Goal: Information Seeking & Learning: Learn about a topic

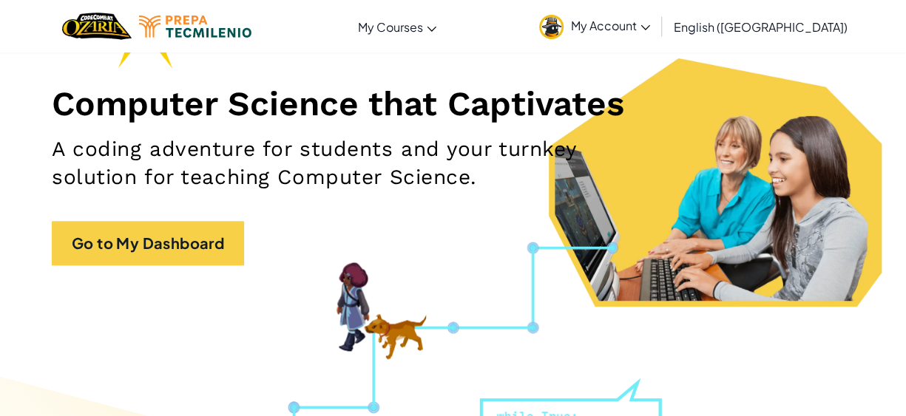
scroll to position [222, 0]
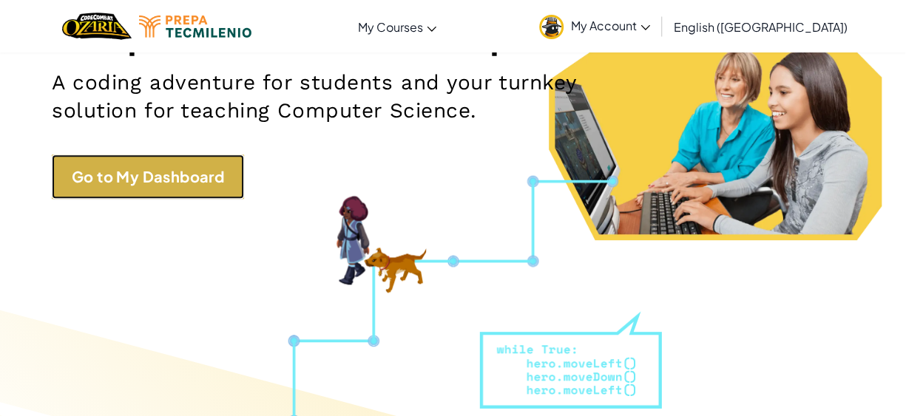
click at [169, 184] on link "Go to My Dashboard" at bounding box center [148, 177] width 192 height 44
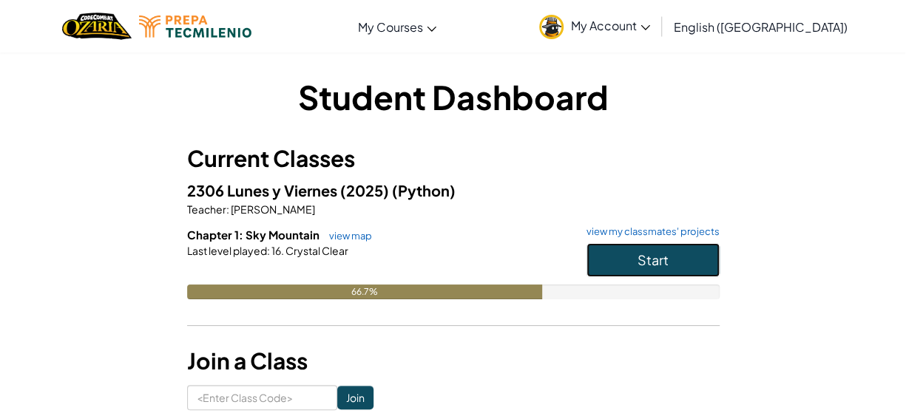
click at [659, 253] on span "Start" at bounding box center [653, 260] width 31 height 17
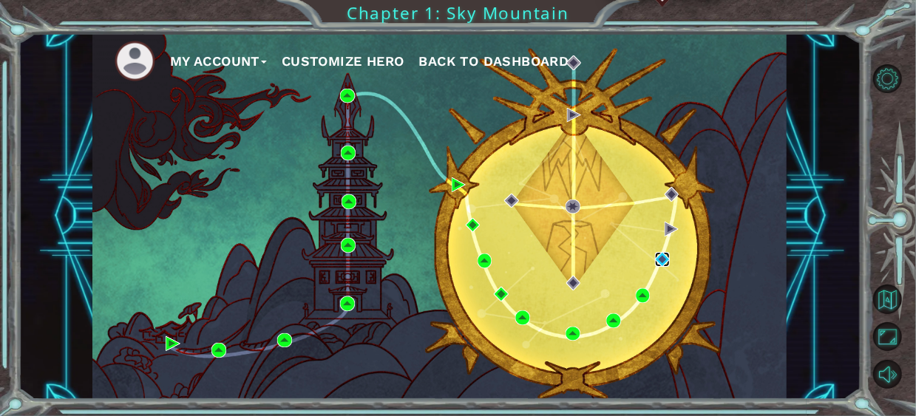
click at [663, 260] on img at bounding box center [662, 259] width 15 height 15
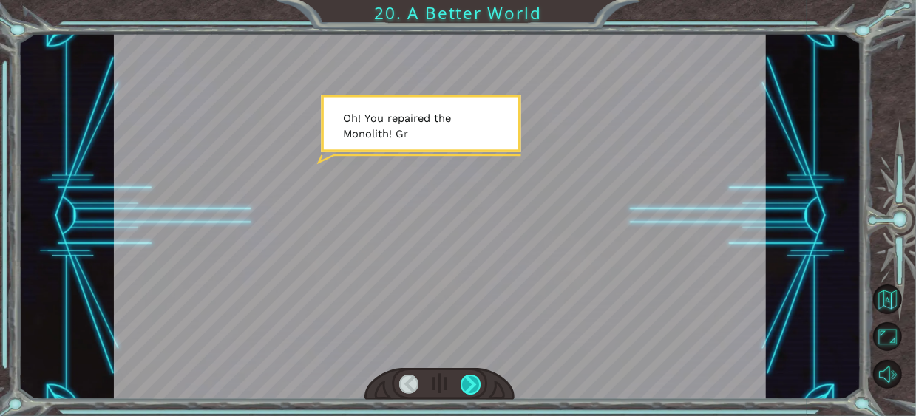
drag, startPoint x: 482, startPoint y: 395, endPoint x: 473, endPoint y: 384, distance: 14.2
click at [474, 388] on div at bounding box center [440, 384] width 150 height 33
click at [473, 384] on div at bounding box center [471, 385] width 20 height 20
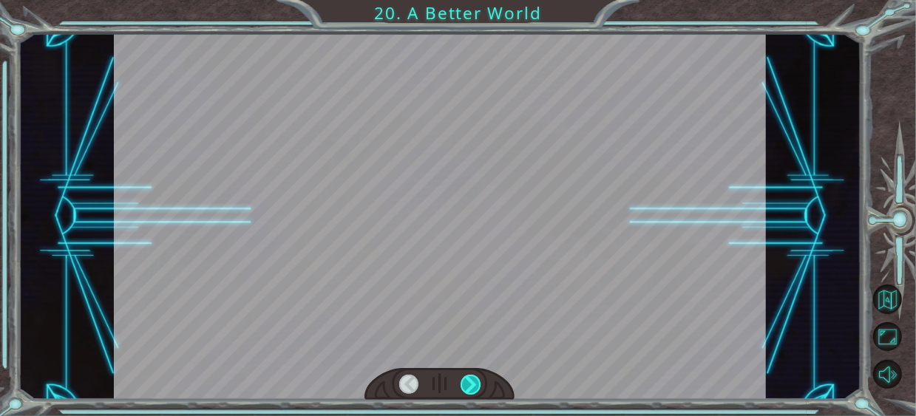
click at [473, 384] on div at bounding box center [471, 385] width 20 height 20
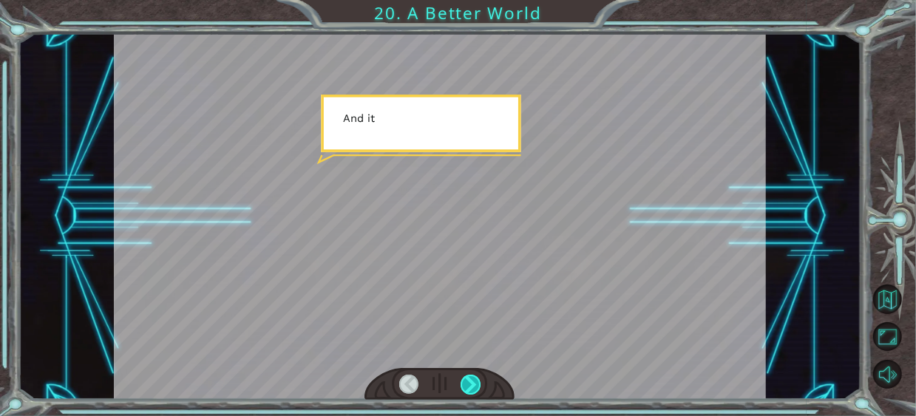
click at [473, 384] on div at bounding box center [471, 385] width 20 height 20
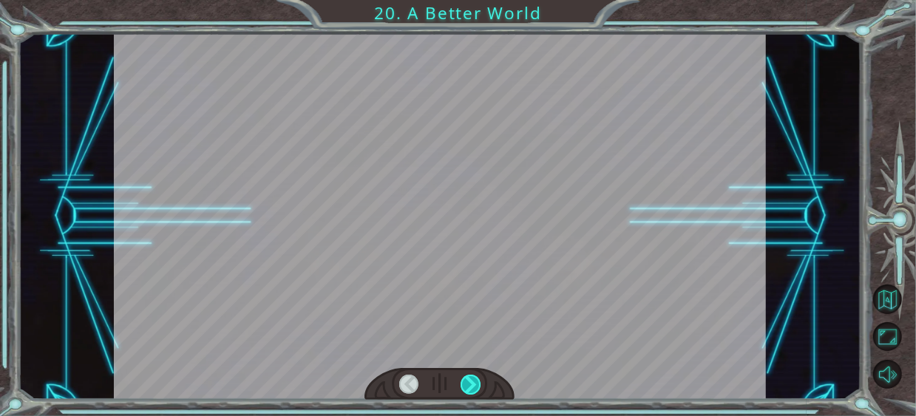
click at [473, 384] on div at bounding box center [471, 385] width 20 height 20
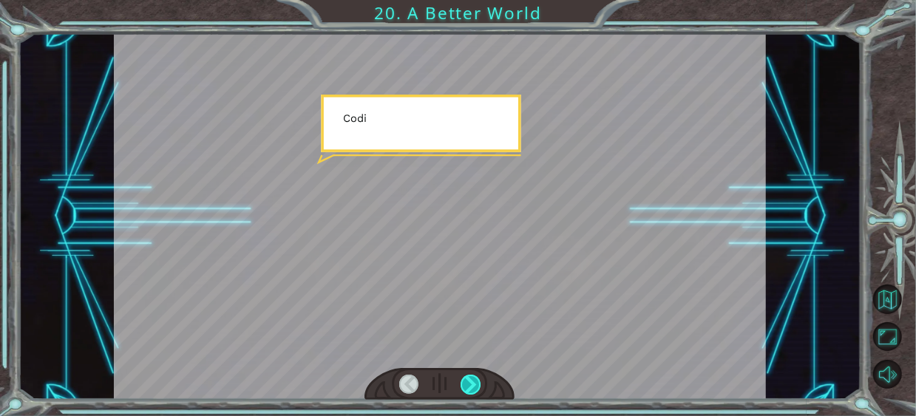
click at [473, 384] on div at bounding box center [471, 385] width 20 height 20
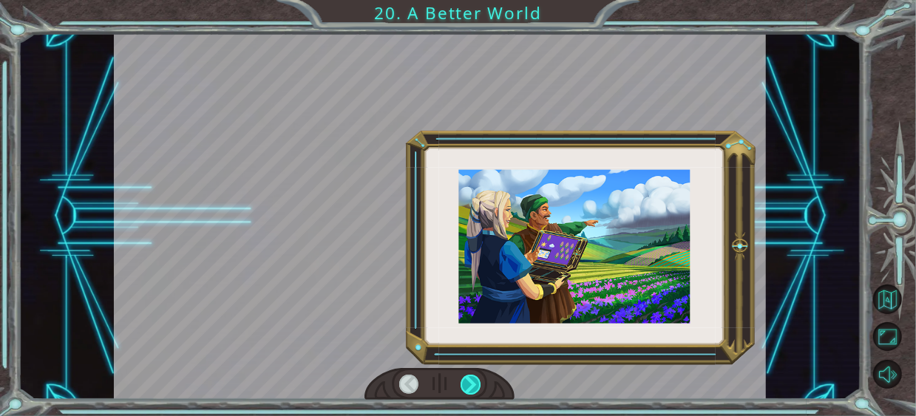
click at [473, 384] on div at bounding box center [471, 385] width 20 height 20
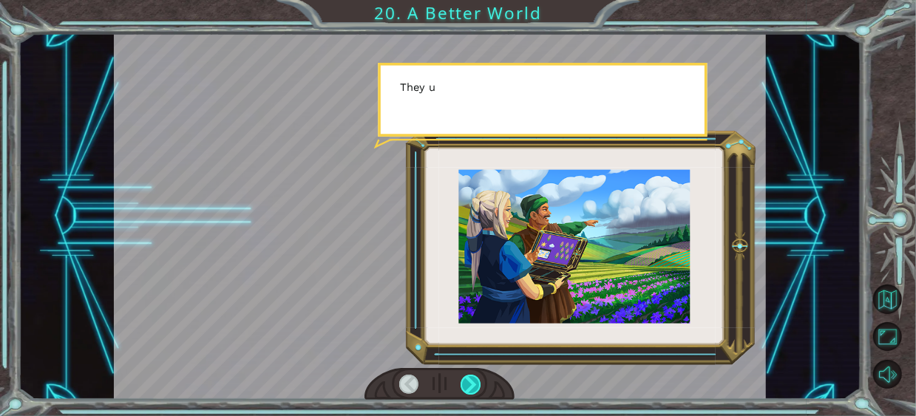
click at [473, 384] on div at bounding box center [471, 385] width 20 height 20
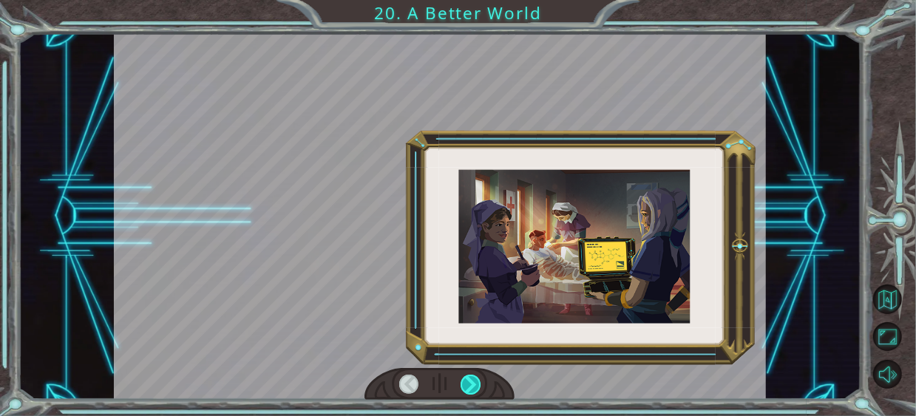
click at [473, 384] on div at bounding box center [471, 385] width 20 height 20
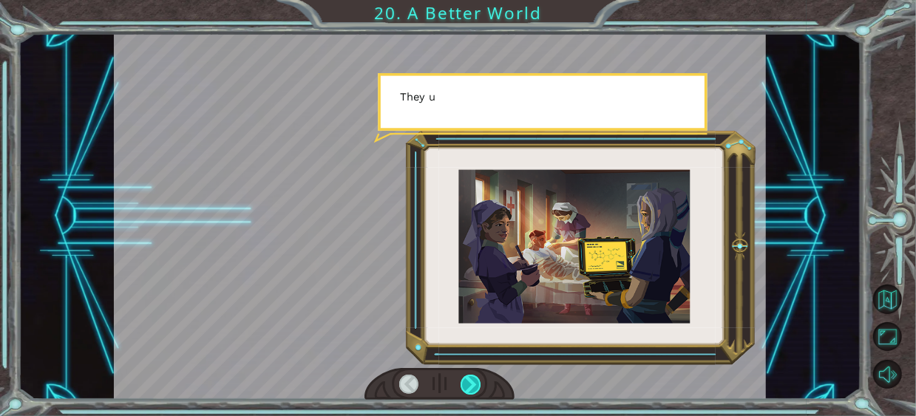
click at [473, 384] on div at bounding box center [471, 385] width 20 height 20
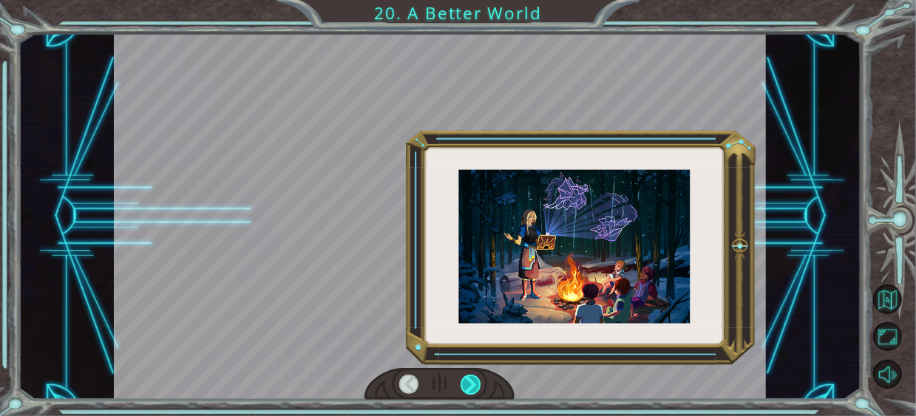
click at [473, 384] on div at bounding box center [471, 385] width 20 height 20
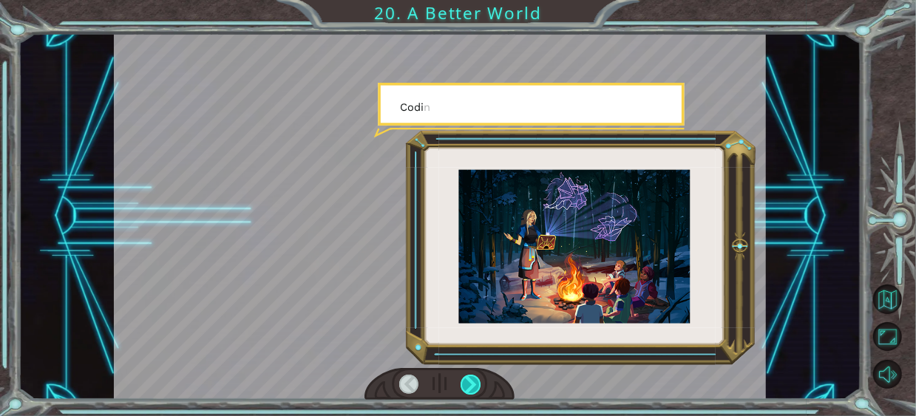
click at [473, 384] on div at bounding box center [471, 385] width 20 height 20
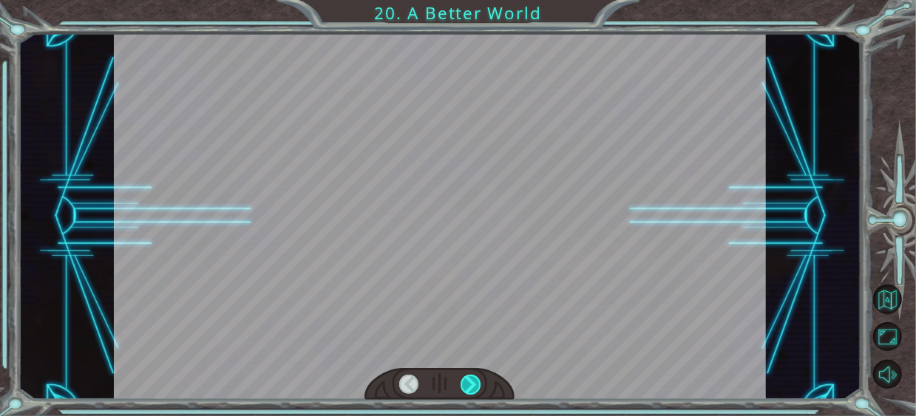
click at [473, 384] on div at bounding box center [471, 385] width 20 height 20
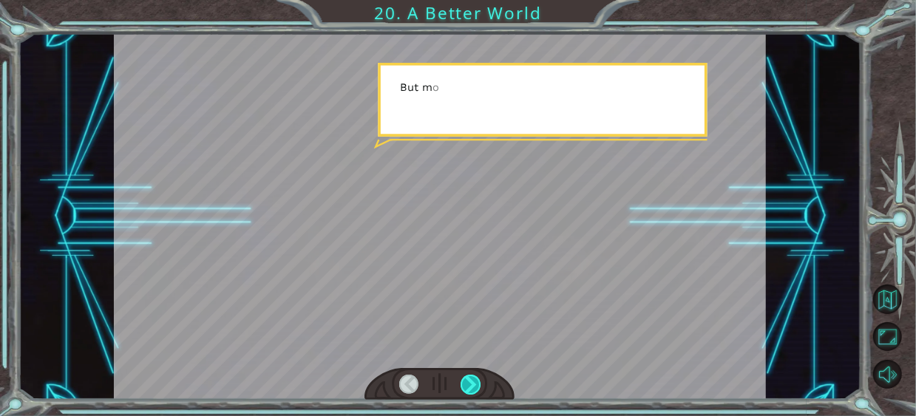
click at [473, 384] on div at bounding box center [471, 385] width 20 height 20
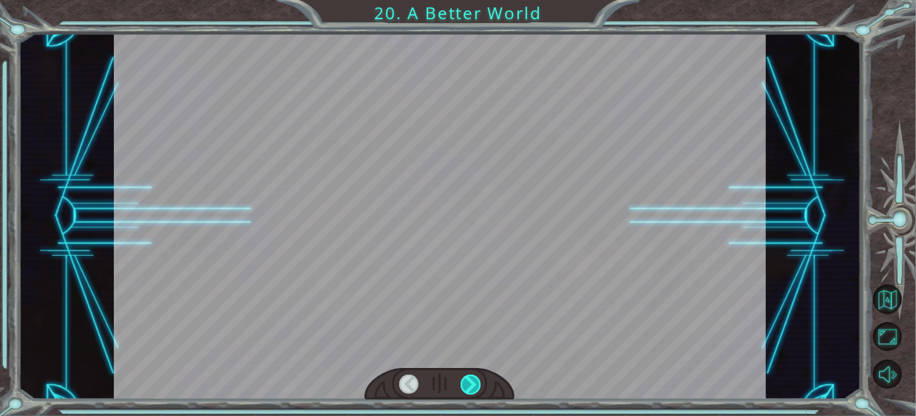
click at [473, 384] on div at bounding box center [471, 385] width 20 height 20
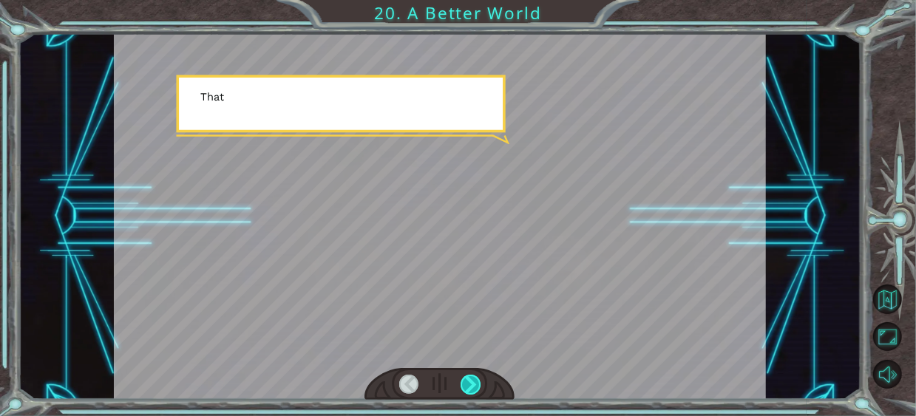
click at [473, 384] on div at bounding box center [471, 385] width 20 height 20
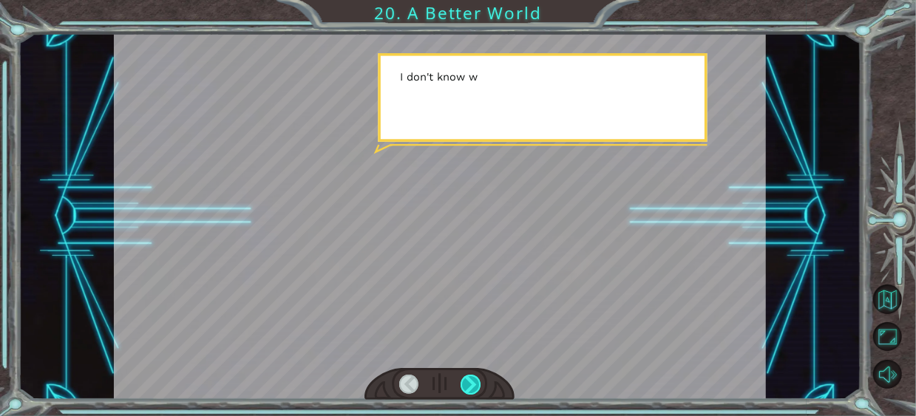
click at [473, 384] on div at bounding box center [471, 385] width 20 height 20
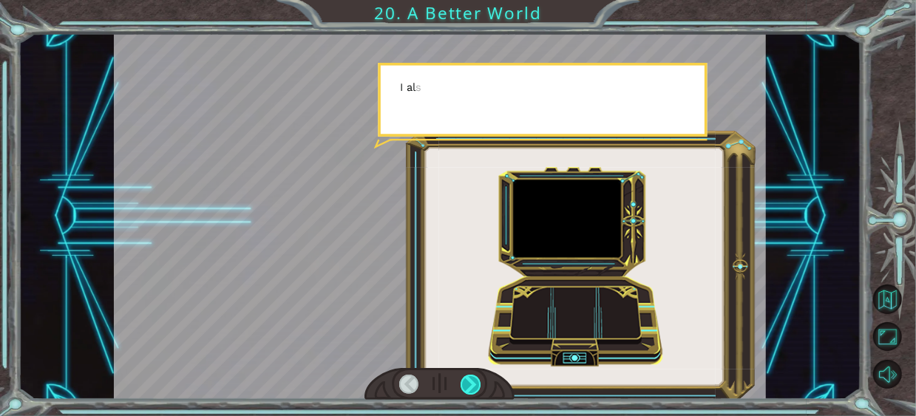
click at [473, 384] on div at bounding box center [471, 385] width 20 height 20
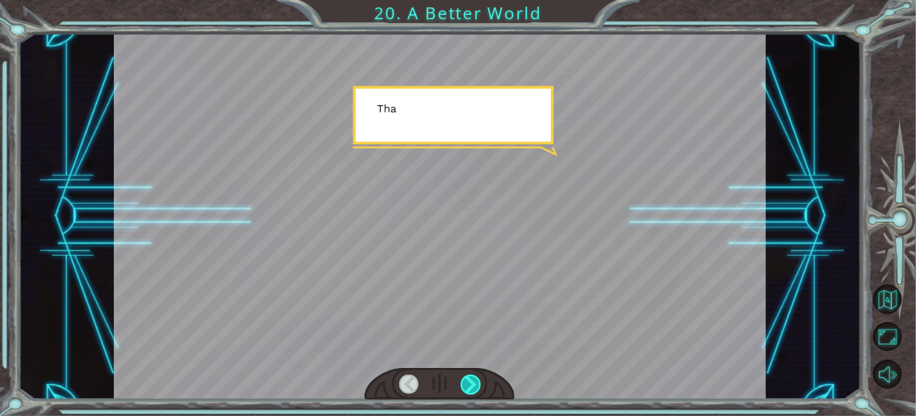
click at [473, 384] on div at bounding box center [471, 385] width 20 height 20
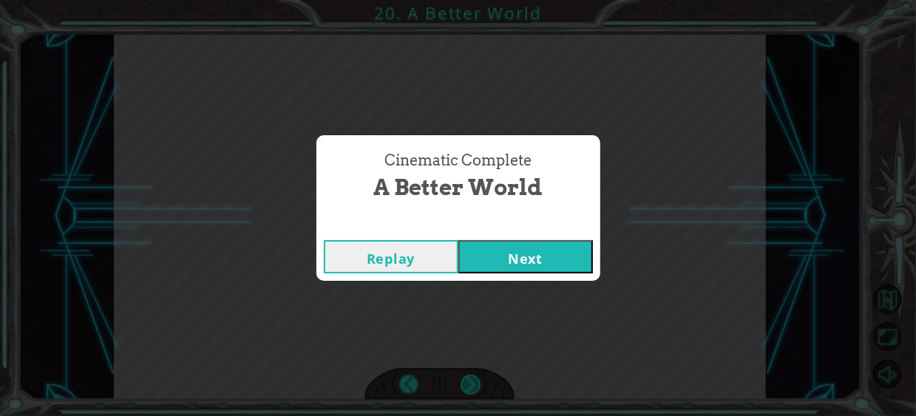
click at [473, 384] on div "Cinematic Complete A Better World Replay Next" at bounding box center [458, 208] width 916 height 416
click at [521, 254] on button "Next" at bounding box center [526, 256] width 135 height 33
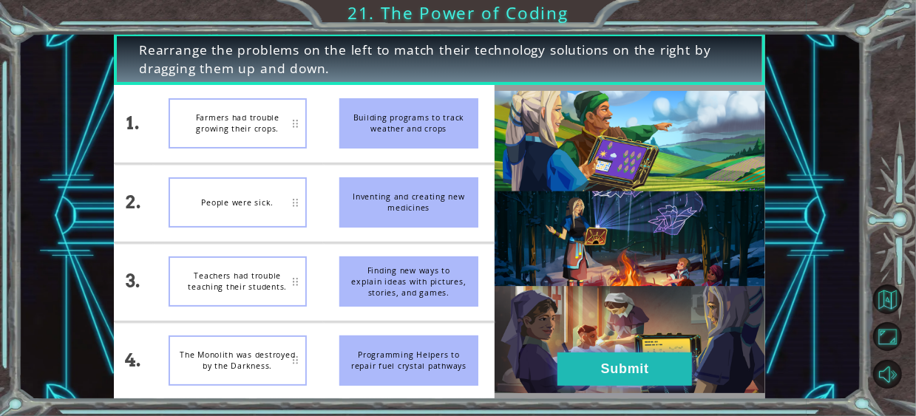
click at [684, 377] on button "Submit" at bounding box center [625, 369] width 135 height 33
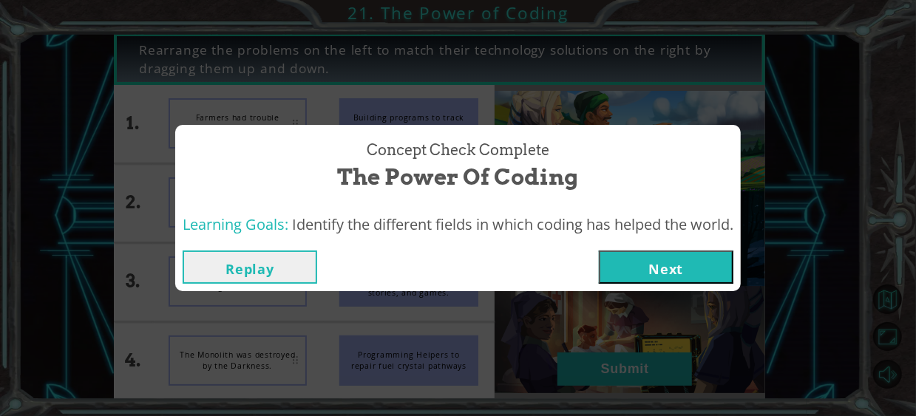
click at [656, 260] on button "Next" at bounding box center [666, 267] width 135 height 33
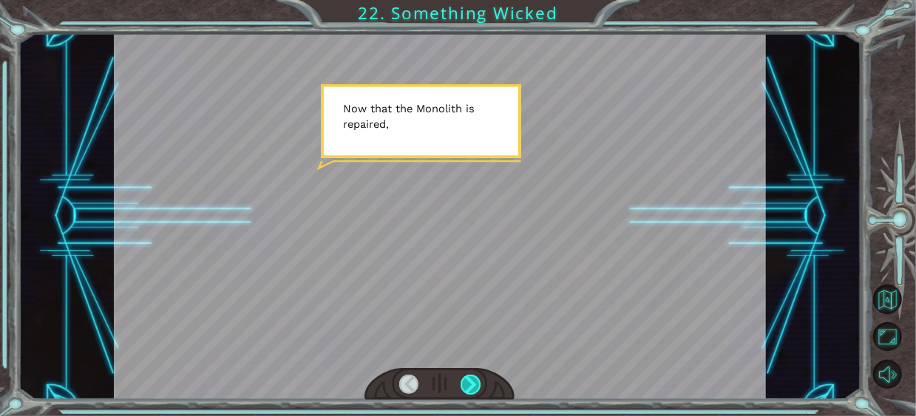
click at [472, 385] on div at bounding box center [471, 385] width 20 height 20
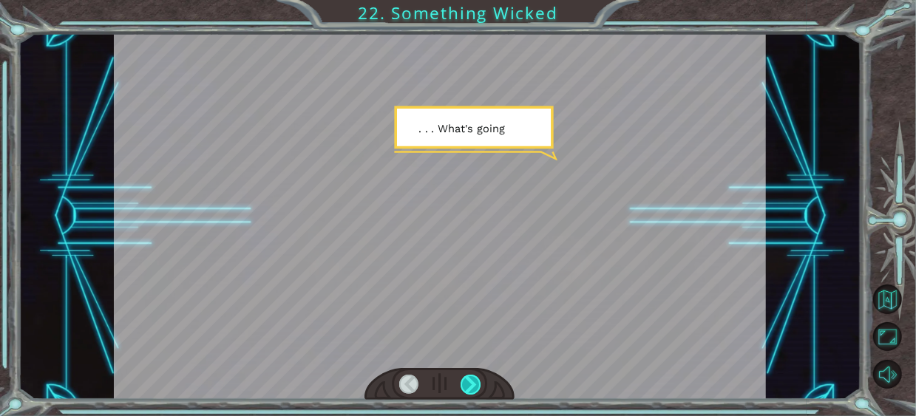
click at [472, 384] on div at bounding box center [471, 385] width 20 height 20
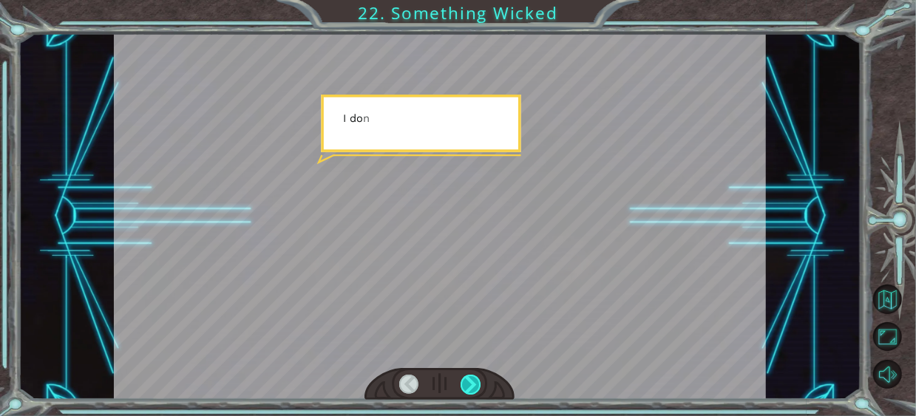
click at [472, 384] on div at bounding box center [471, 385] width 20 height 20
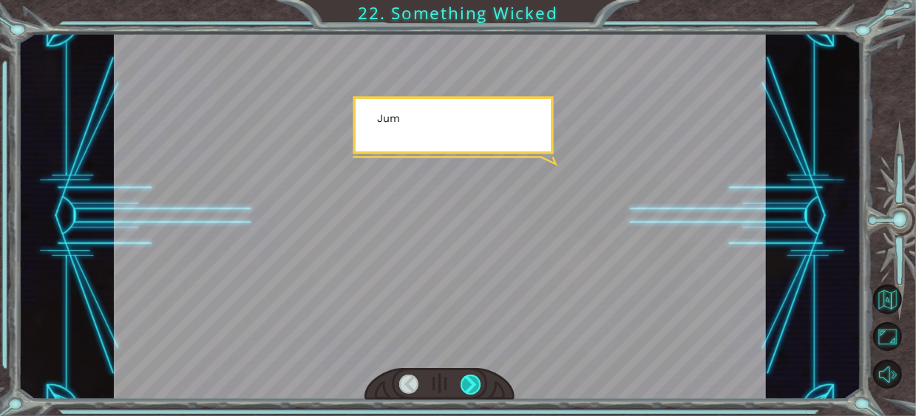
click at [472, 384] on div at bounding box center [471, 385] width 20 height 20
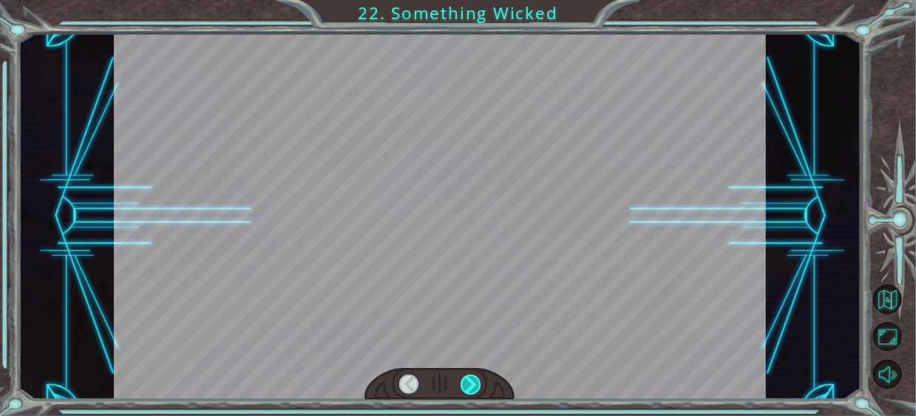
click at [472, 384] on div at bounding box center [471, 385] width 20 height 20
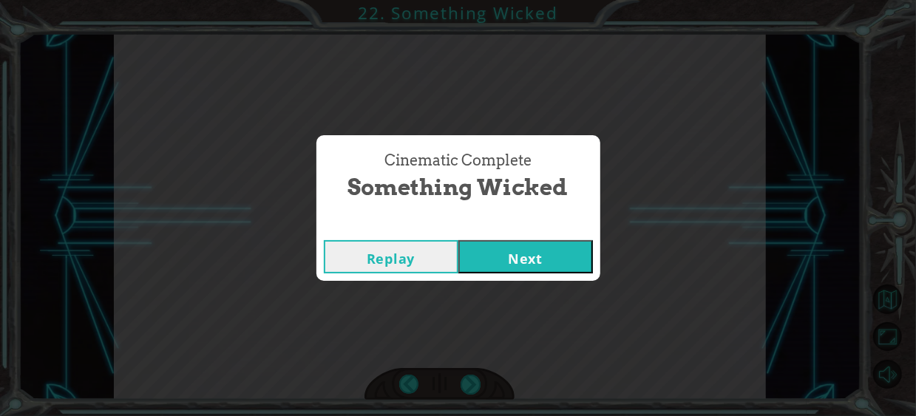
click at [538, 249] on button "Next" at bounding box center [526, 256] width 135 height 33
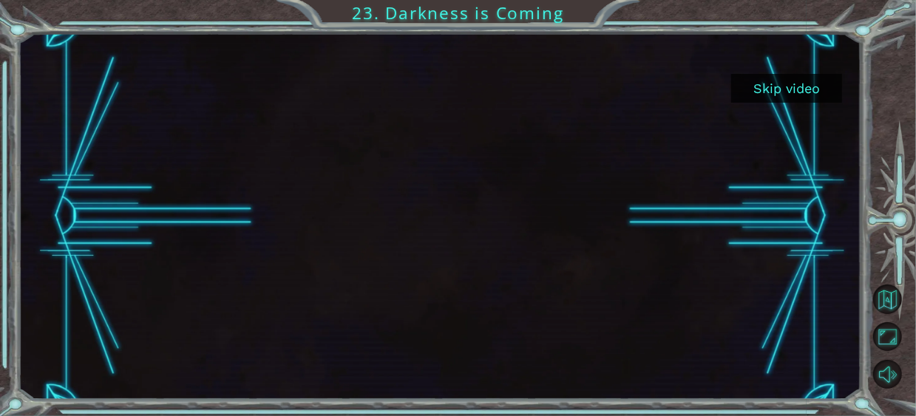
click at [763, 98] on button "Skip video" at bounding box center [787, 88] width 111 height 29
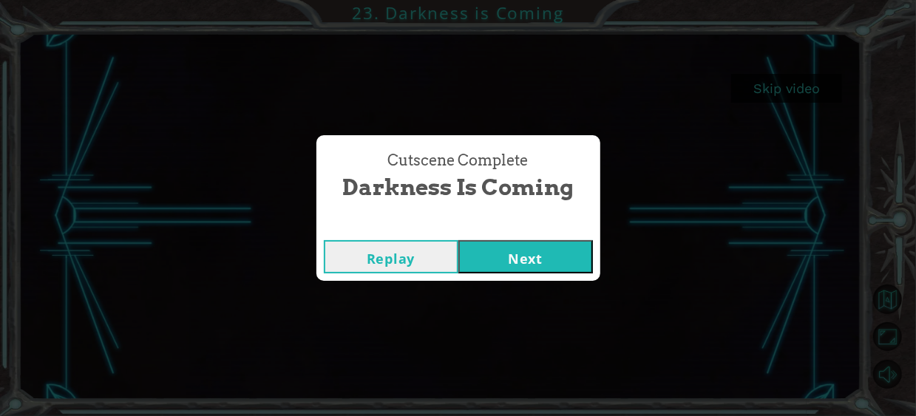
click at [514, 260] on button "Next" at bounding box center [526, 256] width 135 height 33
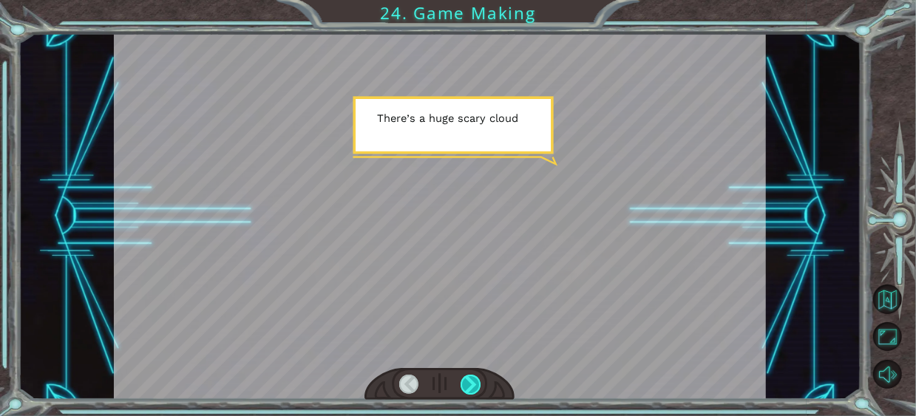
click at [477, 383] on div at bounding box center [471, 385] width 20 height 20
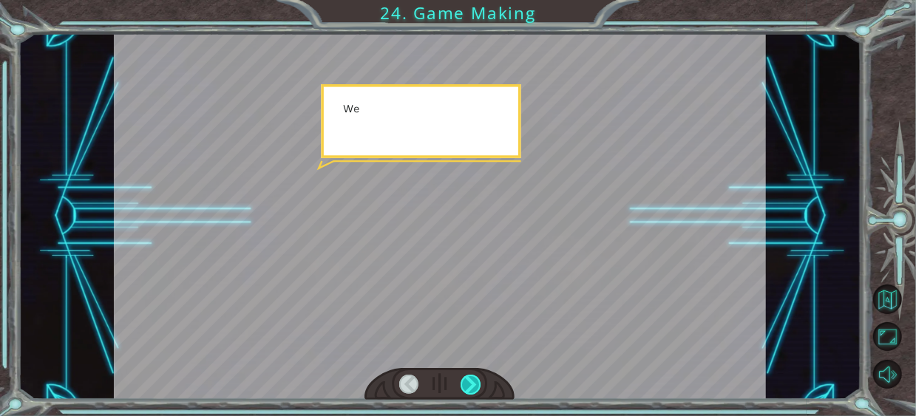
click at [477, 383] on div at bounding box center [471, 385] width 20 height 20
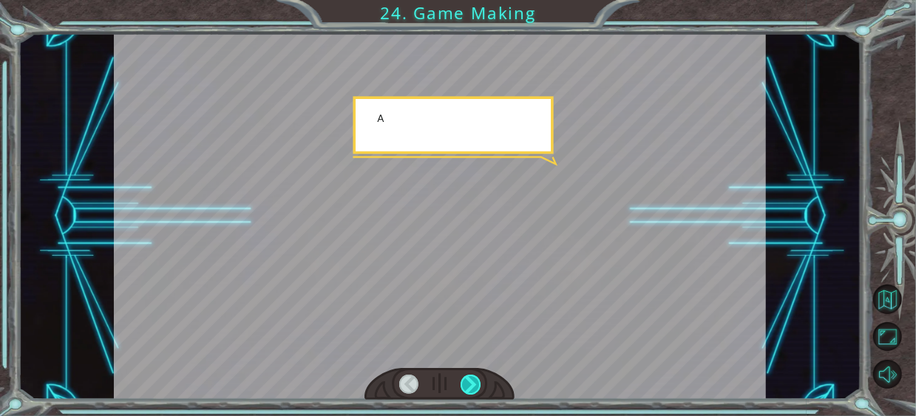
click at [477, 383] on div at bounding box center [471, 385] width 20 height 20
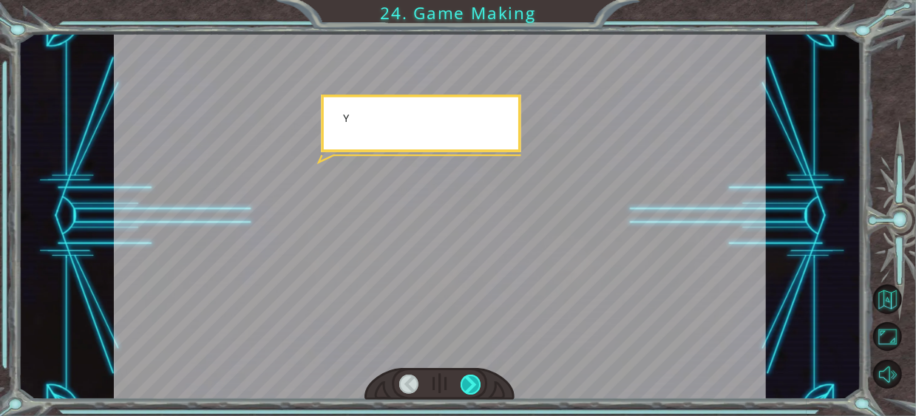
click at [477, 383] on div at bounding box center [471, 385] width 20 height 20
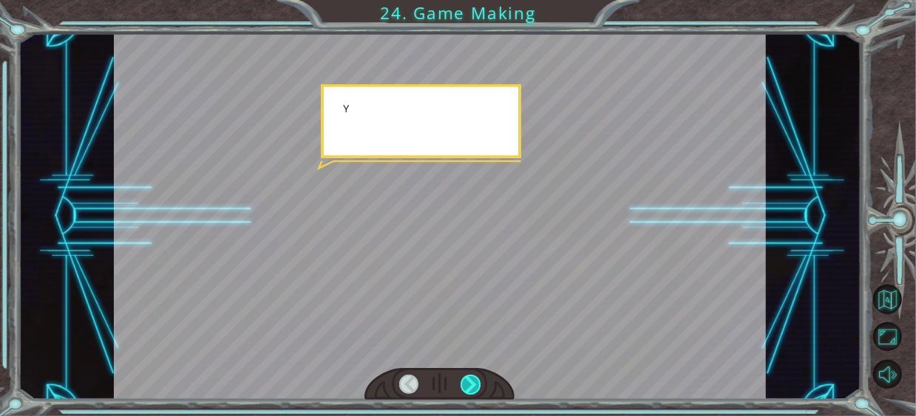
click at [477, 383] on div at bounding box center [471, 385] width 20 height 20
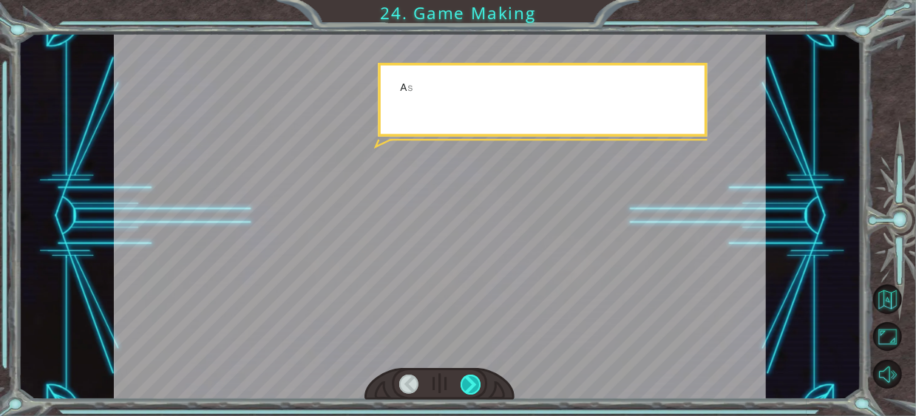
click at [477, 383] on div at bounding box center [471, 385] width 20 height 20
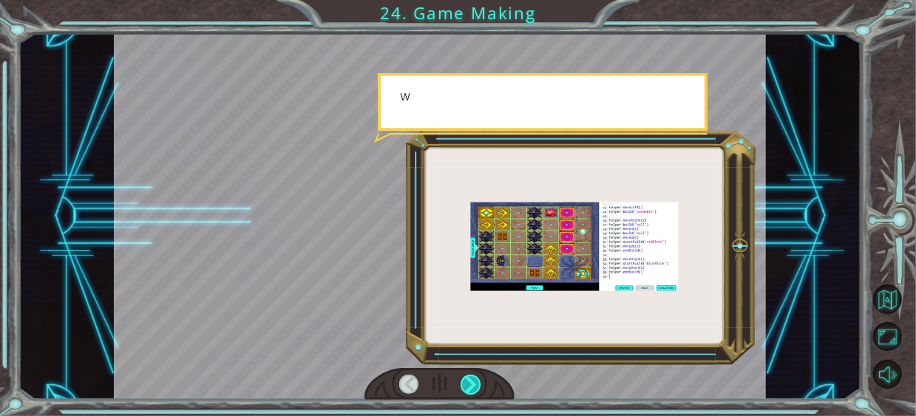
click at [477, 383] on div at bounding box center [471, 385] width 20 height 20
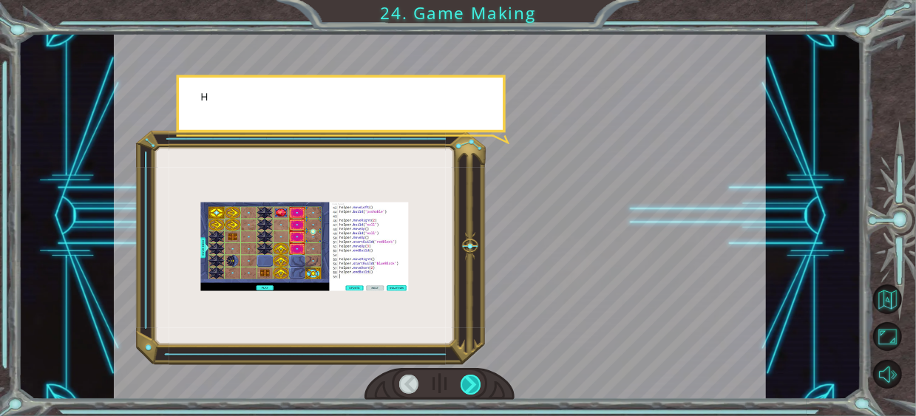
click at [477, 383] on div at bounding box center [471, 385] width 20 height 20
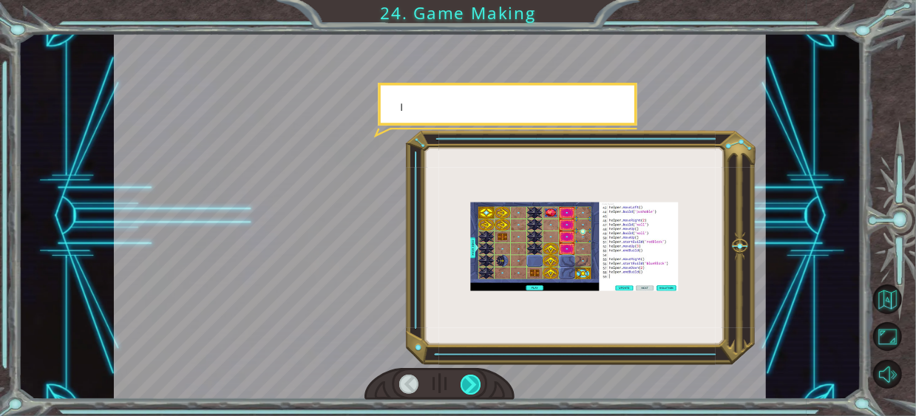
click at [477, 383] on div at bounding box center [471, 385] width 20 height 20
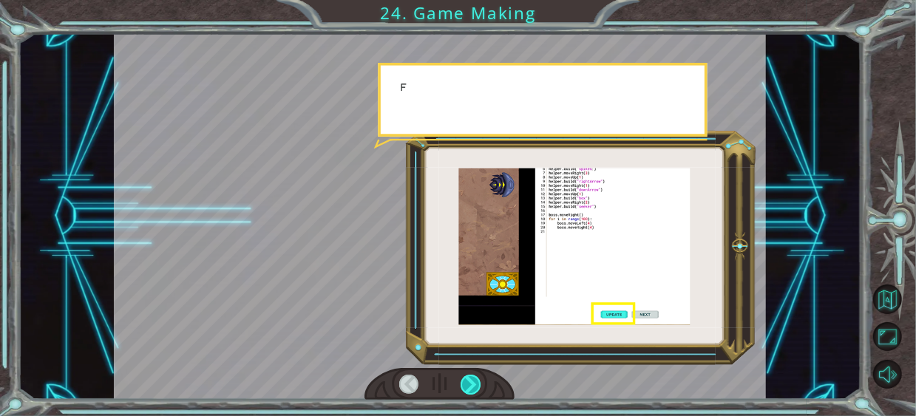
click at [477, 383] on div at bounding box center [471, 385] width 20 height 20
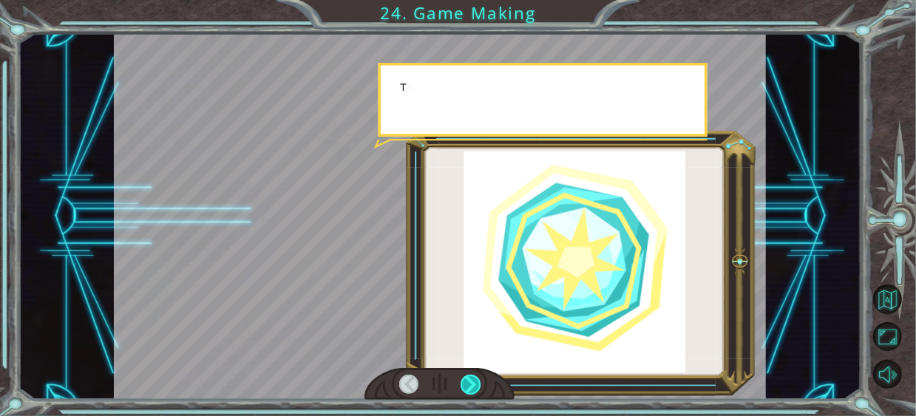
click at [477, 383] on div at bounding box center [471, 385] width 20 height 20
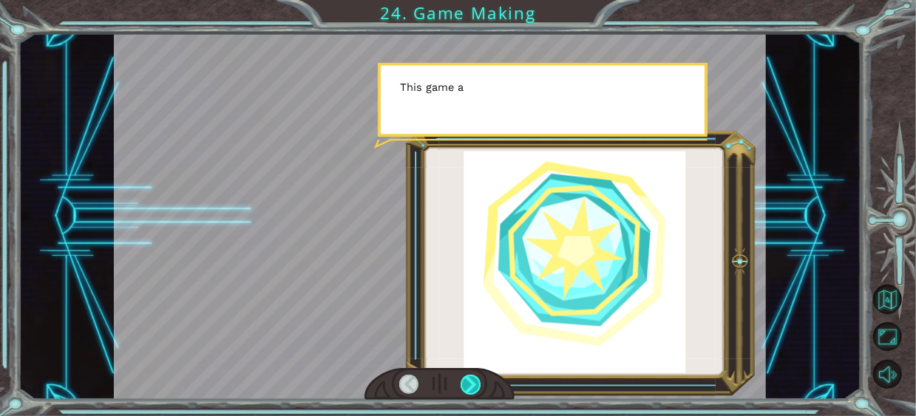
click at [477, 383] on div at bounding box center [471, 385] width 20 height 20
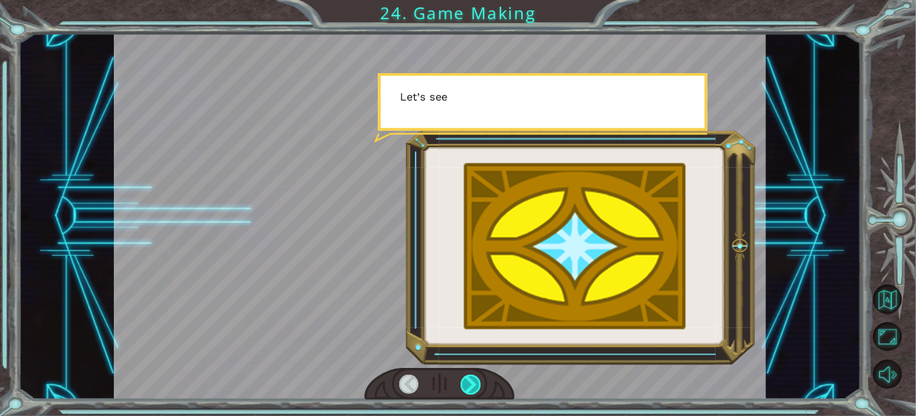
click at [477, 383] on div at bounding box center [471, 385] width 20 height 20
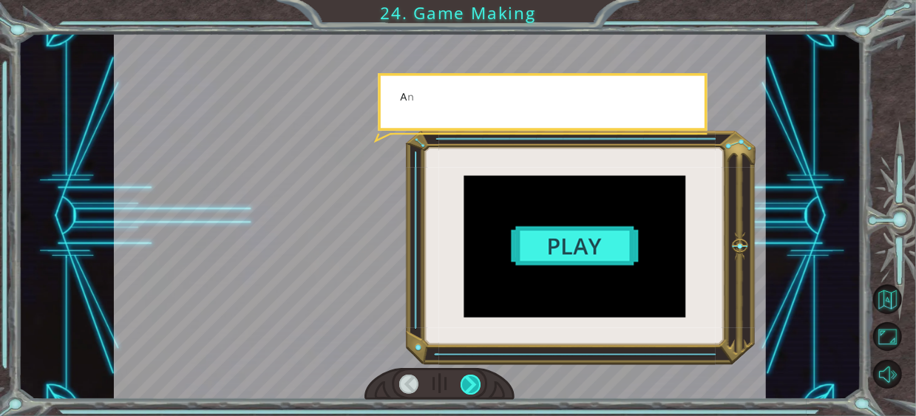
click at [477, 383] on div at bounding box center [471, 385] width 20 height 20
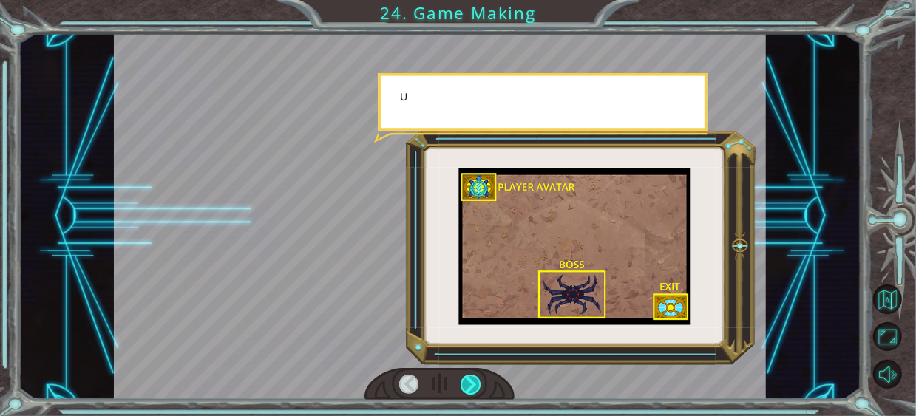
click at [477, 383] on div at bounding box center [471, 385] width 20 height 20
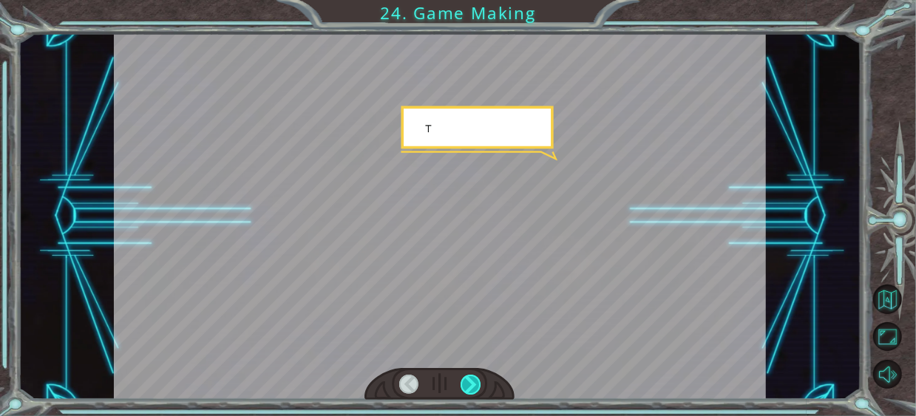
click at [477, 383] on div at bounding box center [471, 385] width 20 height 20
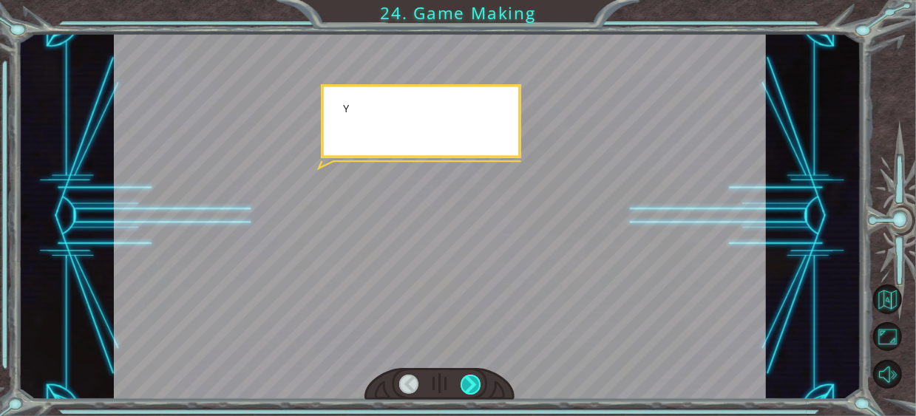
click at [477, 383] on div at bounding box center [471, 385] width 20 height 20
click at [477, 382] on div at bounding box center [471, 385] width 20 height 20
click at [476, 382] on div at bounding box center [471, 385] width 20 height 20
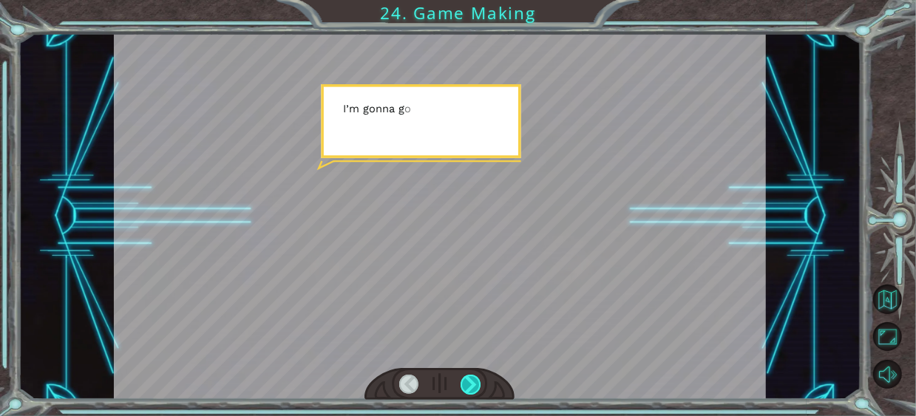
click at [476, 382] on div at bounding box center [471, 385] width 20 height 20
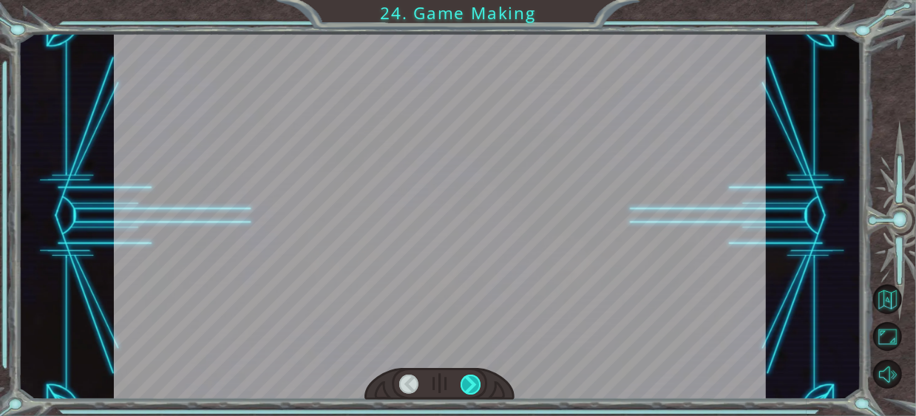
click at [476, 382] on div at bounding box center [471, 385] width 20 height 20
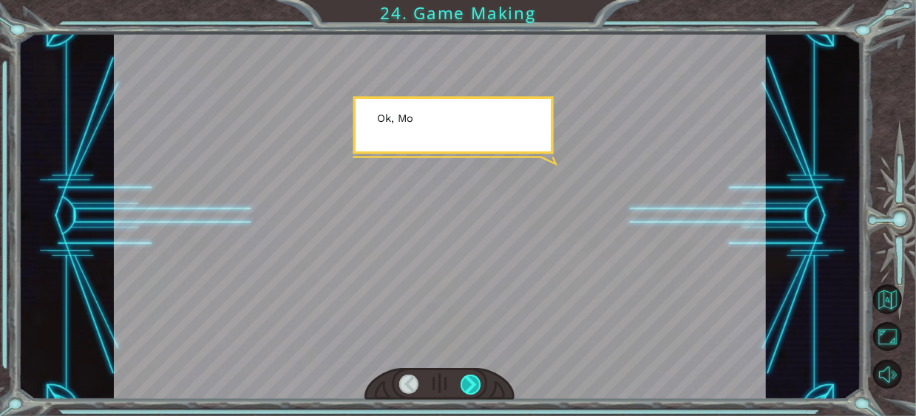
click at [475, 382] on div at bounding box center [471, 385] width 20 height 20
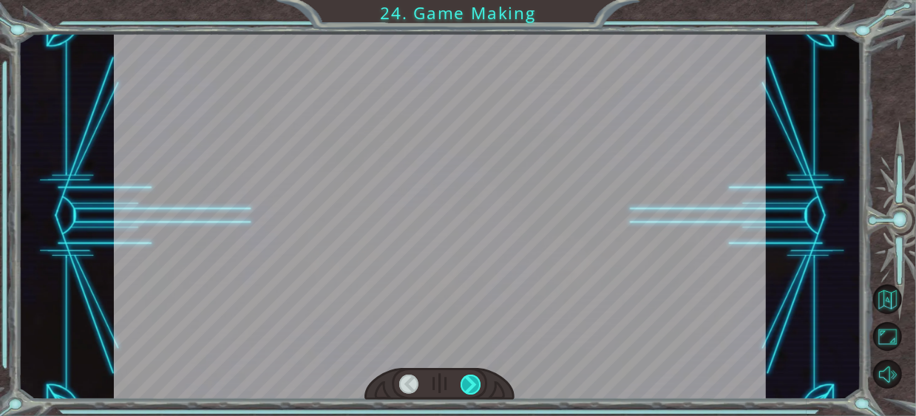
click at [475, 382] on div at bounding box center [471, 385] width 20 height 20
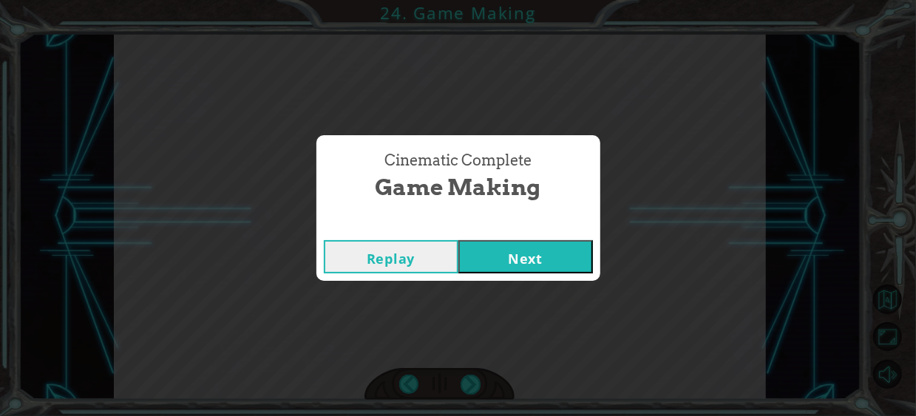
click at [524, 252] on button "Next" at bounding box center [526, 256] width 135 height 33
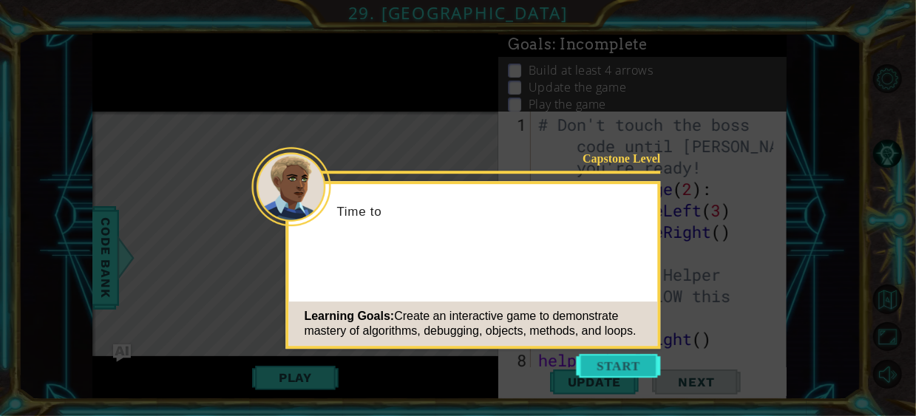
click at [607, 357] on button "Start" at bounding box center [619, 366] width 84 height 24
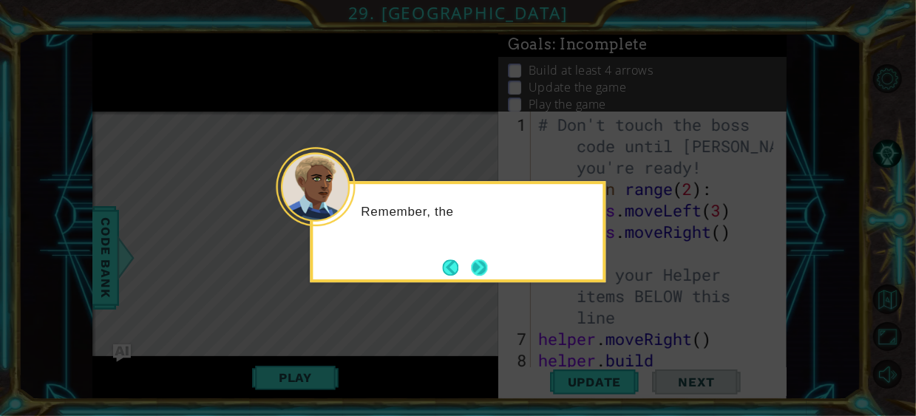
click at [484, 274] on button "Next" at bounding box center [479, 268] width 16 height 16
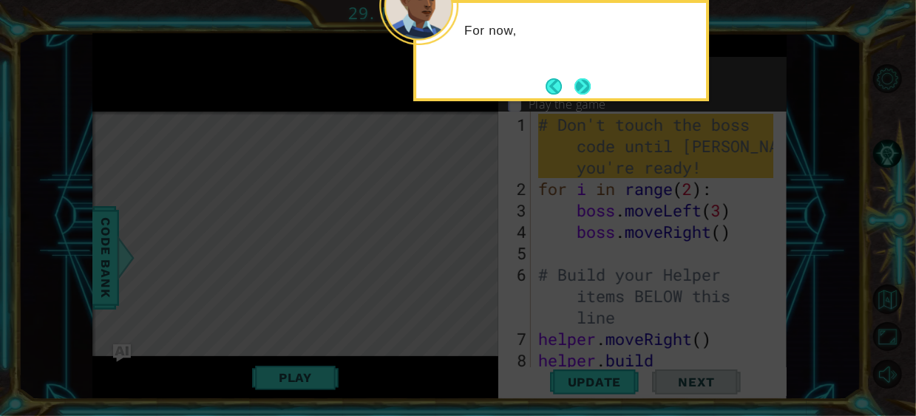
click at [581, 87] on button "Next" at bounding box center [583, 86] width 16 height 16
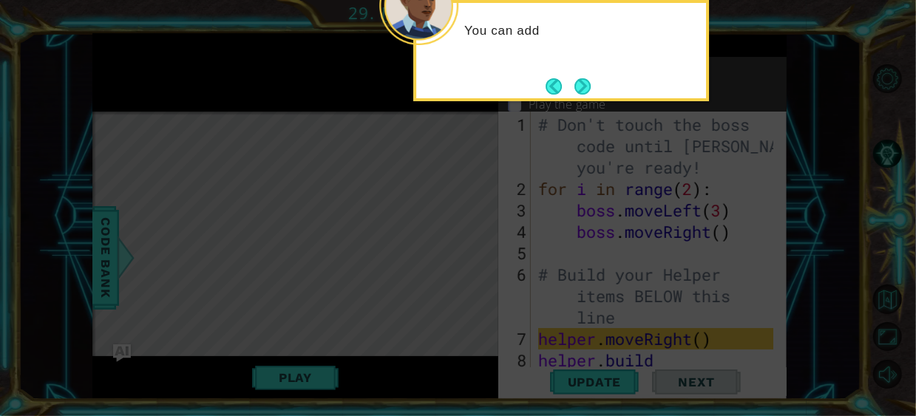
click at [587, 95] on button "Next" at bounding box center [583, 86] width 16 height 16
click at [587, 97] on icon at bounding box center [458, 208] width 916 height 416
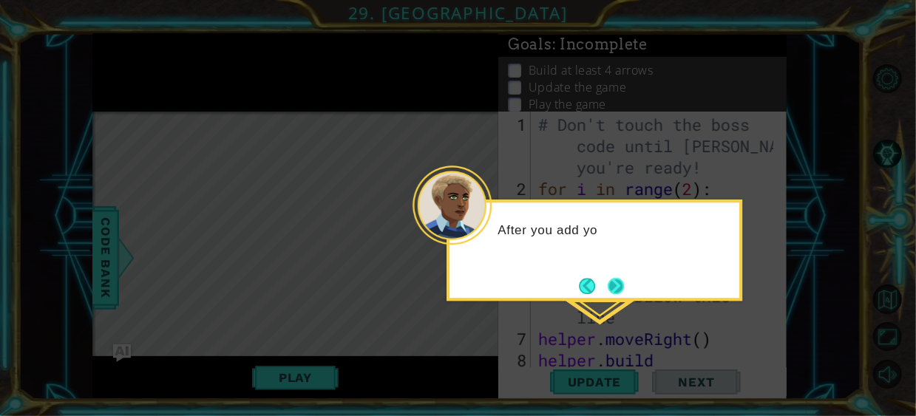
click at [608, 285] on button "Next" at bounding box center [616, 286] width 16 height 16
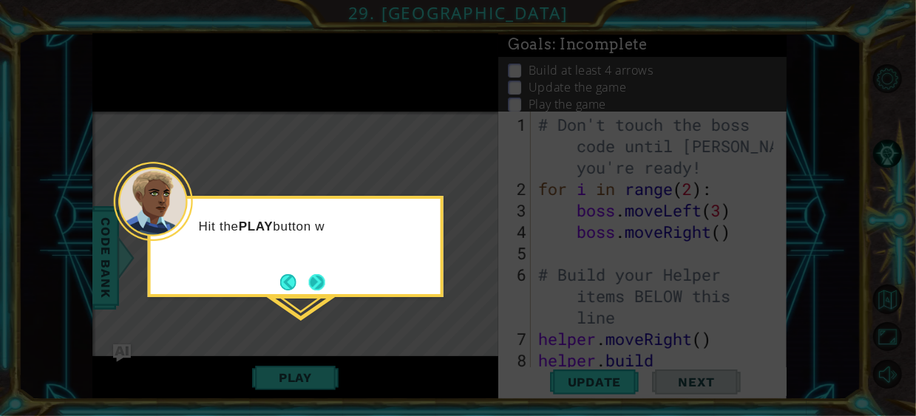
click at [313, 277] on footer at bounding box center [302, 282] width 45 height 22
click at [313, 277] on button "Next" at bounding box center [316, 282] width 17 height 17
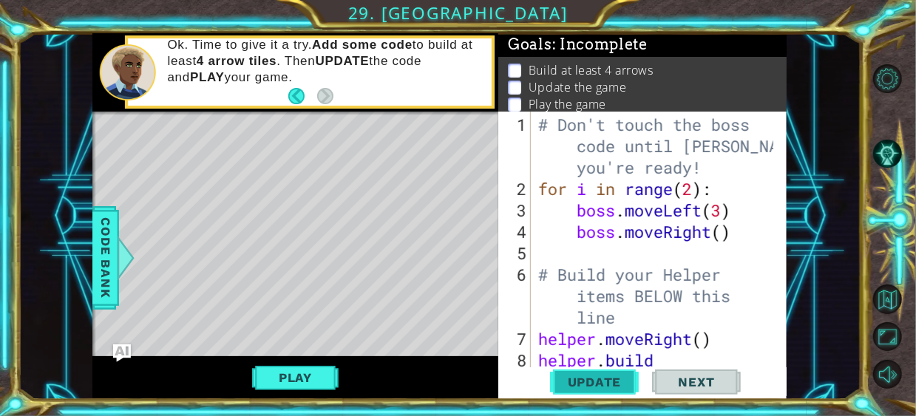
click at [615, 385] on span "Update" at bounding box center [595, 382] width 84 height 15
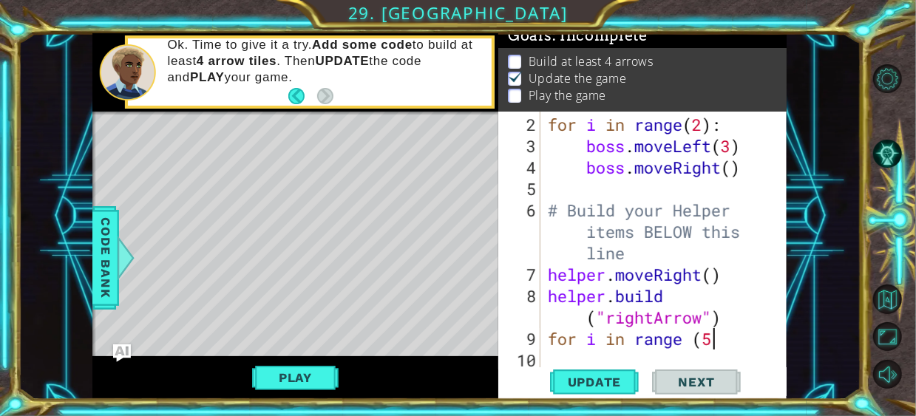
scroll to position [0, 7]
type textarea "for i in range (5)"
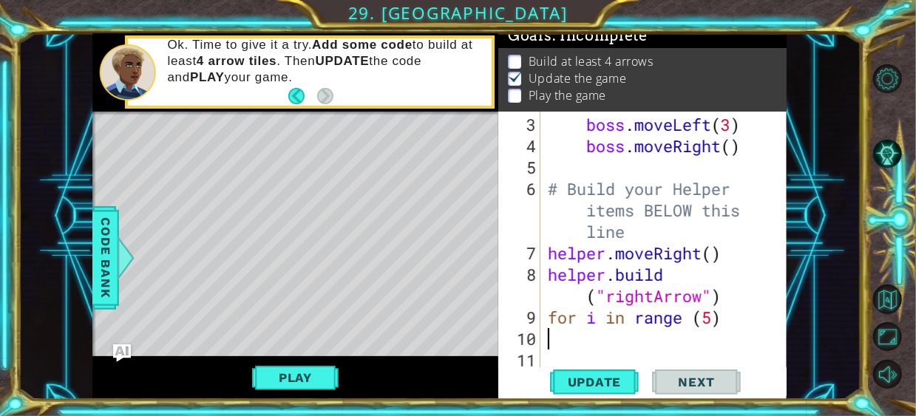
type textarea "for i in range (5)"
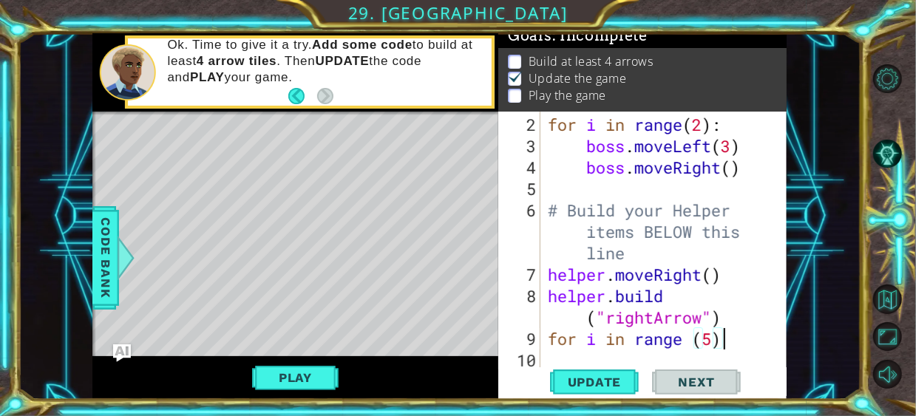
scroll to position [64, 0]
type textarea "for i in range (5):"
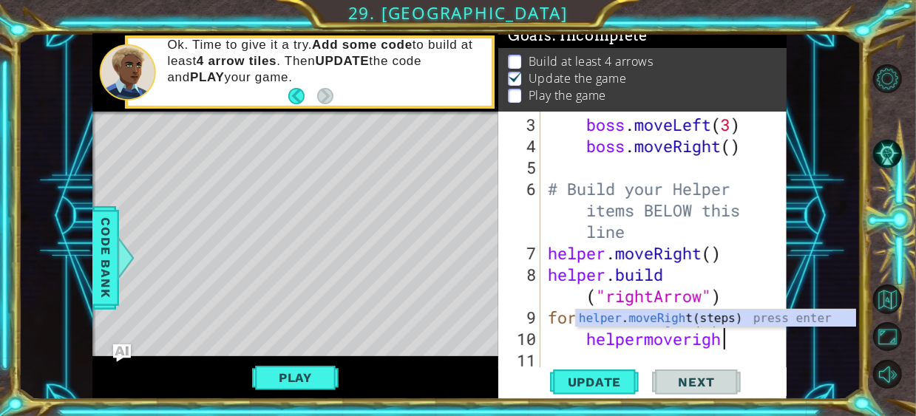
type textarea "helpermoveright"
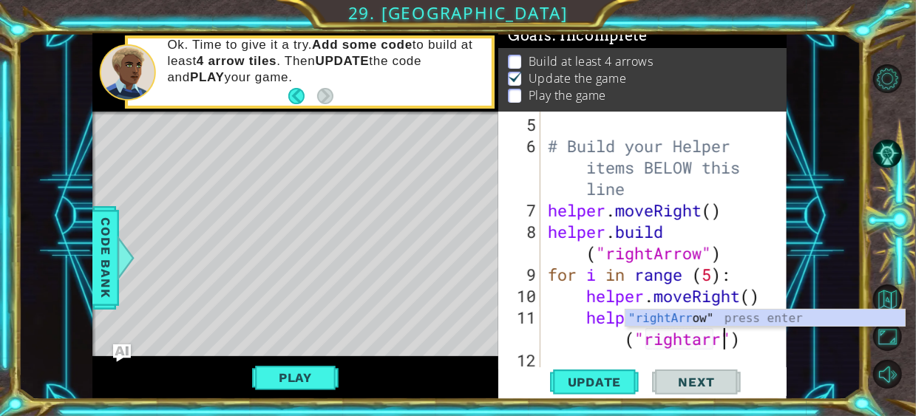
scroll to position [0, 12]
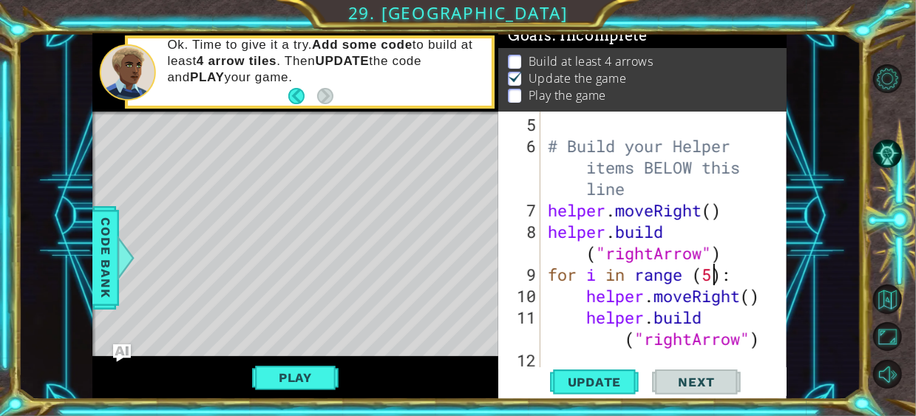
click at [715, 274] on div "# Build your Helper items BELOW this line helper . moveRight ( ) helper . build…" at bounding box center [663, 264] width 236 height 300
click at [767, 345] on div "# Build your Helper items BELOW this line helper . moveRight ( ) helper . build…" at bounding box center [663, 264] width 236 height 300
type textarea "[DOMAIN_NAME]("rightArrow")"
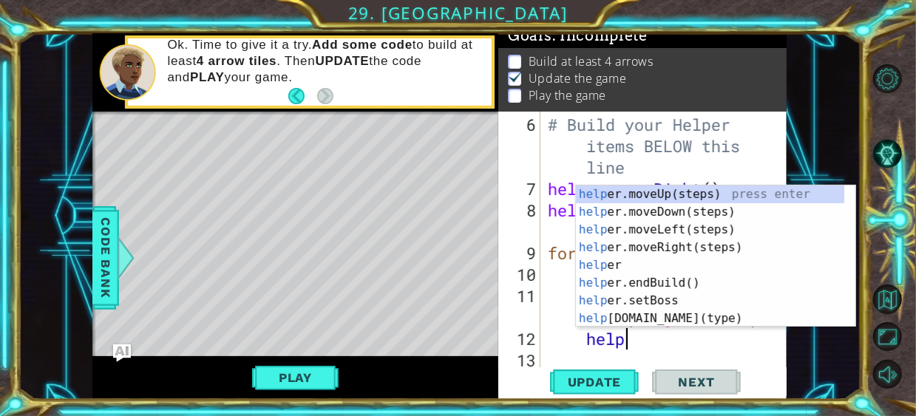
scroll to position [0, 4]
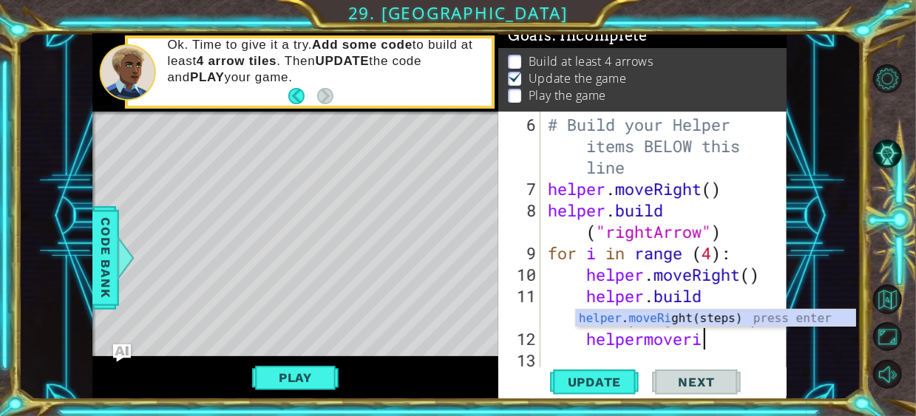
type textarea "helpermoverig"
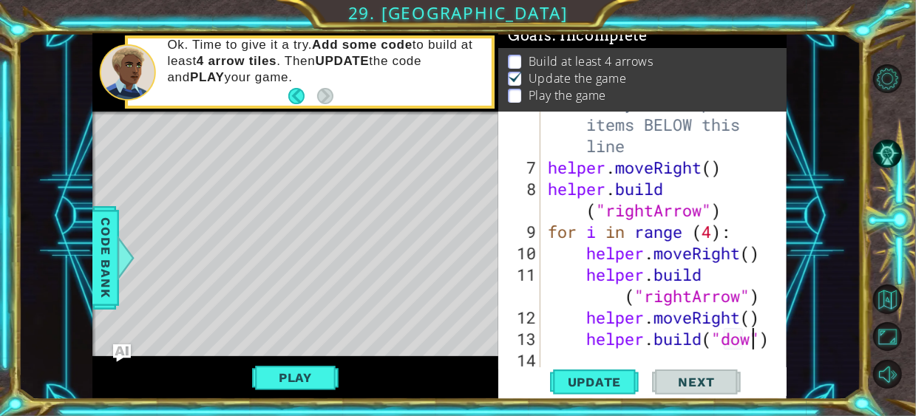
scroll to position [0, 0]
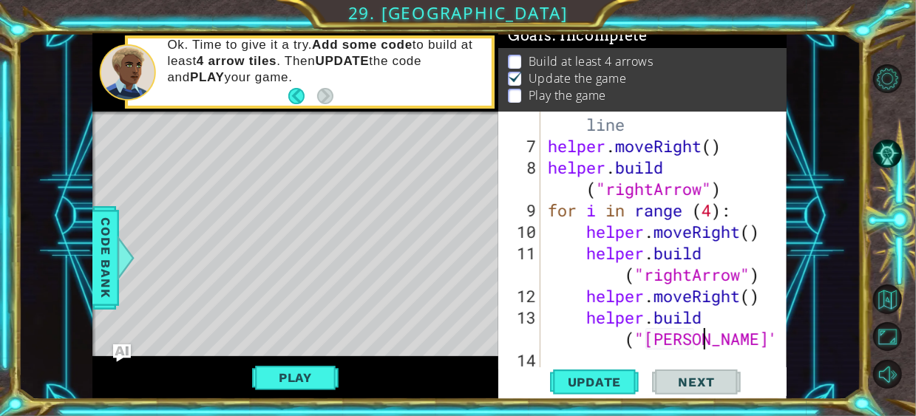
type textarea "[DOMAIN_NAME]("downArrow")"
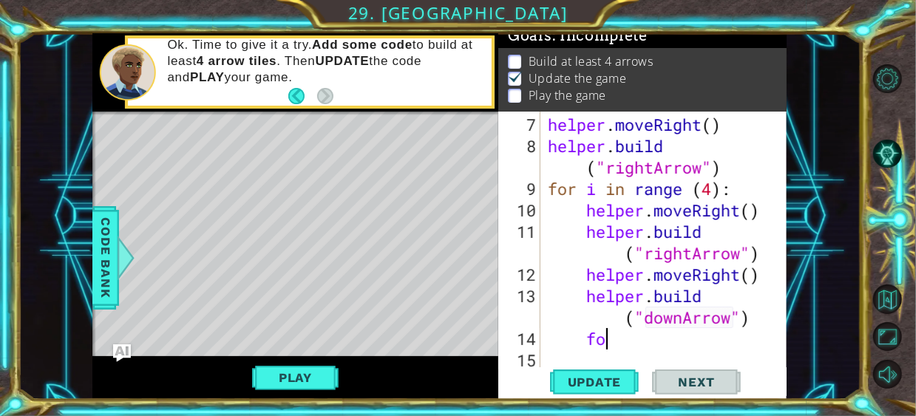
type textarea "f"
click at [573, 277] on div "helper . moveRight ( ) helper . build ( "rightArrow" ) for i in range ( 4 ) : h…" at bounding box center [663, 264] width 236 height 300
click at [567, 297] on div "helper . moveRight ( ) helper . build ( "rightArrow" ) for i in range ( 4 ) : h…" at bounding box center [663, 264] width 236 height 300
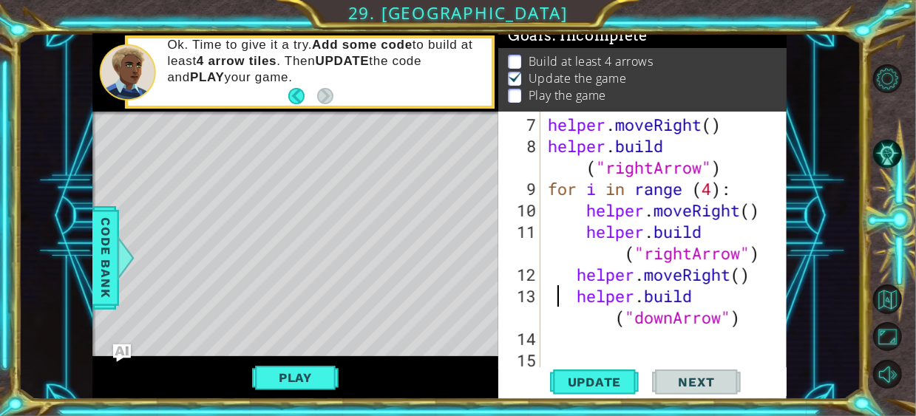
click at [563, 273] on div "helper . moveRight ( ) helper . build ( "rightArrow" ) for i in range ( 4 ) : h…" at bounding box center [663, 264] width 236 height 300
click at [554, 294] on div "helper . moveRight ( ) helper . build ( "rightArrow" ) for i in range ( 4 ) : h…" at bounding box center [663, 264] width 236 height 300
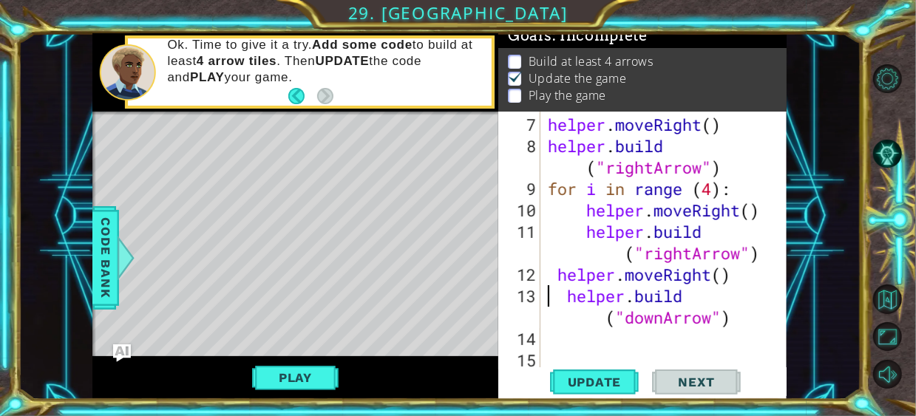
click at [558, 296] on div "helper . moveRight ( ) helper . build ( "rightArrow" ) for i in range ( 4 ) : h…" at bounding box center [663, 264] width 236 height 300
click at [561, 297] on div "helper . moveRight ( ) helper . build ( "rightArrow" ) for i in range ( 4 ) : h…" at bounding box center [663, 264] width 236 height 300
click at [564, 298] on div "helper . moveRight ( ) helper . build ( "rightArrow" ) for i in range ( 4 ) : h…" at bounding box center [663, 264] width 236 height 300
click at [558, 271] on div "helper . moveRight ( ) helper . build ( "rightArrow" ) for i in range ( 4 ) : h…" at bounding box center [663, 264] width 236 height 300
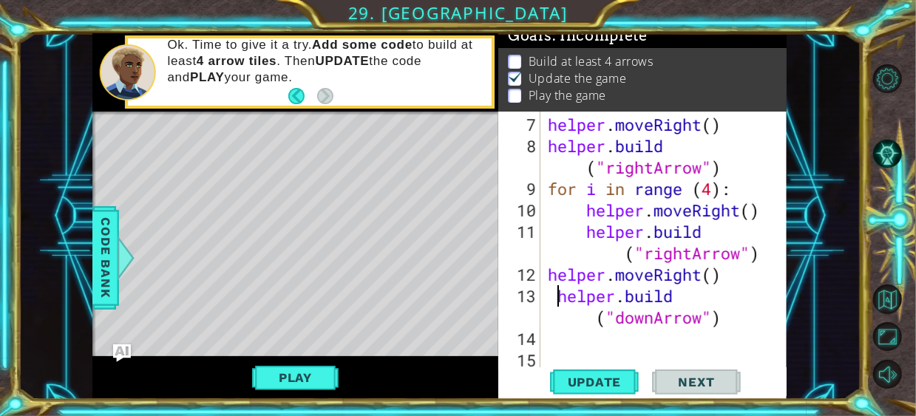
click at [556, 298] on div "helper . moveRight ( ) helper . build ( "rightArrow" ) for i in range ( 4 ) : h…" at bounding box center [663, 264] width 236 height 300
click at [581, 324] on div "helper . moveRight ( ) helper . build ( "rightArrow" ) for i in range ( 4 ) : h…" at bounding box center [663, 264] width 236 height 300
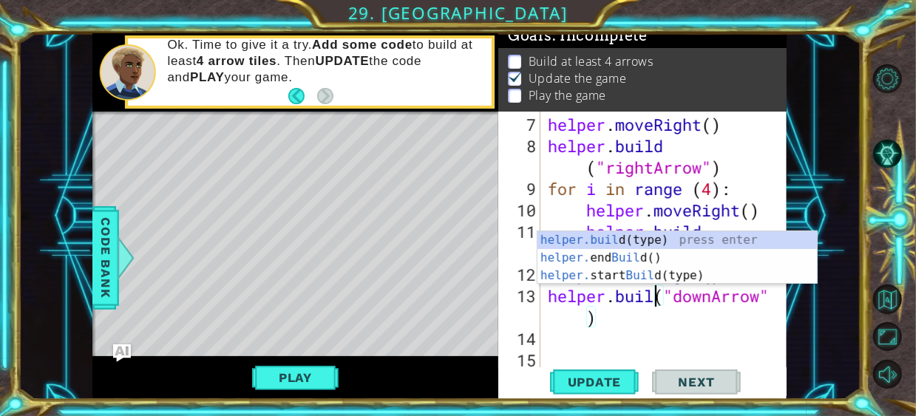
click at [712, 314] on div "helper . moveRight ( ) helper . build ( "rightArrow" ) for i in range ( 4 ) : h…" at bounding box center [663, 264] width 236 height 300
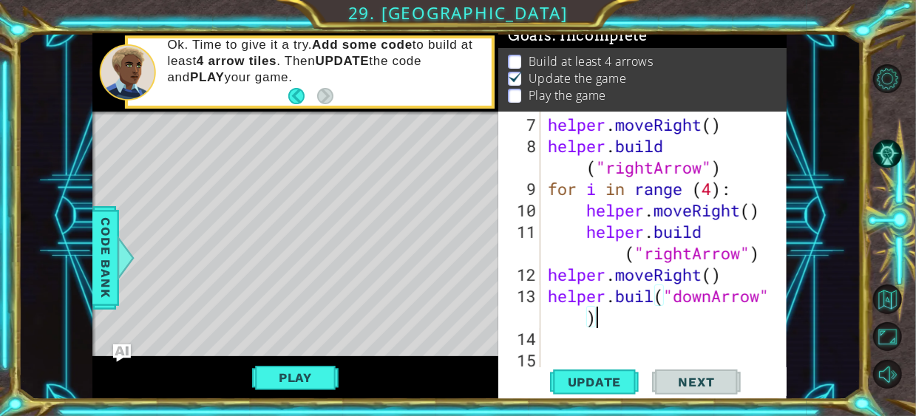
click at [712, 304] on div "helper . moveRight ( ) helper . build ( "rightArrow" ) for i in range ( 4 ) : h…" at bounding box center [663, 264] width 236 height 300
click at [665, 300] on div "helper . moveRight ( ) helper . build ( "rightArrow" ) for i in range ( 4 ) : h…" at bounding box center [663, 264] width 236 height 300
click at [612, 391] on button "Update" at bounding box center [594, 382] width 89 height 29
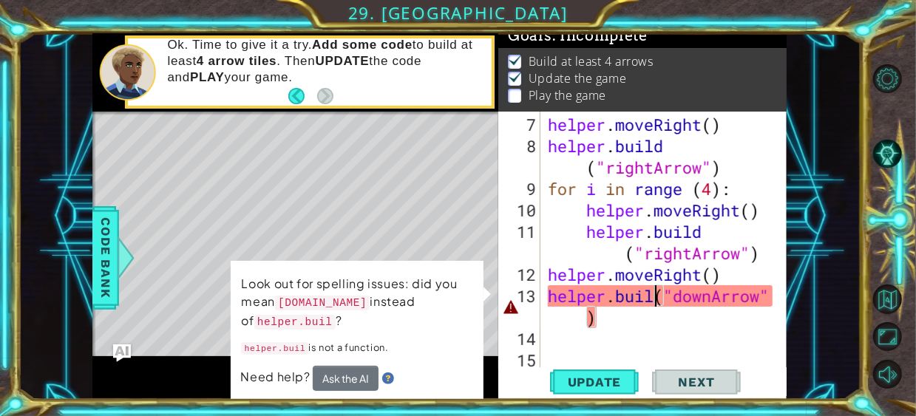
click at [652, 300] on div "helper . moveRight ( ) helper . build ( "rightArrow" ) for i in range ( 4 ) : h…" at bounding box center [663, 264] width 236 height 300
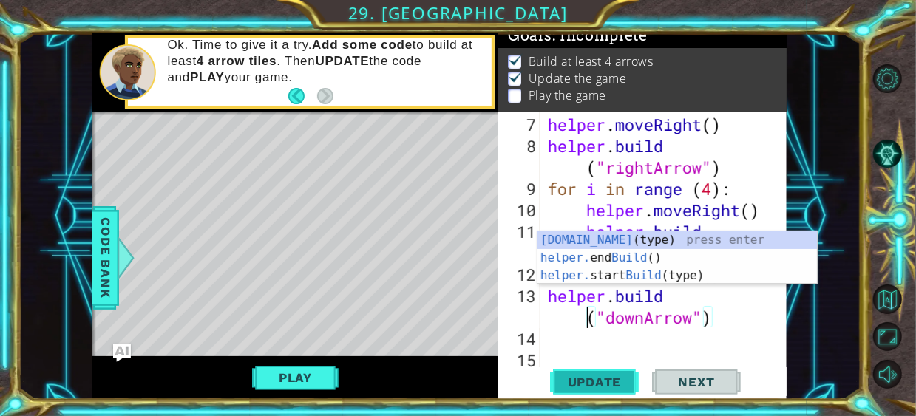
type textarea "[DOMAIN_NAME]("downArrow")"
click at [615, 382] on span "Update" at bounding box center [595, 382] width 84 height 15
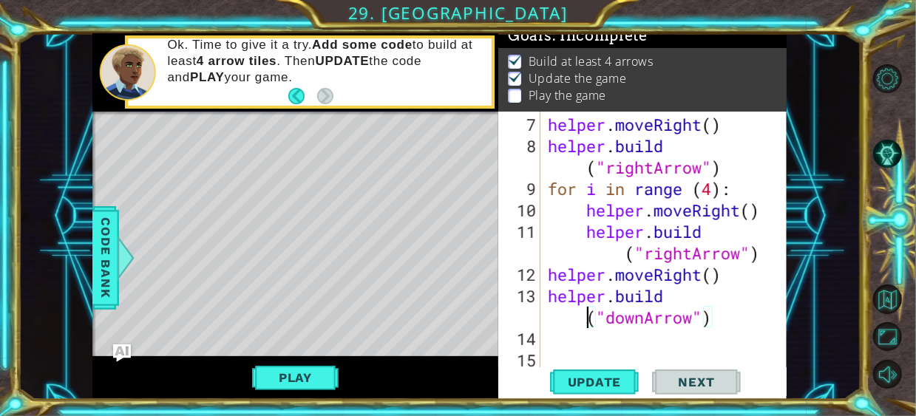
click at [743, 328] on div "helper . moveRight ( ) helper . build ( "rightArrow" ) for i in range ( 4 ) : h…" at bounding box center [663, 264] width 236 height 300
type textarea "helper.moveRight() [DOMAIN_NAME]("rightArrow")"
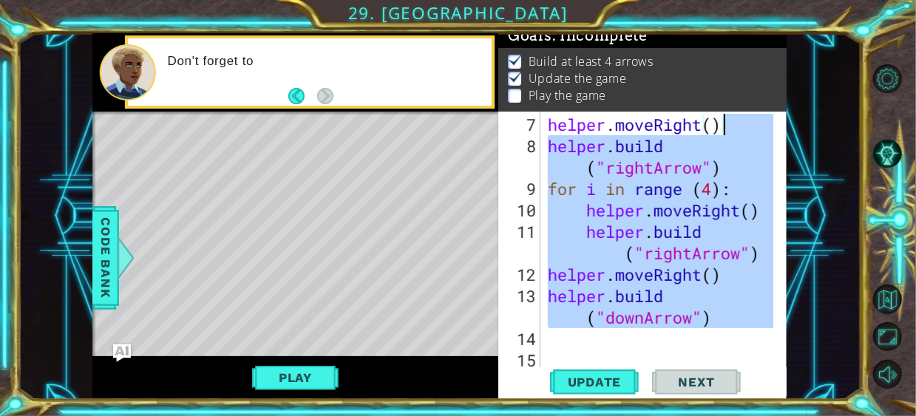
scroll to position [215, 0]
click at [713, 341] on div "helper . moveRight ( ) helper . build ( "rightArrow" ) for i in range ( 4 ) : h…" at bounding box center [659, 240] width 229 height 257
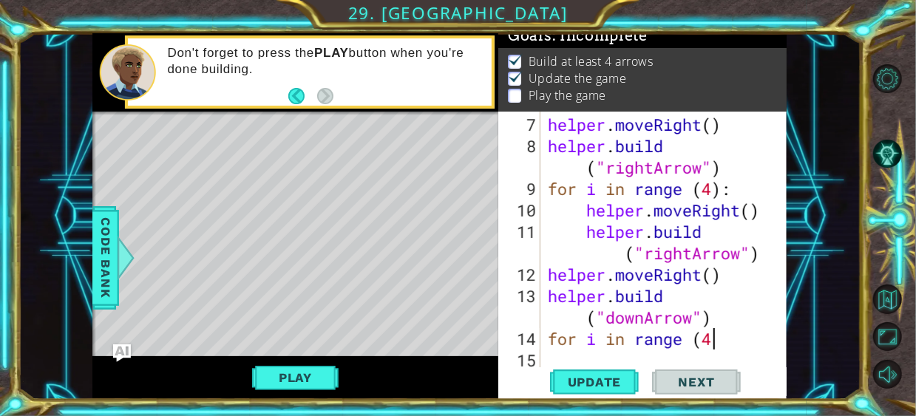
scroll to position [0, 7]
type textarea "for i in range (4):"
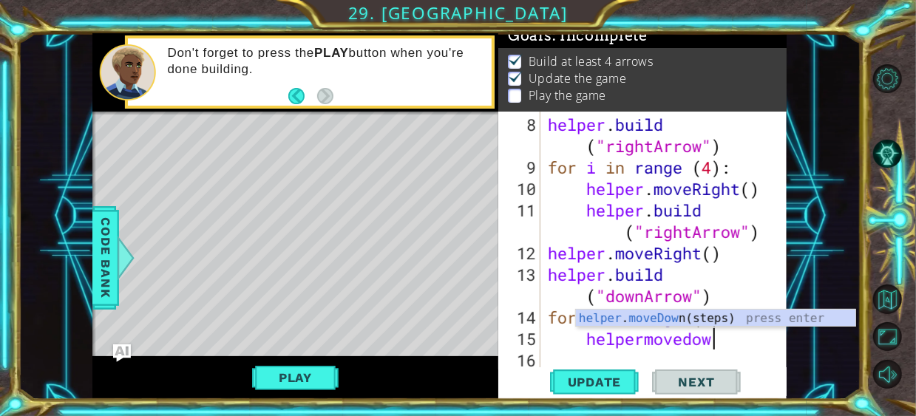
type textarea "helpermovedown"
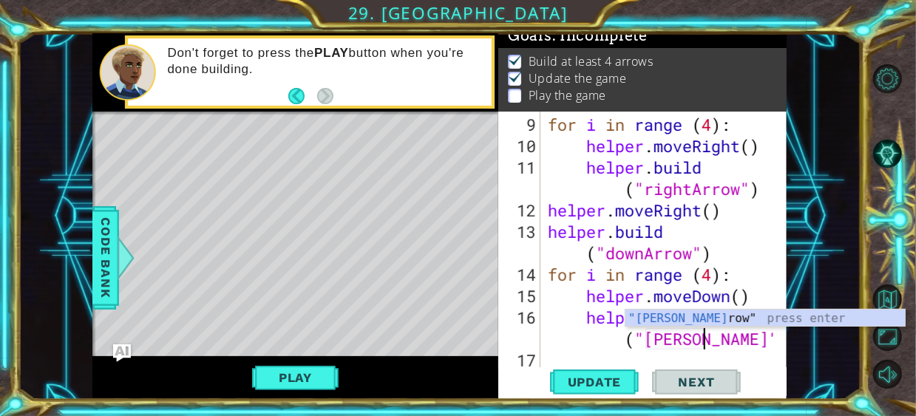
scroll to position [0, 12]
type textarea "[DOMAIN_NAME]("downArrow")"
click at [590, 378] on span "Update" at bounding box center [595, 382] width 84 height 15
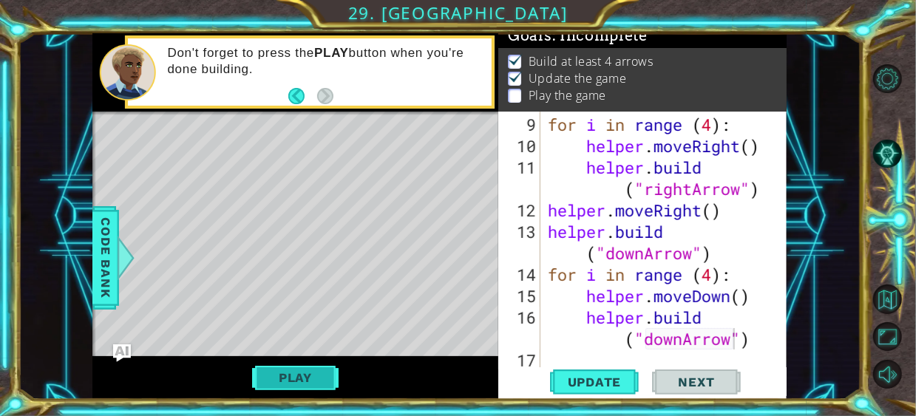
click at [289, 387] on button "Play" at bounding box center [295, 378] width 87 height 28
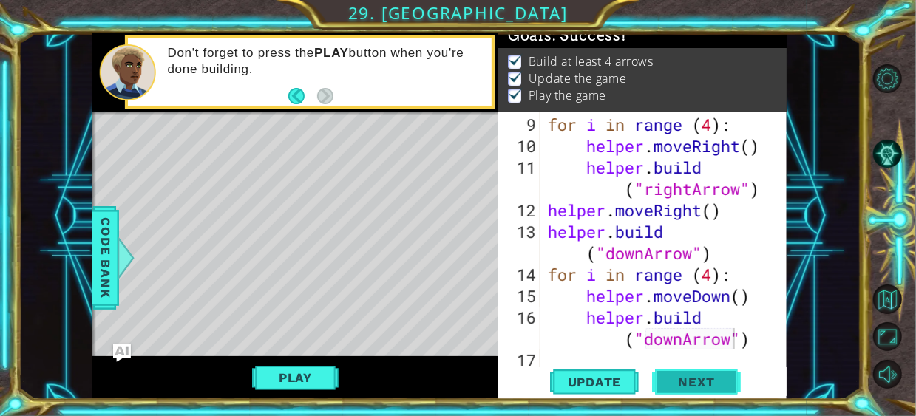
click at [686, 382] on span "Next" at bounding box center [697, 383] width 66 height 15
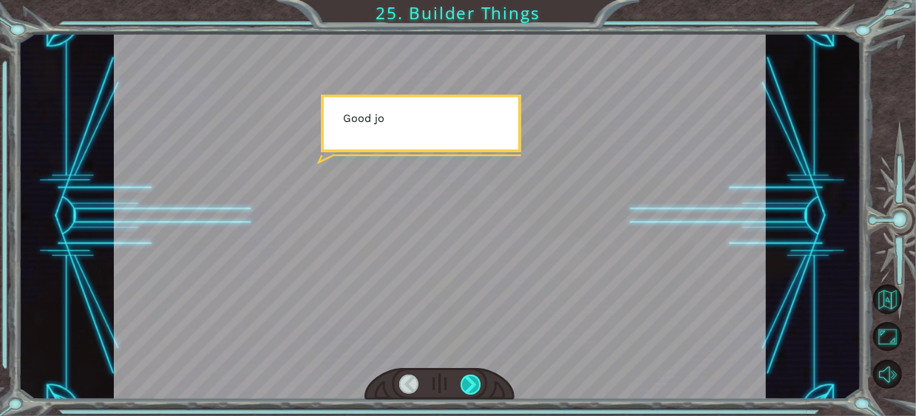
click at [473, 378] on div at bounding box center [471, 385] width 20 height 20
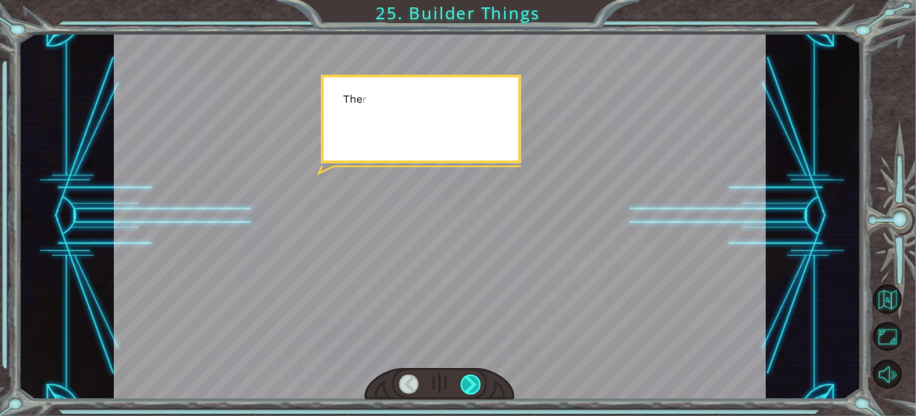
click at [473, 378] on div at bounding box center [471, 385] width 20 height 20
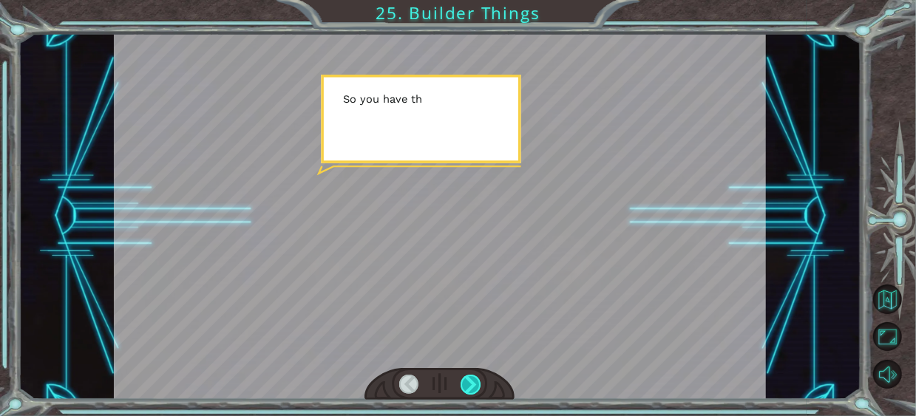
click at [473, 378] on div at bounding box center [471, 385] width 20 height 20
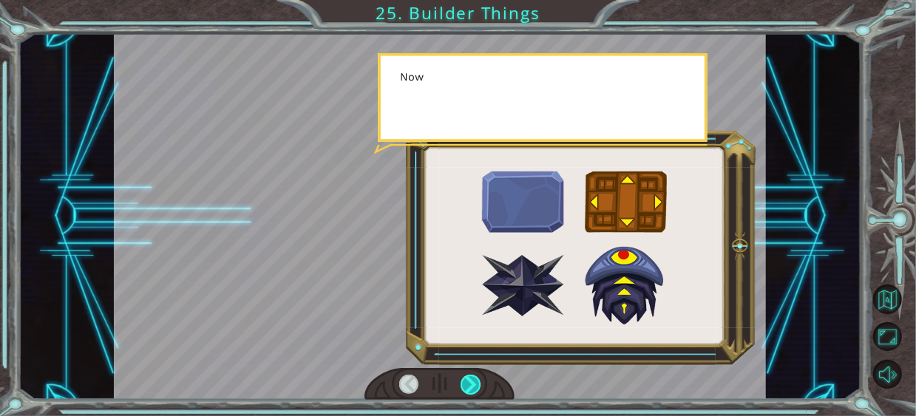
click at [473, 378] on div at bounding box center [471, 385] width 20 height 20
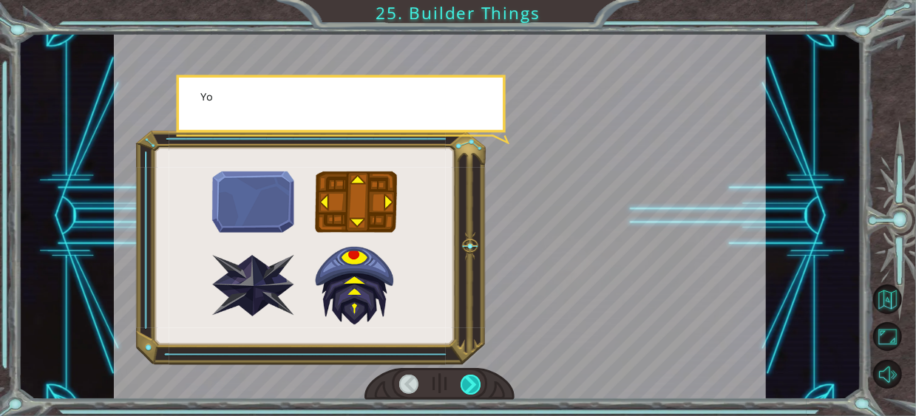
click at [473, 378] on div at bounding box center [471, 385] width 20 height 20
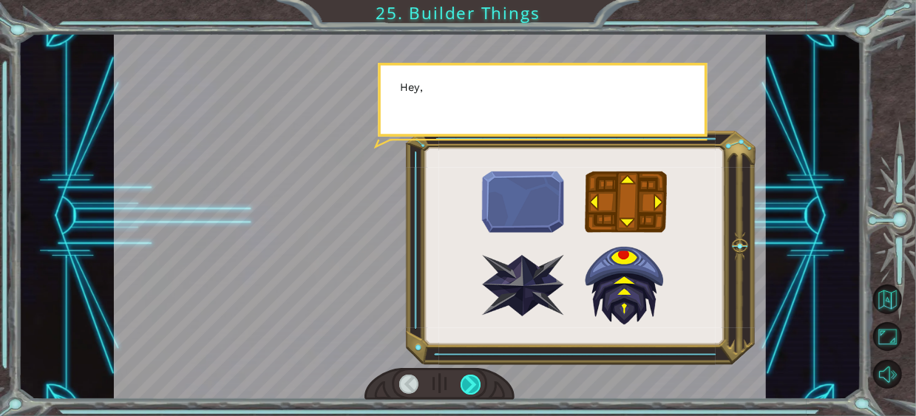
click at [473, 378] on div at bounding box center [471, 385] width 20 height 20
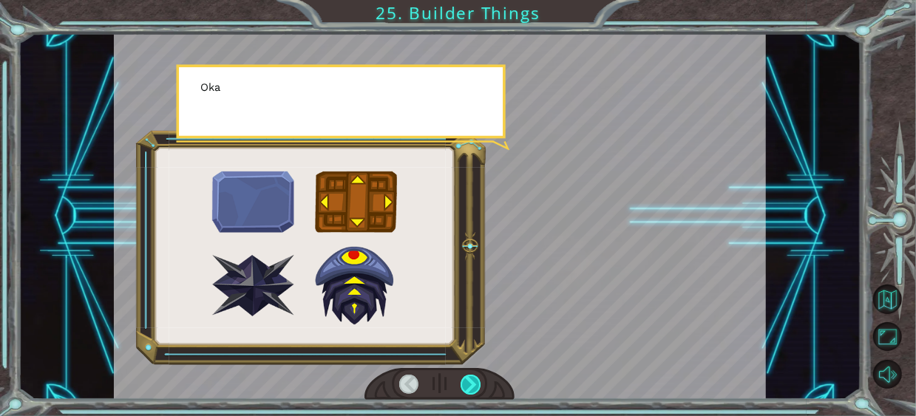
click at [473, 378] on div at bounding box center [471, 385] width 20 height 20
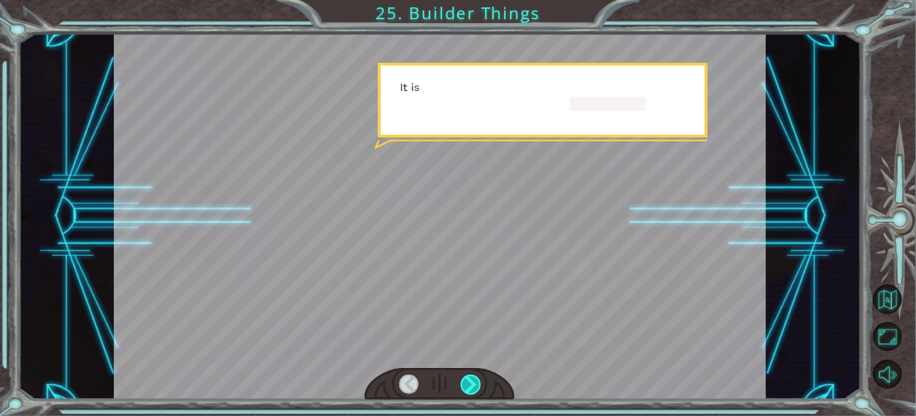
click at [473, 378] on div at bounding box center [471, 385] width 20 height 20
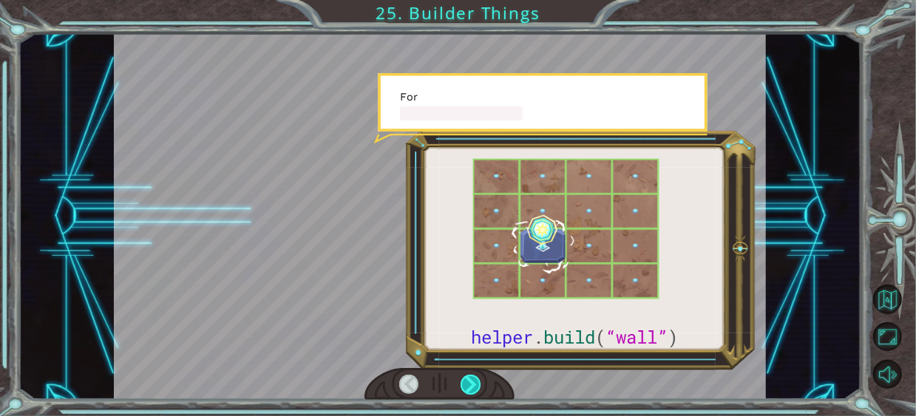
click at [473, 378] on div at bounding box center [471, 385] width 20 height 20
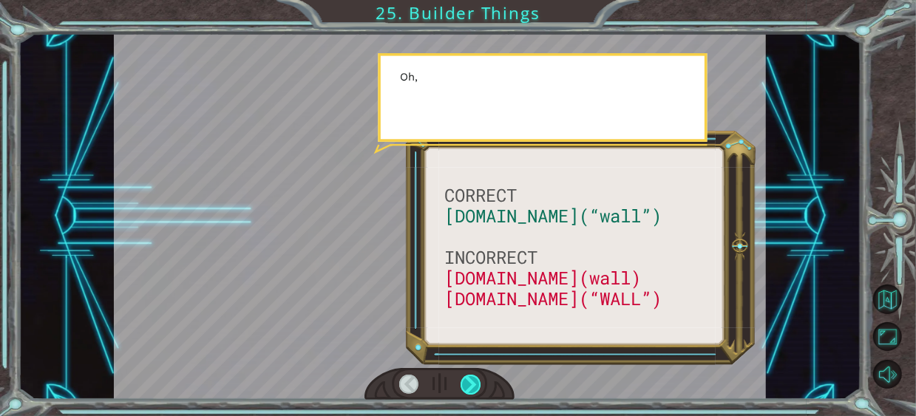
click at [473, 378] on div at bounding box center [471, 385] width 20 height 20
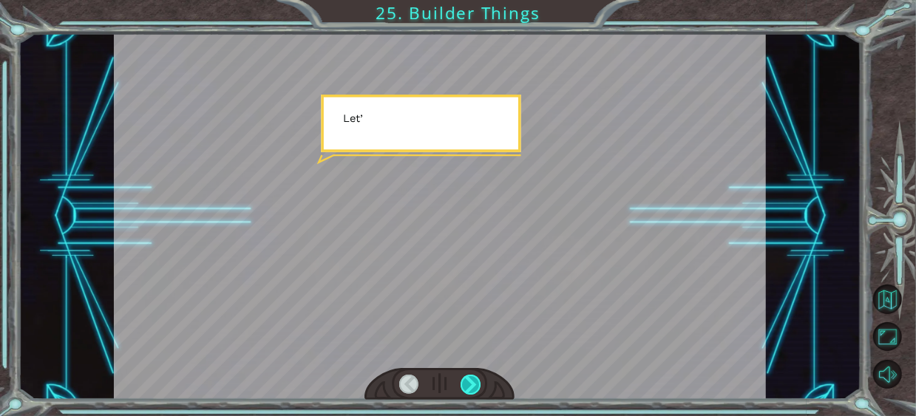
click at [473, 378] on div at bounding box center [471, 385] width 20 height 20
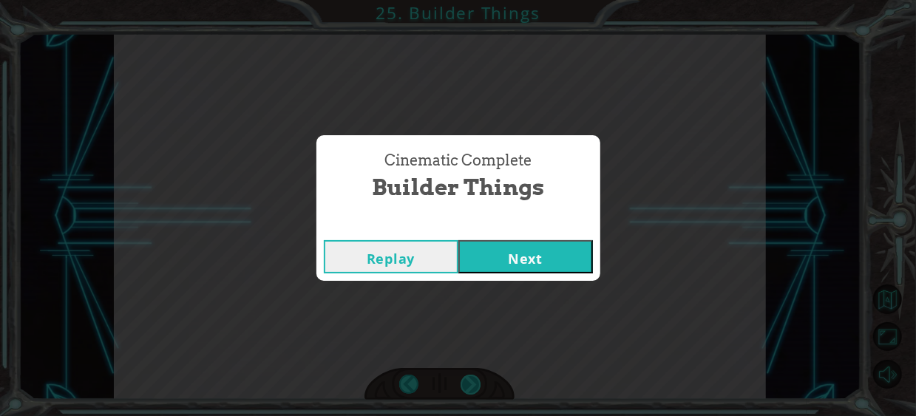
click at [473, 378] on div "Cinematic Complete Builder Things Replay Next" at bounding box center [458, 208] width 916 height 416
click at [527, 255] on button "Next" at bounding box center [526, 256] width 135 height 33
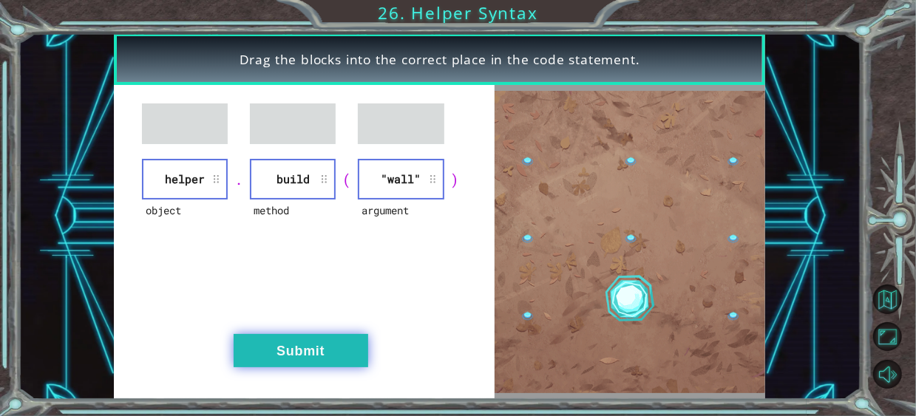
click at [292, 351] on button "Submit" at bounding box center [301, 350] width 135 height 33
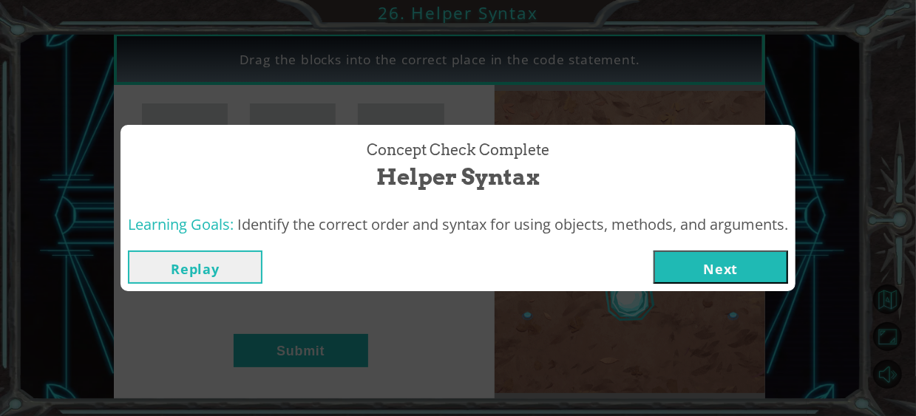
click at [726, 258] on button "Next" at bounding box center [721, 267] width 135 height 33
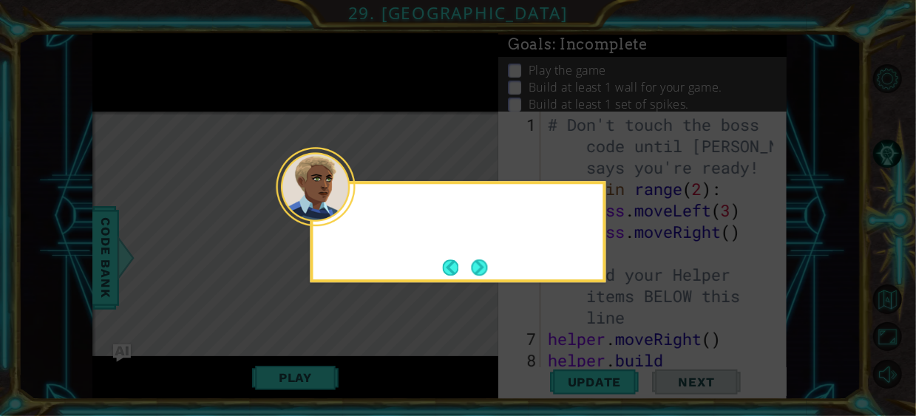
click at [358, 209] on div at bounding box center [459, 211] width 290 height 42
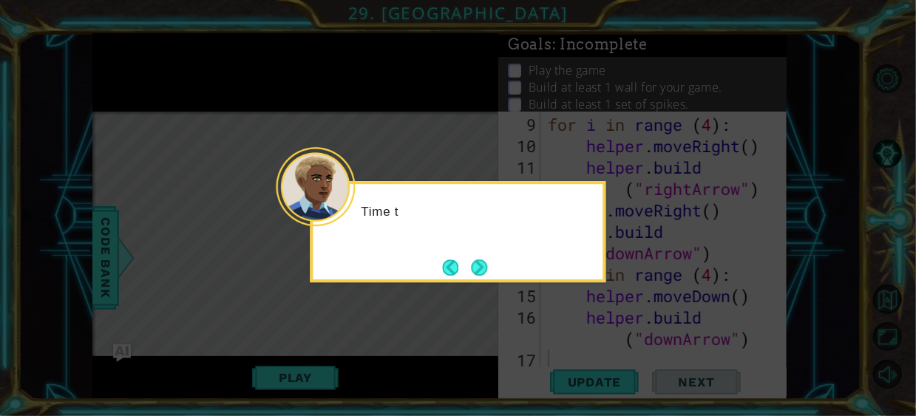
scroll to position [279, 0]
drag, startPoint x: 502, startPoint y: 271, endPoint x: 490, endPoint y: 268, distance: 11.7
click at [501, 271] on div "Time to make" at bounding box center [459, 231] width 296 height 101
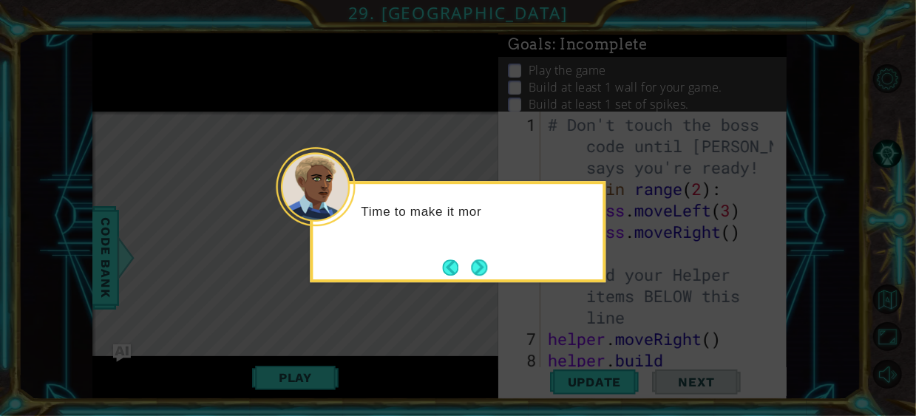
scroll to position [0, 0]
click at [490, 268] on div "Time to make it mor" at bounding box center [459, 231] width 296 height 101
click at [490, 268] on div "Time to make it more inter" at bounding box center [459, 231] width 296 height 101
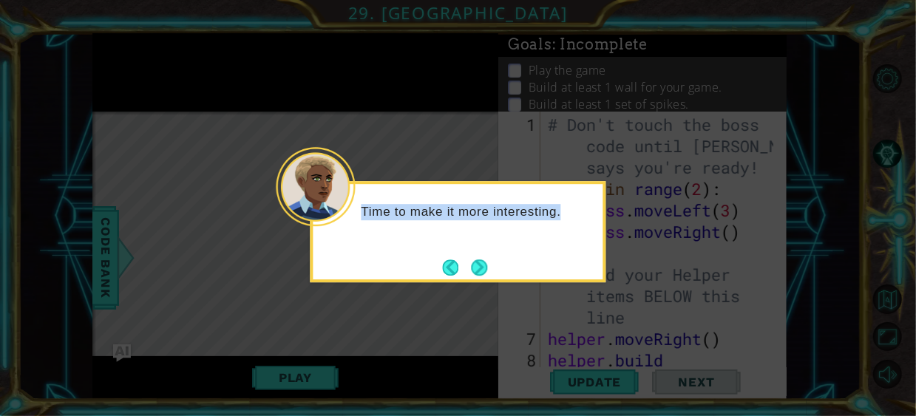
click at [481, 273] on button "Next" at bounding box center [479, 268] width 16 height 16
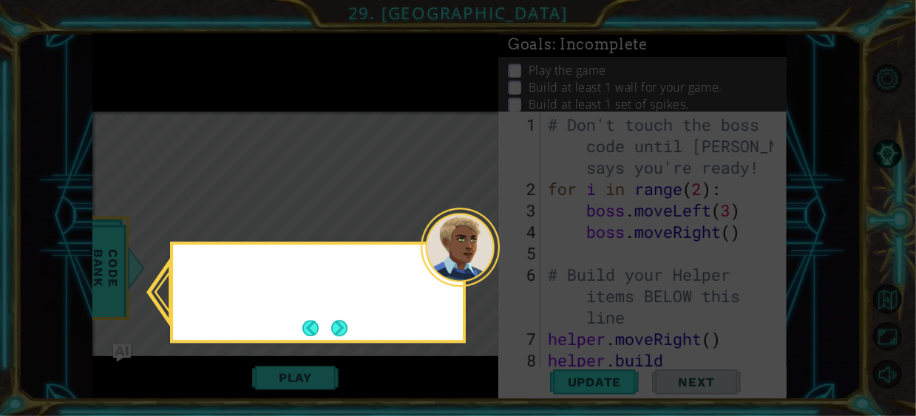
click at [481, 273] on div at bounding box center [460, 247] width 79 height 79
click at [336, 335] on button "Next" at bounding box center [339, 328] width 16 height 16
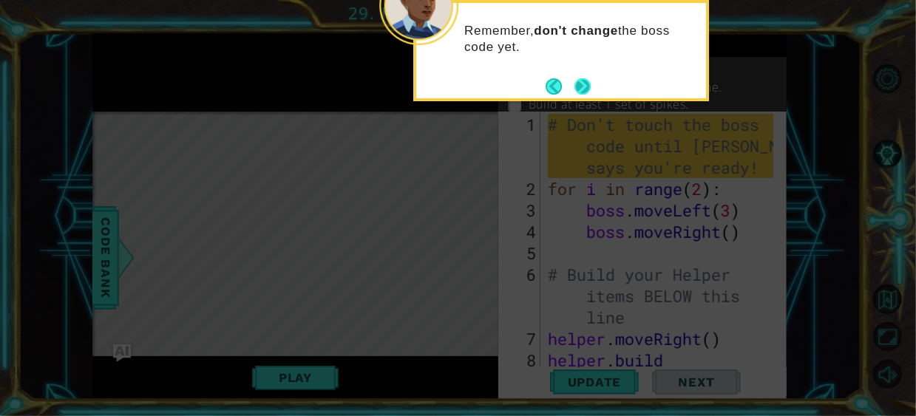
click at [589, 81] on button "Next" at bounding box center [583, 86] width 16 height 16
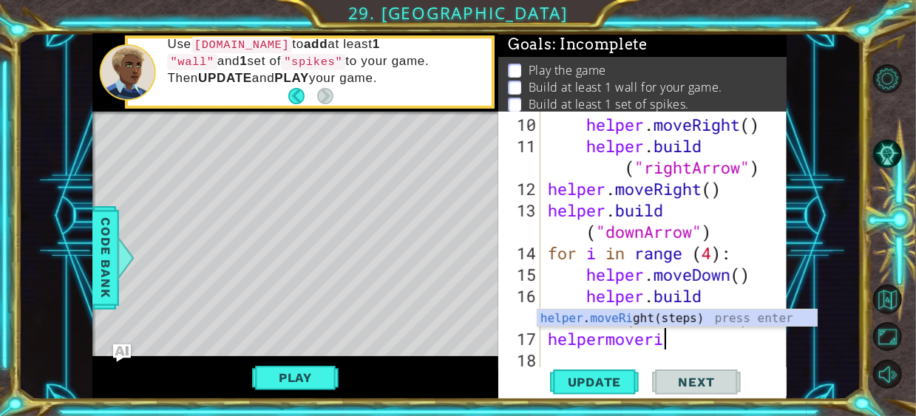
scroll to position [0, 5]
type textarea "helpermoverigh"
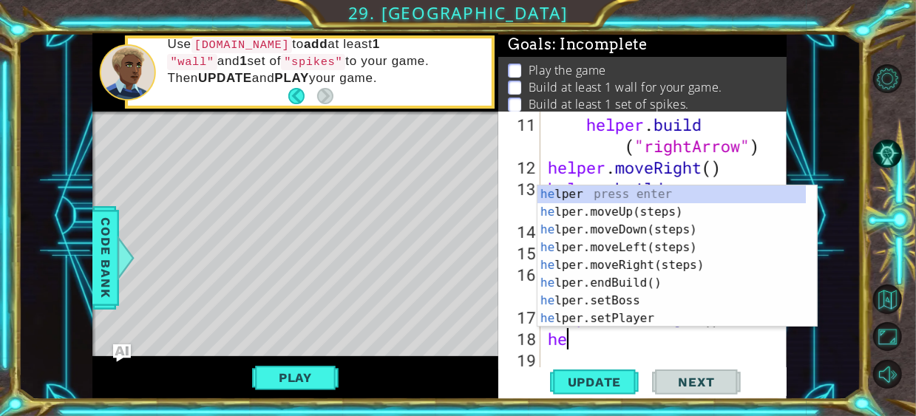
scroll to position [0, 0]
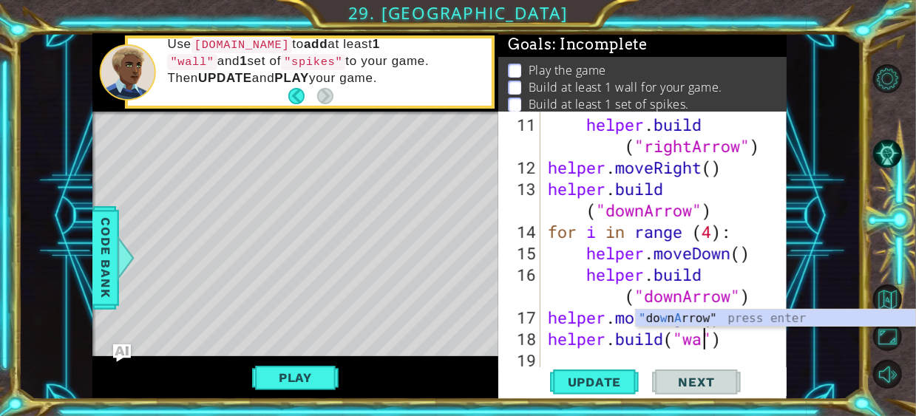
type textarea "[DOMAIN_NAME]("wall")"
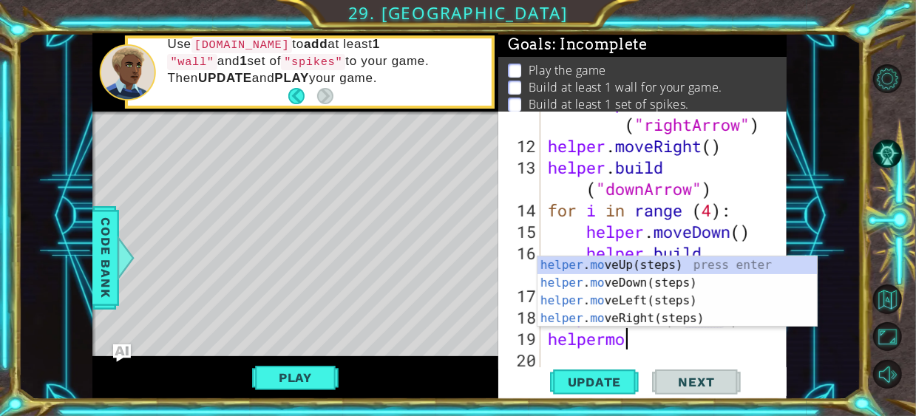
scroll to position [0, 3]
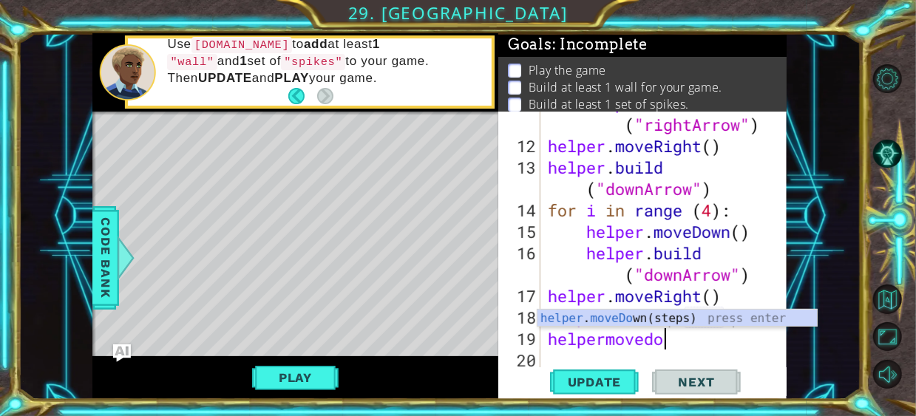
type textarea "helpermovedown"
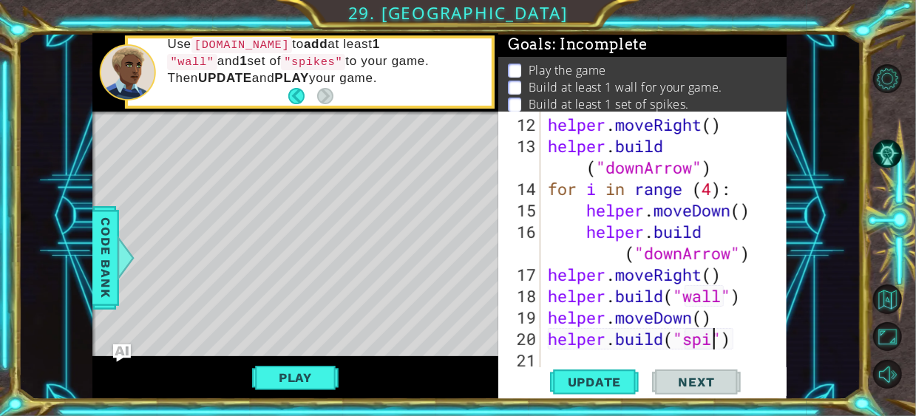
scroll to position [0, 8]
click at [604, 388] on span "Update" at bounding box center [595, 382] width 84 height 15
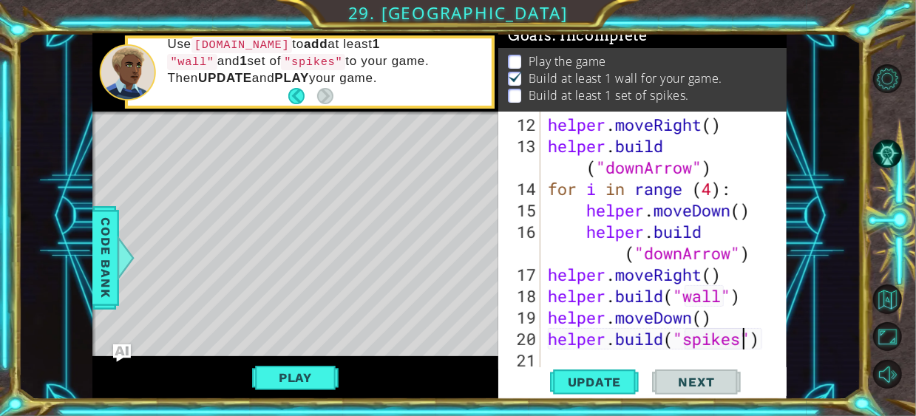
scroll to position [13, 0]
click at [601, 379] on span "Update" at bounding box center [595, 382] width 84 height 15
click at [699, 279] on div "helper . moveRight ( ) helper . build ( "downArrow" ) for i in range ( 4 ) : he…" at bounding box center [662, 264] width 235 height 300
click at [702, 280] on div "helper . moveRight ( ) helper . build ( "downArrow" ) for i in range ( 4 ) : he…" at bounding box center [662, 264] width 235 height 300
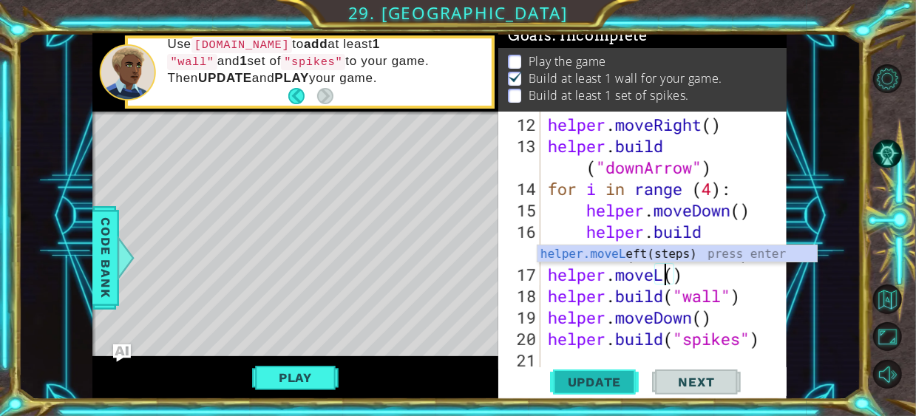
scroll to position [0, 6]
click at [611, 379] on span "Update" at bounding box center [595, 382] width 84 height 15
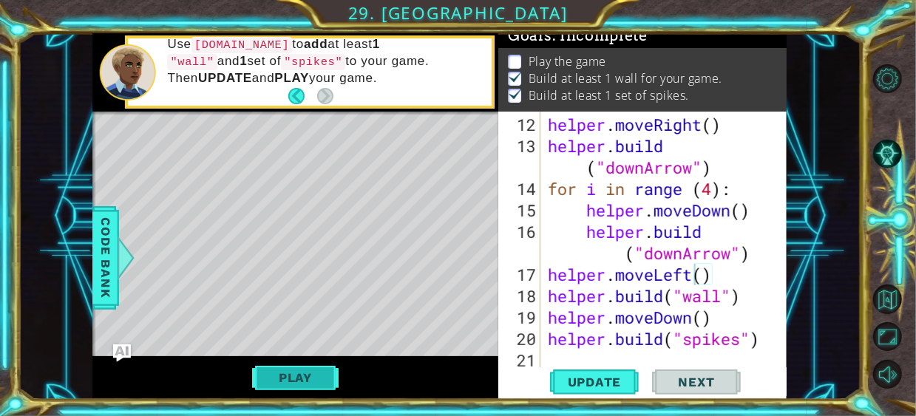
click at [311, 379] on button "Play" at bounding box center [295, 378] width 87 height 28
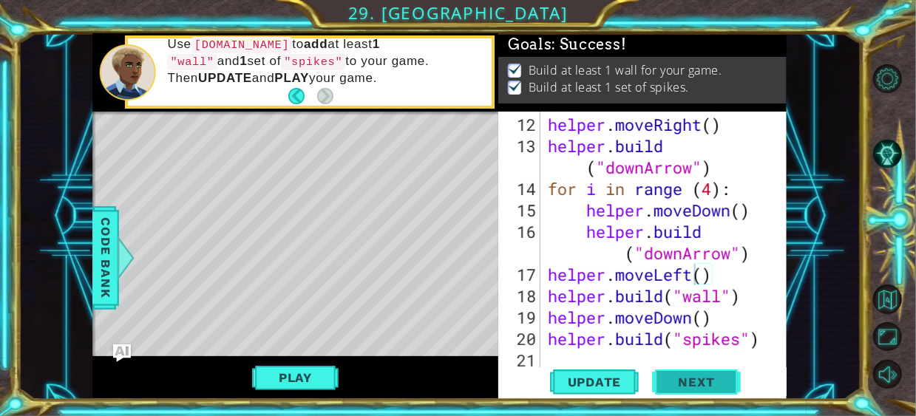
scroll to position [10, 0]
click at [712, 378] on span "Next" at bounding box center [697, 383] width 66 height 15
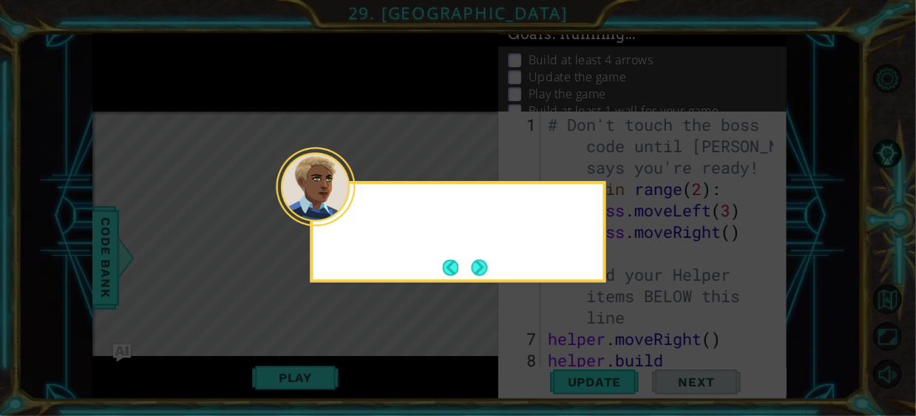
scroll to position [0, 0]
click at [476, 276] on button "Next" at bounding box center [479, 268] width 16 height 16
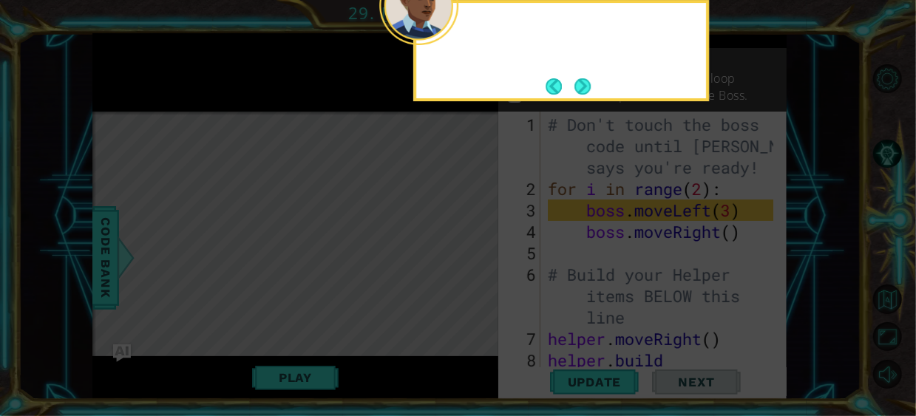
click at [476, 276] on icon at bounding box center [458, 208] width 916 height 416
click at [588, 87] on button "Next" at bounding box center [583, 86] width 16 height 16
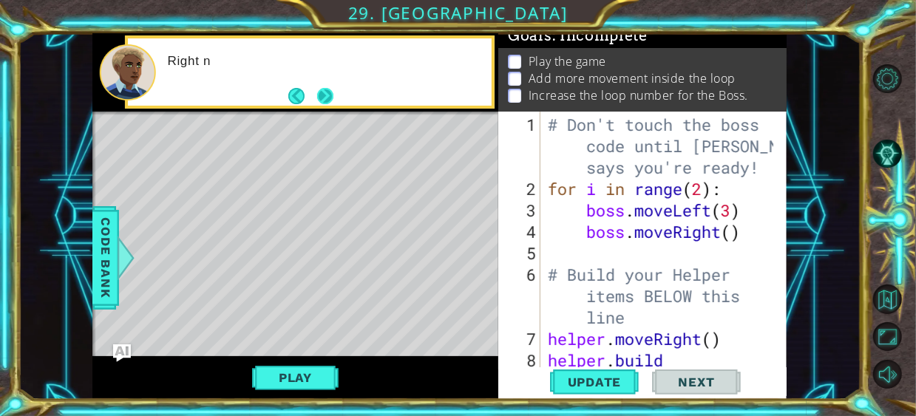
click at [333, 93] on div "Right n" at bounding box center [310, 71] width 364 height 67
click at [331, 92] on button "Next" at bounding box center [325, 96] width 16 height 16
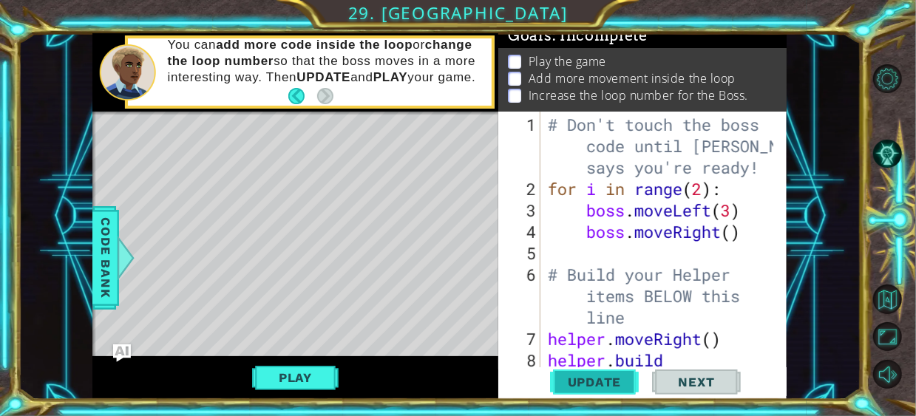
click at [610, 382] on span "Update" at bounding box center [595, 382] width 84 height 15
click at [605, 387] on span "Update" at bounding box center [595, 382] width 84 height 15
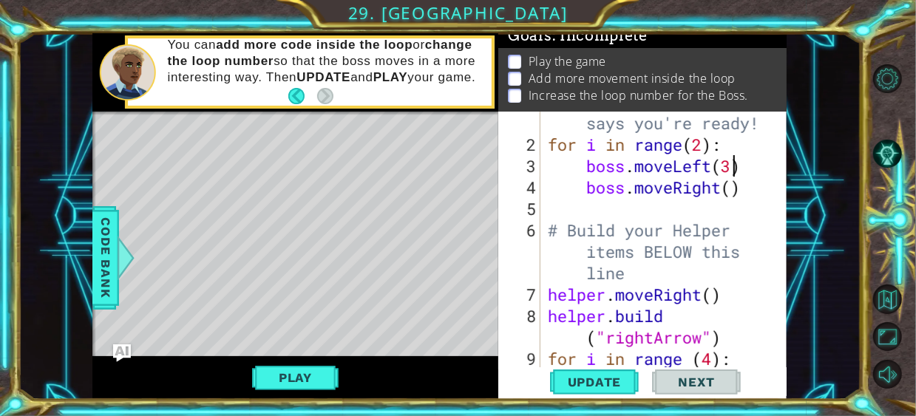
click at [735, 170] on div "# Don't touch the boss code until [PERSON_NAME] says you're ready! for i in ran…" at bounding box center [662, 241] width 235 height 343
click at [735, 186] on div "# Don't touch the boss code until [PERSON_NAME] says you're ready! for i in ran…" at bounding box center [662, 241] width 235 height 343
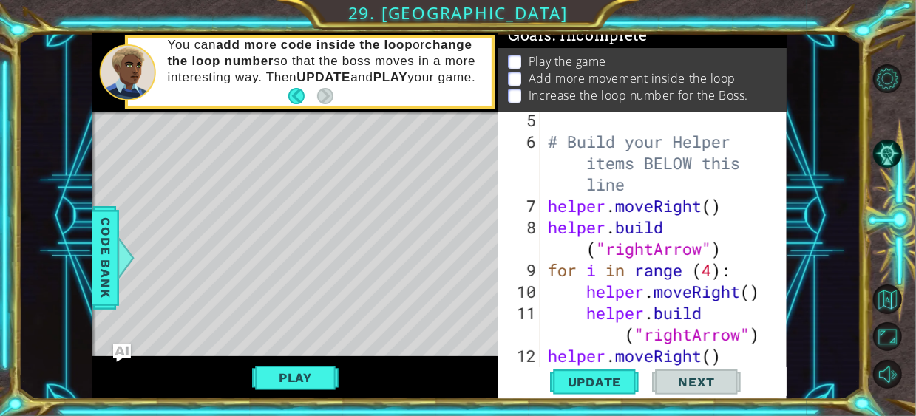
click at [714, 209] on div "# Build your Helper items BELOW this line helper . moveRight ( ) helper . build…" at bounding box center [662, 270] width 235 height 322
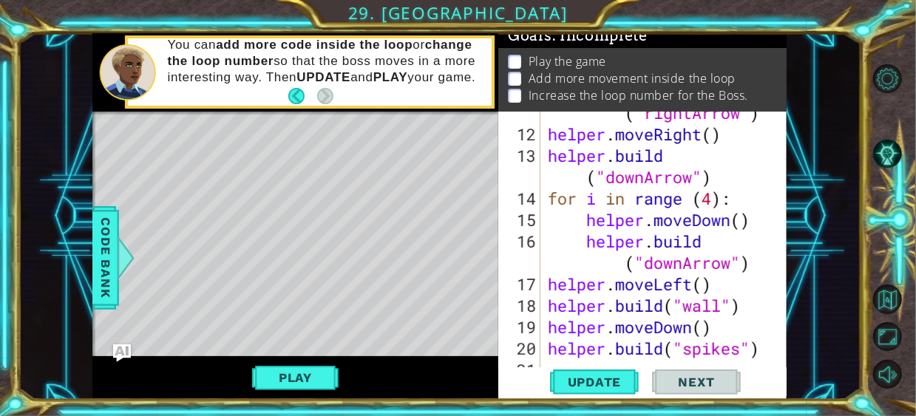
scroll to position [365, 0]
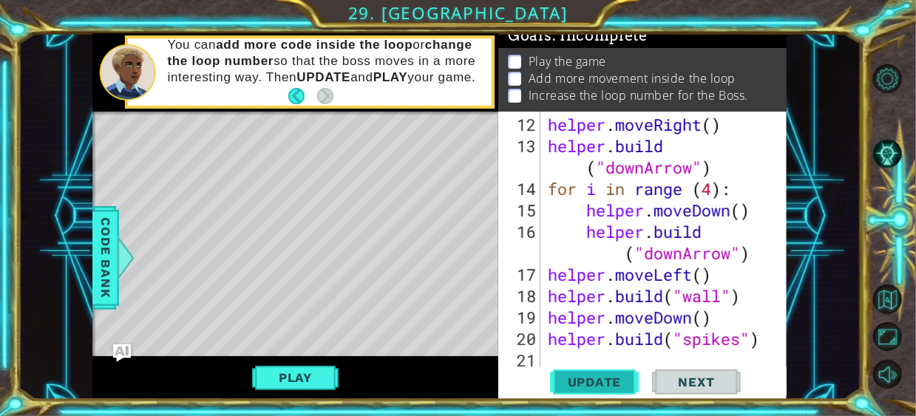
click at [584, 379] on span "Update" at bounding box center [595, 382] width 84 height 15
click at [305, 371] on button "Play" at bounding box center [295, 378] width 87 height 28
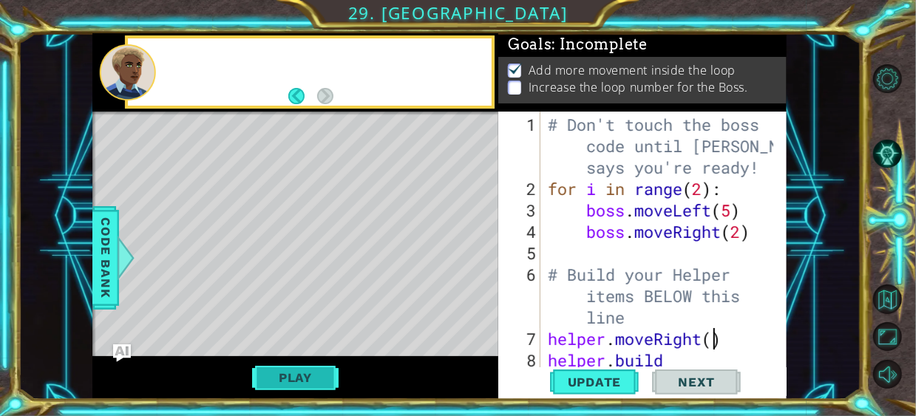
scroll to position [0, 0]
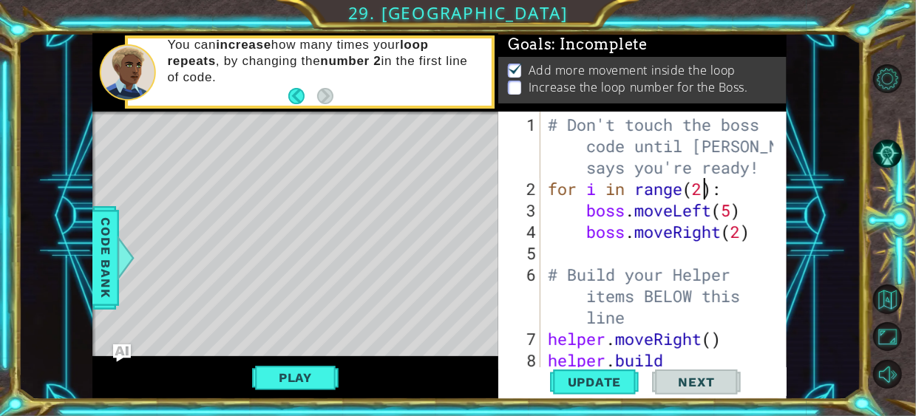
click at [703, 189] on div "# Don't touch the boss code until [PERSON_NAME] says you're ready! for i in ran…" at bounding box center [662, 296] width 235 height 365
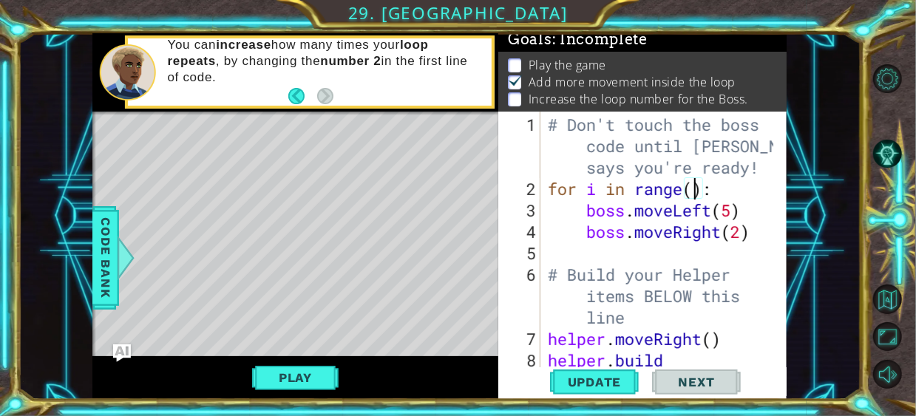
scroll to position [0, 7]
type textarea "for i in range(10):"
click at [608, 378] on span "Update" at bounding box center [595, 382] width 84 height 15
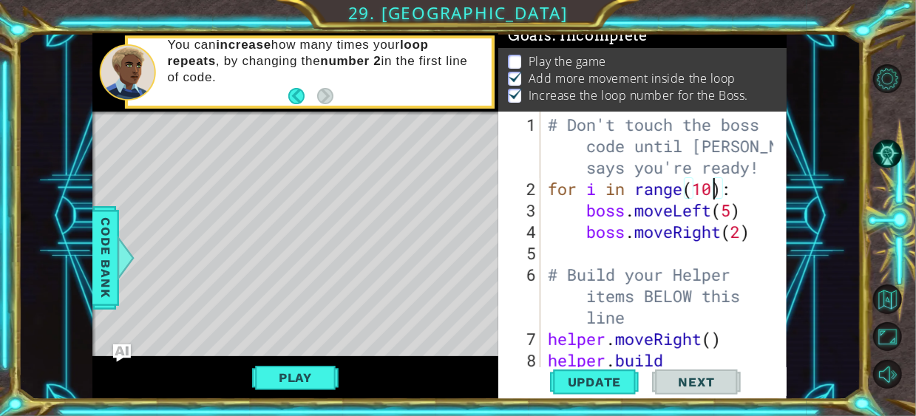
scroll to position [13, 0]
click at [329, 368] on button "Play" at bounding box center [295, 378] width 87 height 28
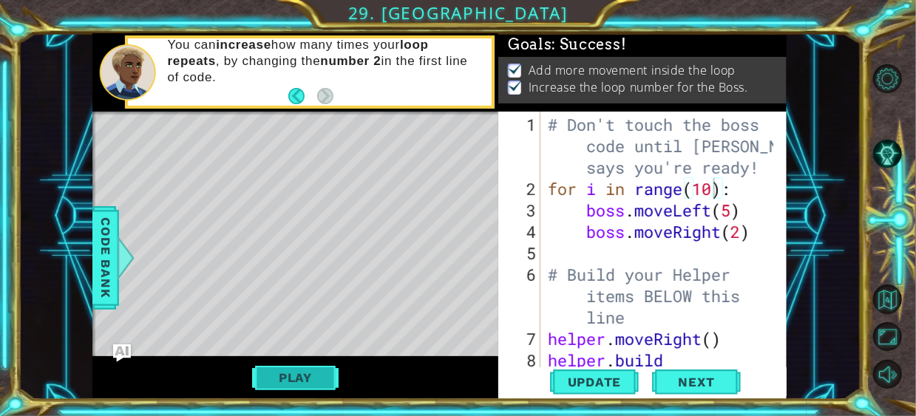
scroll to position [10, 0]
click at [709, 381] on span "Next" at bounding box center [697, 383] width 66 height 15
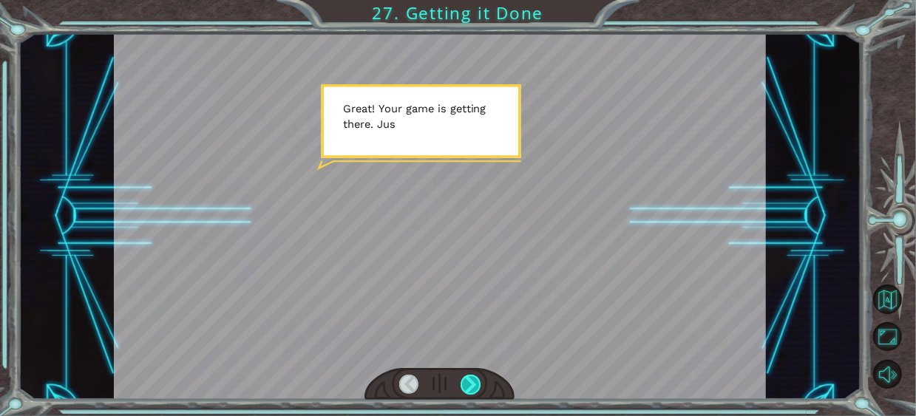
click at [474, 387] on div at bounding box center [471, 385] width 20 height 20
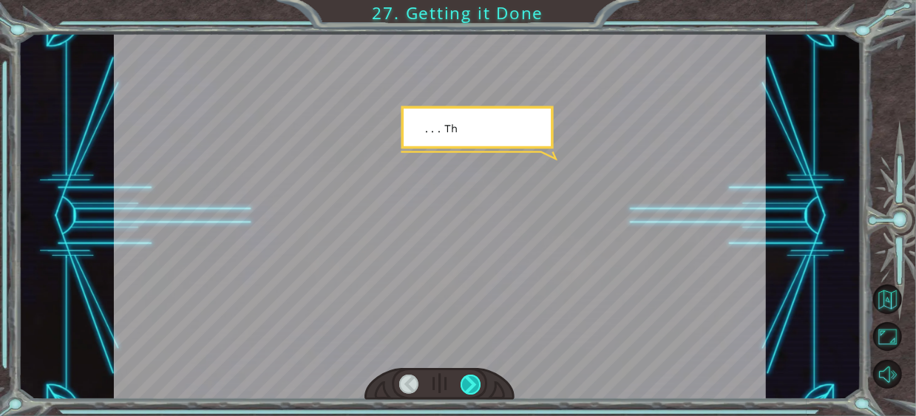
click at [474, 387] on div at bounding box center [471, 385] width 20 height 20
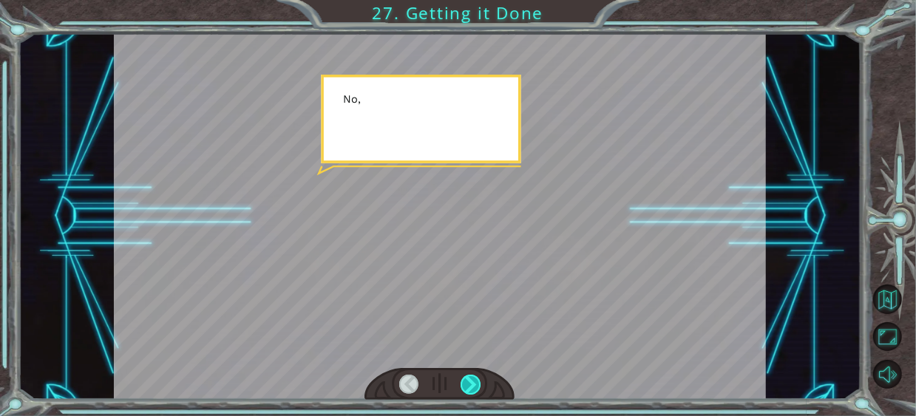
click at [474, 387] on div at bounding box center [471, 385] width 20 height 20
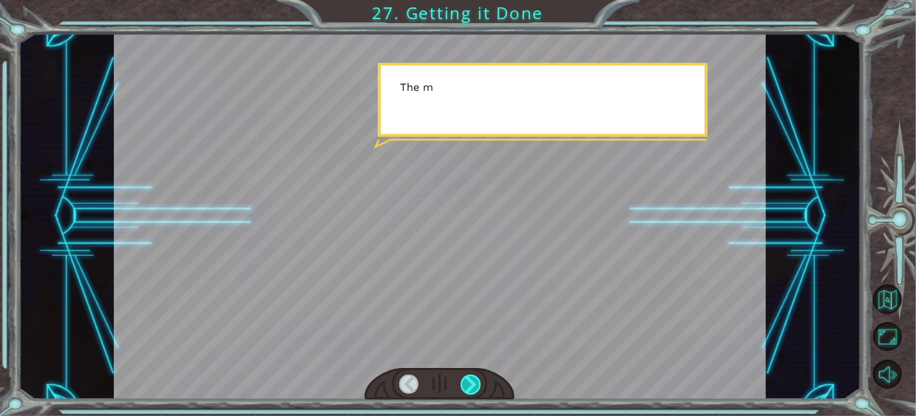
click at [474, 387] on div at bounding box center [471, 385] width 20 height 20
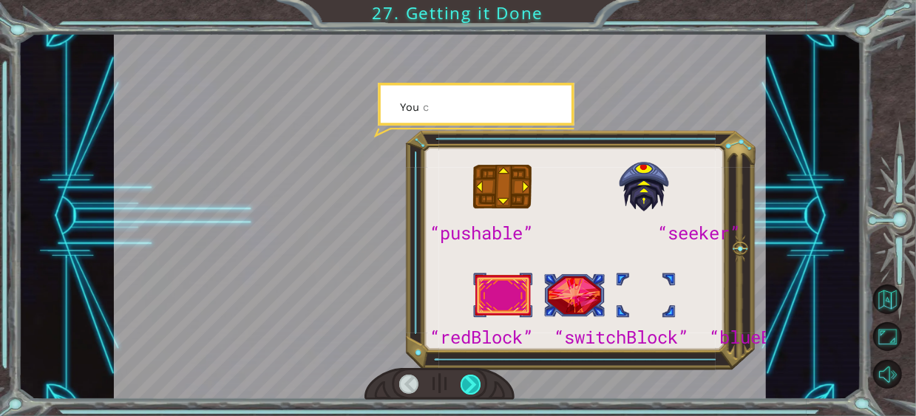
click at [474, 387] on div at bounding box center [471, 385] width 20 height 20
click at [473, 387] on div at bounding box center [471, 385] width 20 height 20
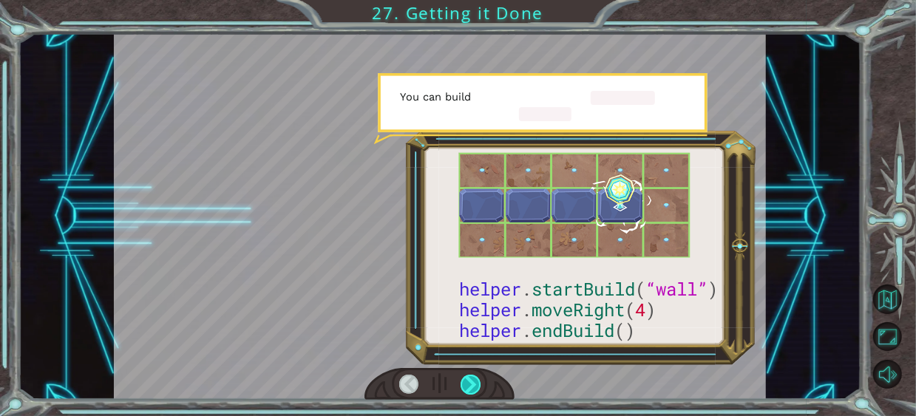
click at [473, 387] on div at bounding box center [471, 385] width 20 height 20
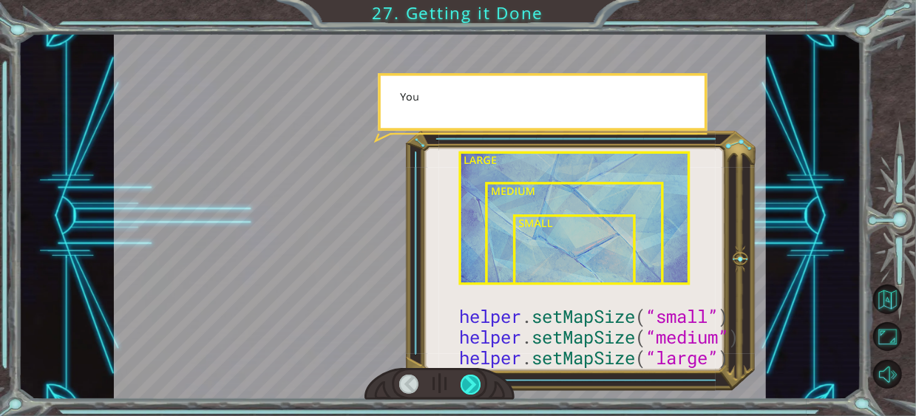
click at [473, 387] on div at bounding box center [471, 385] width 20 height 20
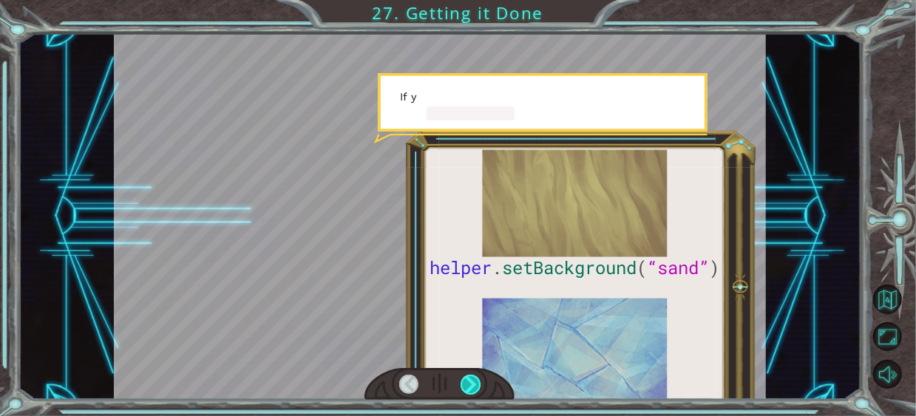
click at [473, 387] on div at bounding box center [471, 385] width 20 height 20
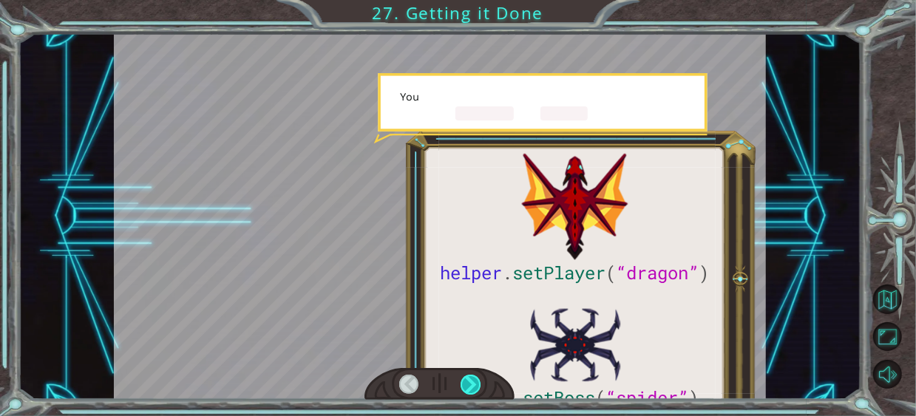
click at [473, 387] on div at bounding box center [471, 385] width 20 height 20
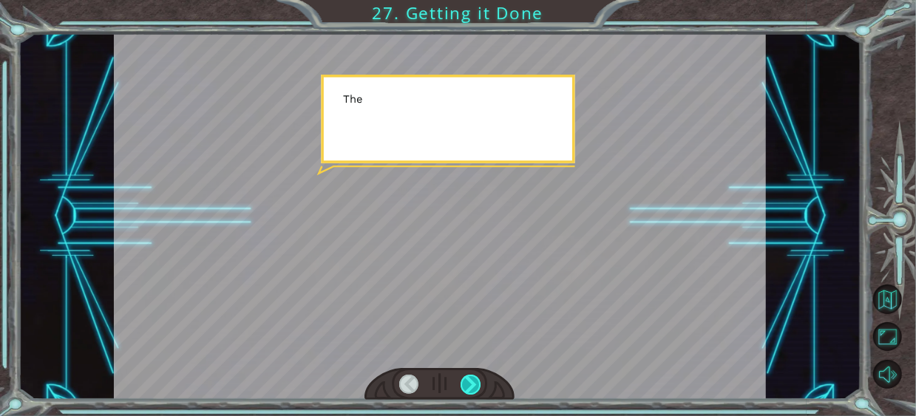
click at [473, 387] on div at bounding box center [471, 385] width 20 height 20
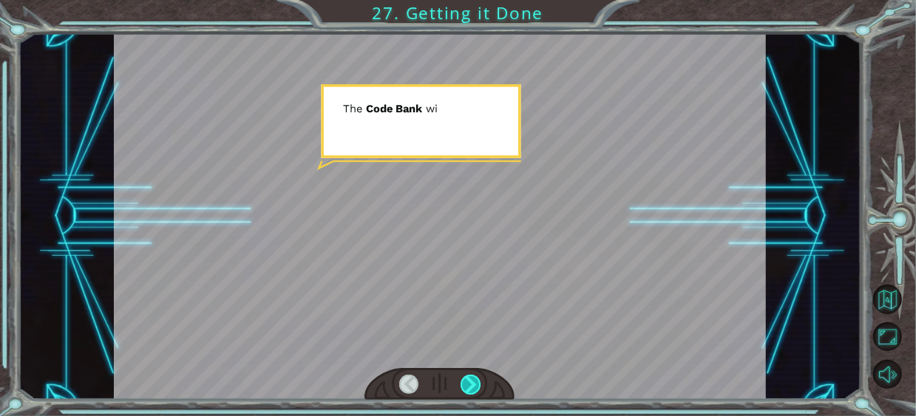
click at [473, 387] on div at bounding box center [471, 385] width 20 height 20
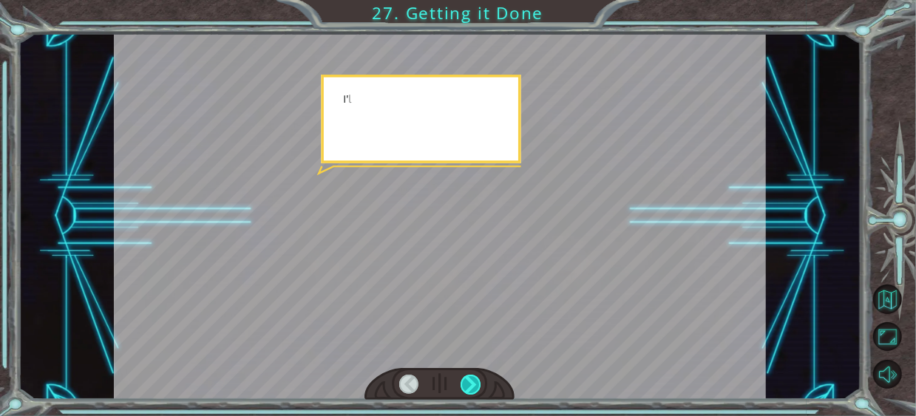
click at [473, 387] on div at bounding box center [471, 385] width 20 height 20
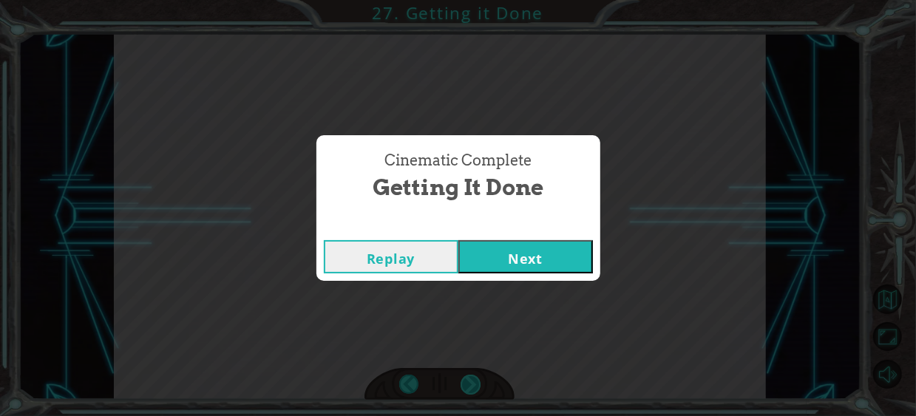
click at [473, 387] on div "Cinematic Complete Getting it Done Replay Next" at bounding box center [458, 208] width 916 height 416
click at [507, 257] on button "Next" at bounding box center [526, 256] width 135 height 33
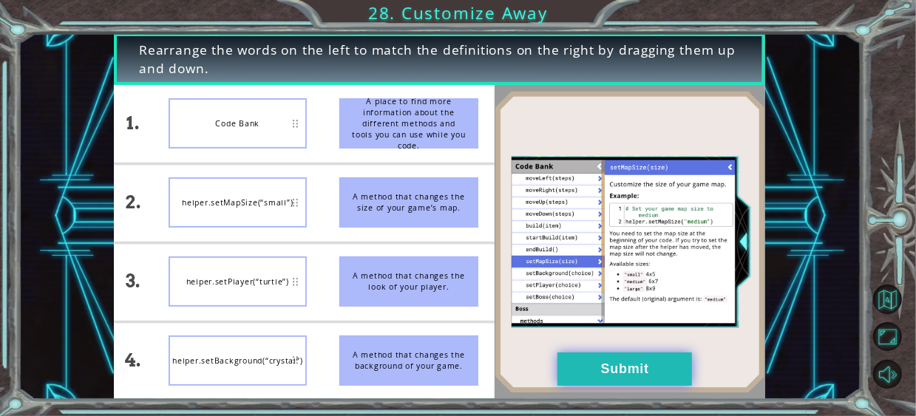
click at [622, 374] on button "Submit" at bounding box center [625, 369] width 135 height 33
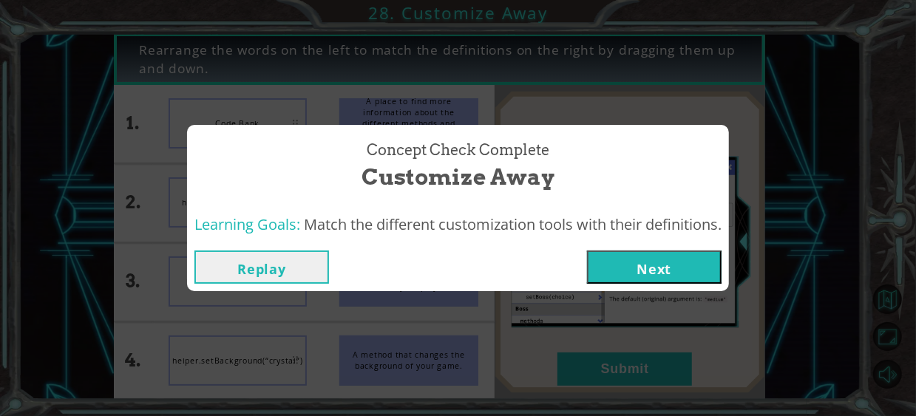
click at [649, 257] on button "Next" at bounding box center [654, 267] width 135 height 33
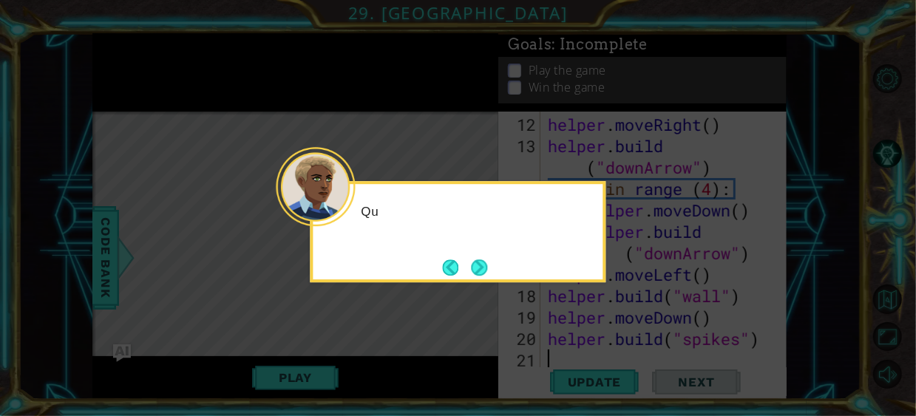
scroll to position [365, 0]
click at [482, 260] on button "Next" at bounding box center [480, 268] width 16 height 16
click at [482, 261] on button "Next" at bounding box center [479, 268] width 16 height 16
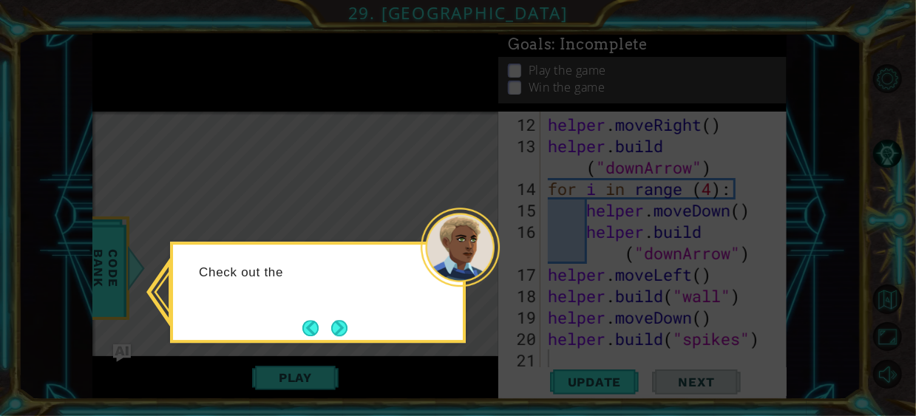
click at [353, 329] on div "Check out the" at bounding box center [318, 292] width 296 height 101
click at [345, 328] on button "Next" at bounding box center [339, 328] width 17 height 17
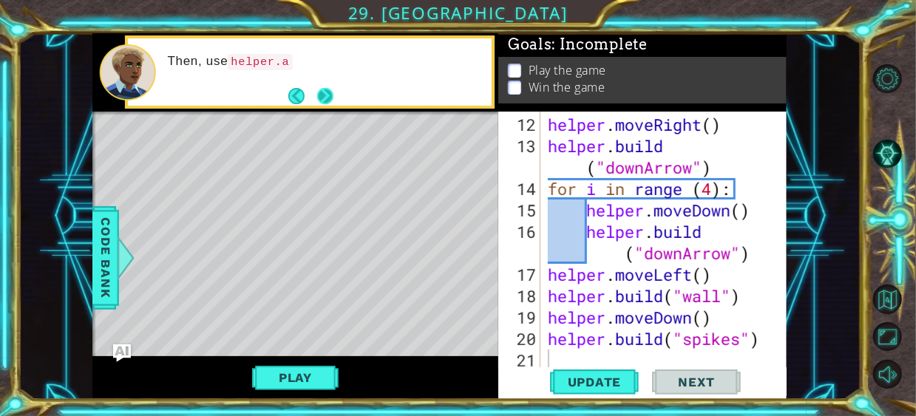
click at [325, 103] on button "Next" at bounding box center [325, 96] width 16 height 16
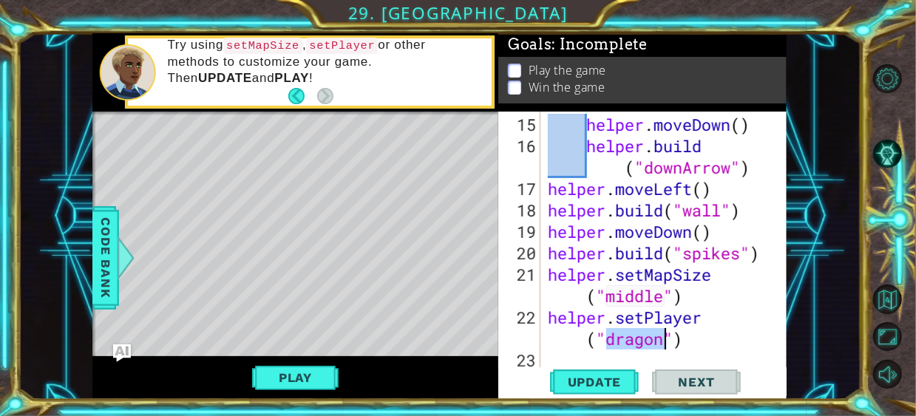
scroll to position [472, 0]
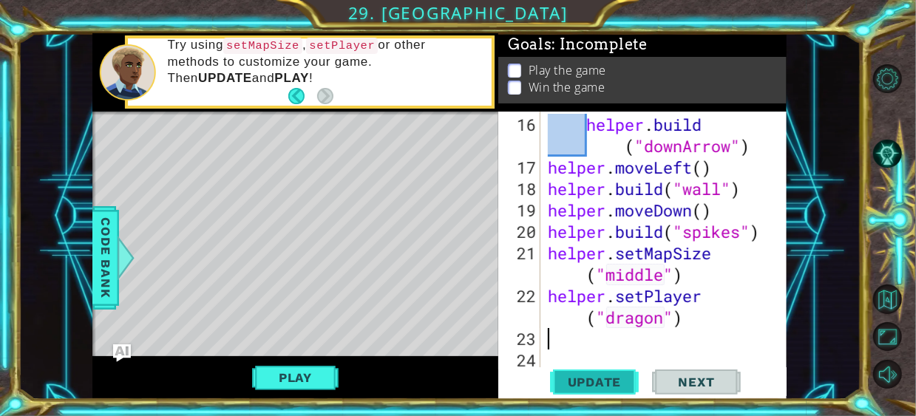
type textarea "helper.setPlayer("dragon")"
click at [618, 381] on span "Update" at bounding box center [595, 382] width 84 height 15
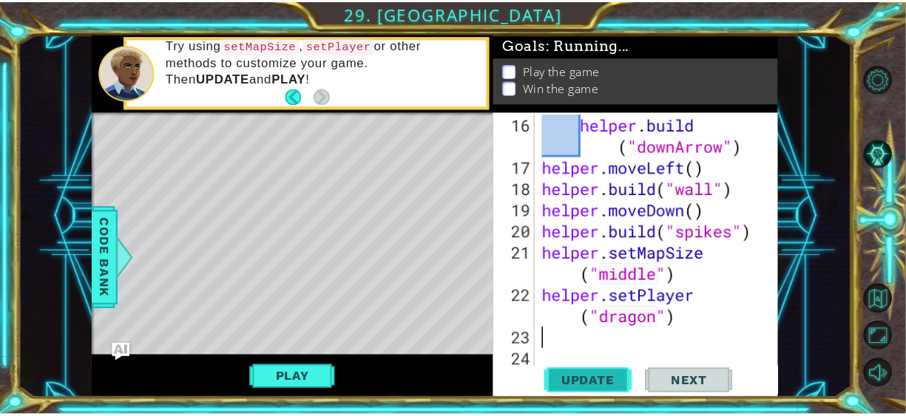
scroll to position [0, 0]
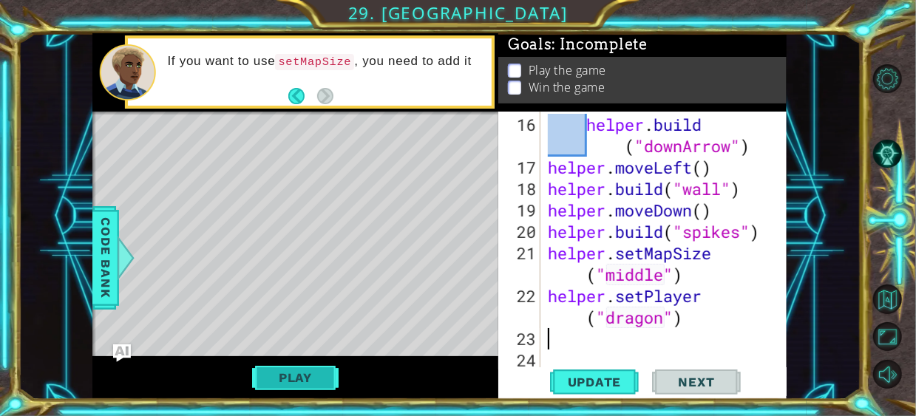
click at [298, 368] on button "Play" at bounding box center [295, 378] width 87 height 28
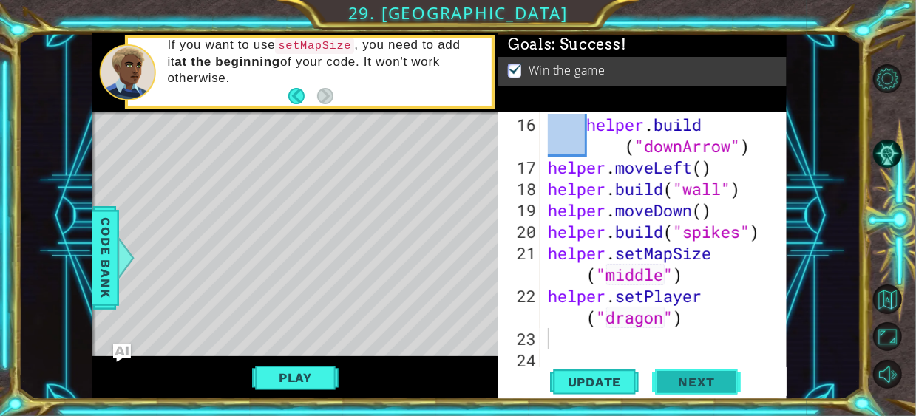
click at [717, 379] on span "Next" at bounding box center [697, 382] width 66 height 15
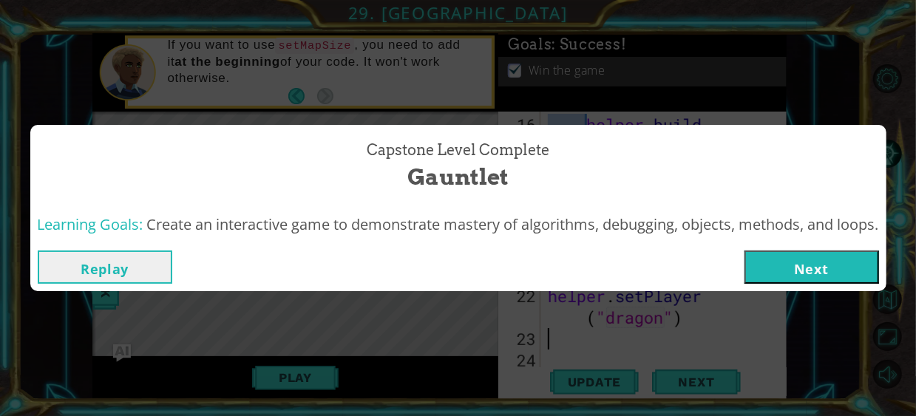
click at [791, 268] on button "Next" at bounding box center [812, 267] width 135 height 33
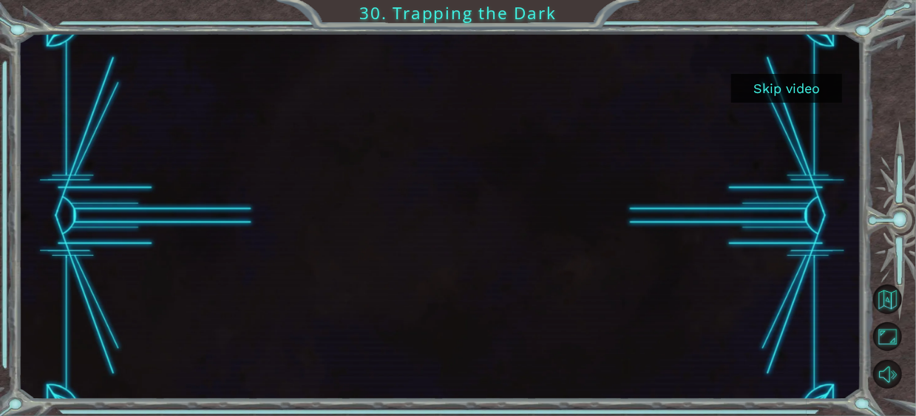
click at [766, 91] on button "Skip video" at bounding box center [787, 88] width 111 height 29
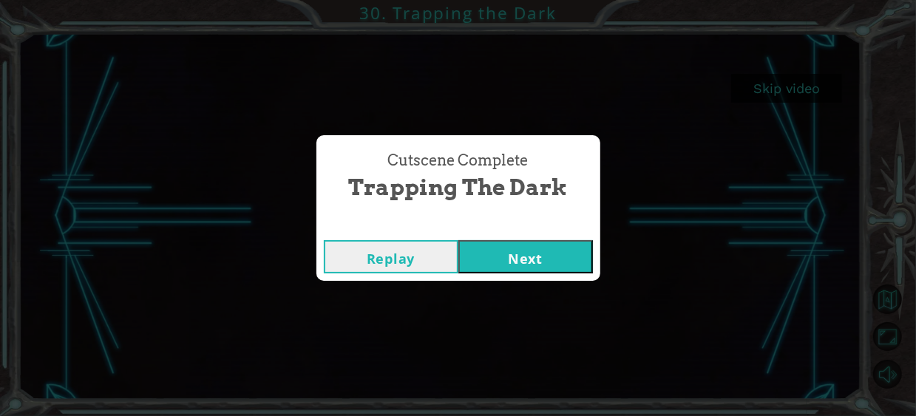
click at [504, 271] on button "Next" at bounding box center [526, 256] width 135 height 33
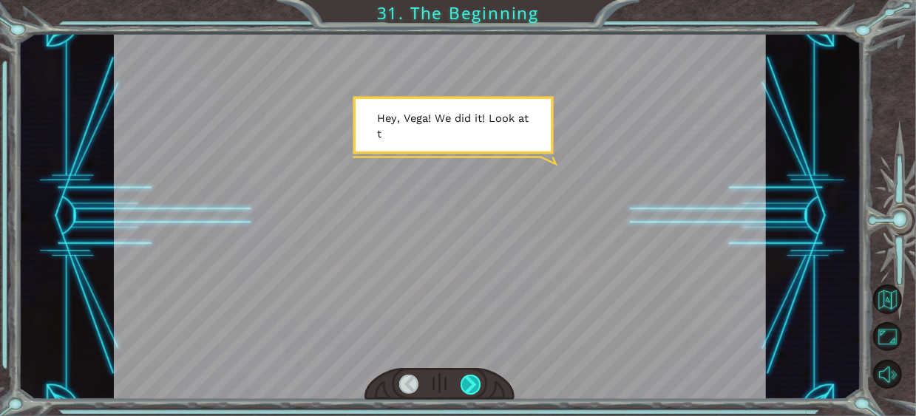
click at [471, 385] on div at bounding box center [471, 385] width 20 height 20
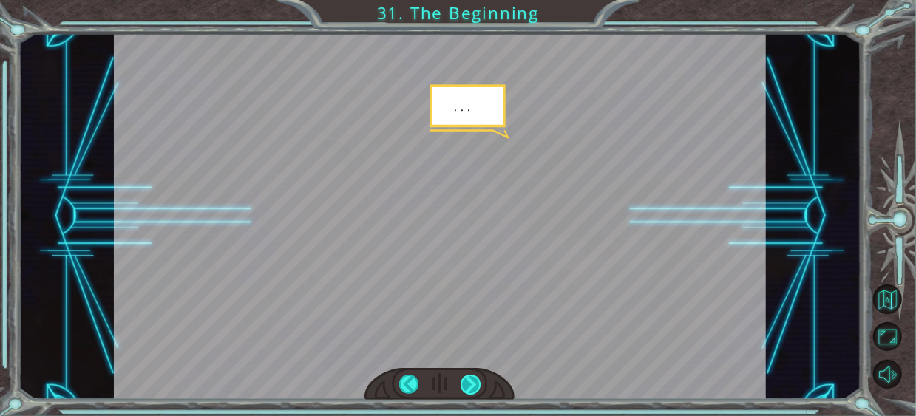
click at [471, 385] on div at bounding box center [471, 385] width 20 height 20
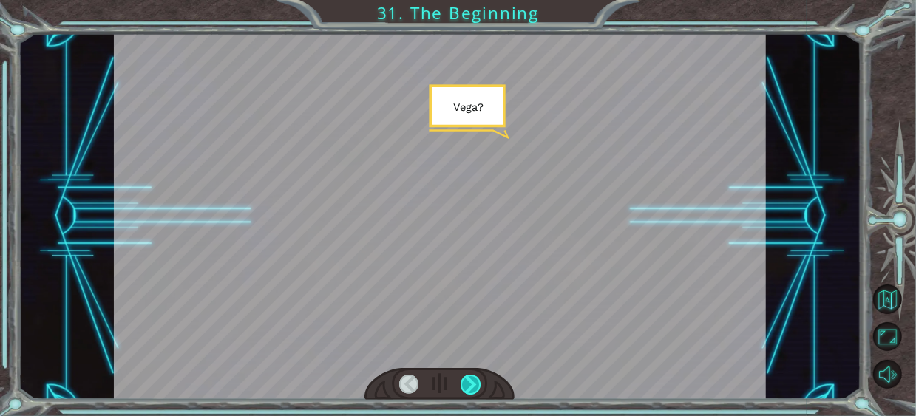
click at [471, 385] on div at bounding box center [471, 385] width 20 height 20
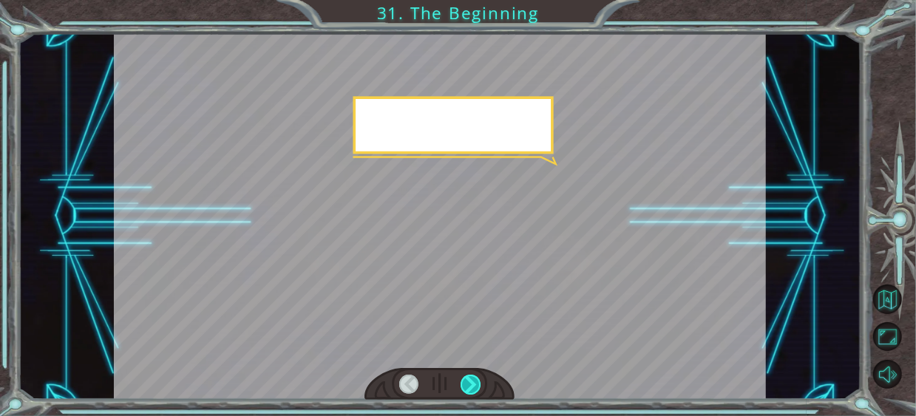
click at [471, 385] on div at bounding box center [471, 385] width 20 height 20
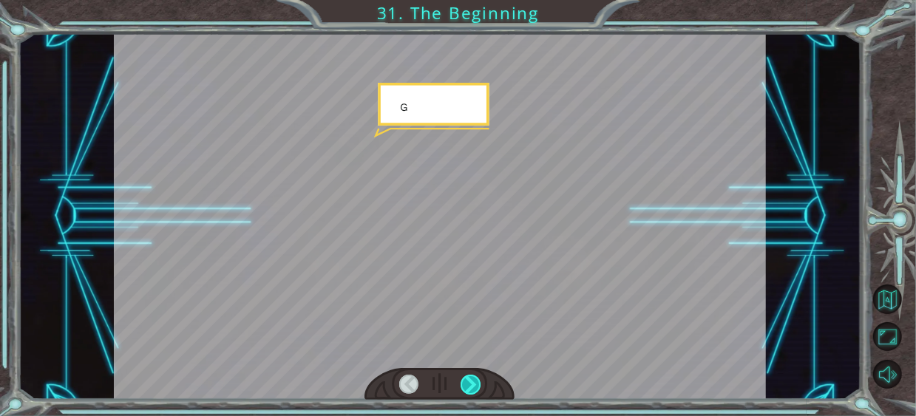
click at [471, 385] on div at bounding box center [471, 385] width 20 height 20
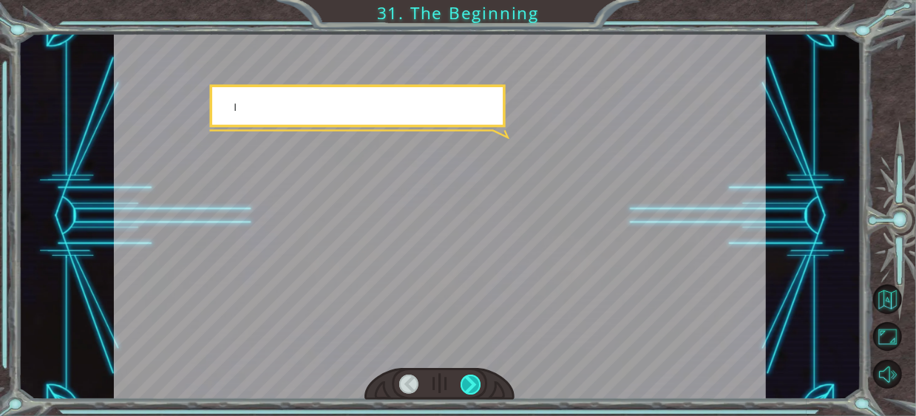
click at [471, 385] on div at bounding box center [471, 385] width 20 height 20
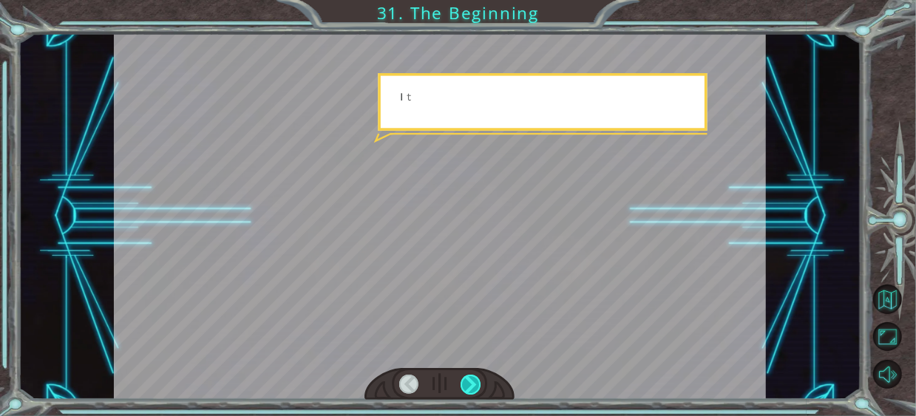
click at [471, 385] on div at bounding box center [471, 385] width 20 height 20
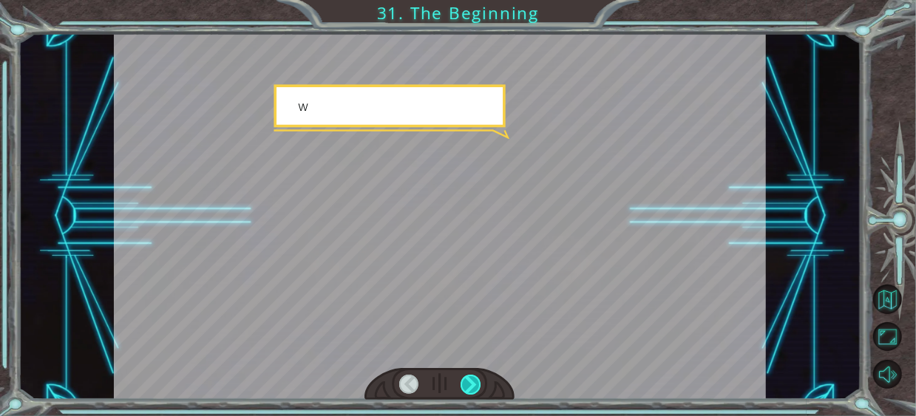
click at [471, 385] on div at bounding box center [471, 385] width 20 height 20
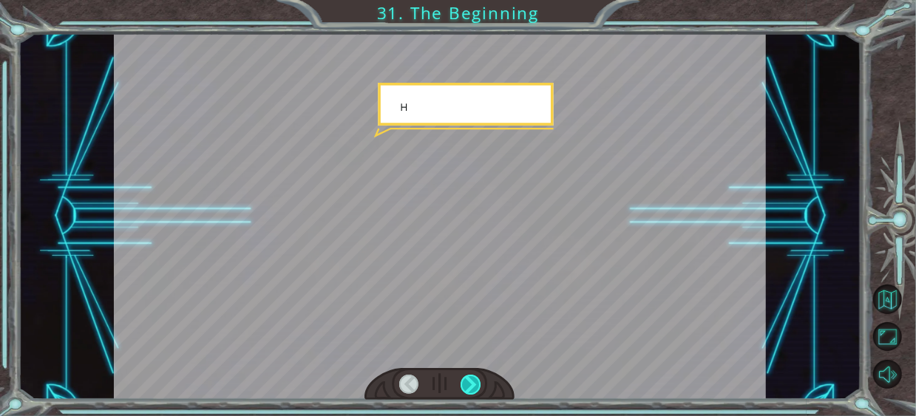
click at [471, 385] on div at bounding box center [471, 385] width 20 height 20
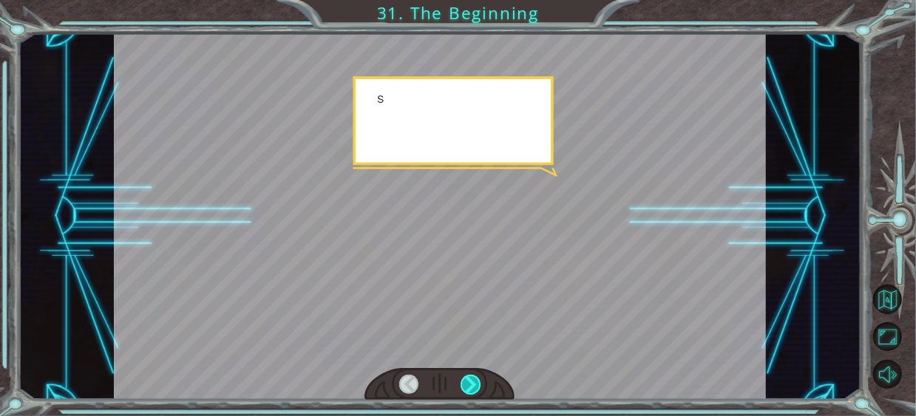
click at [471, 385] on div at bounding box center [471, 385] width 20 height 20
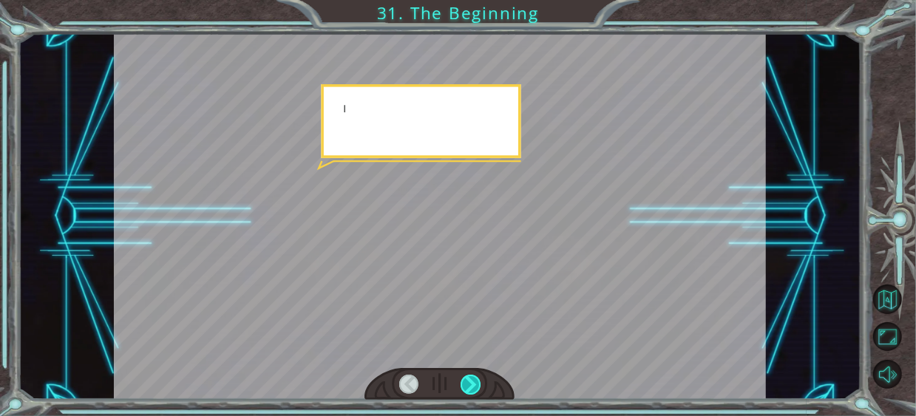
click at [471, 385] on div at bounding box center [471, 385] width 20 height 20
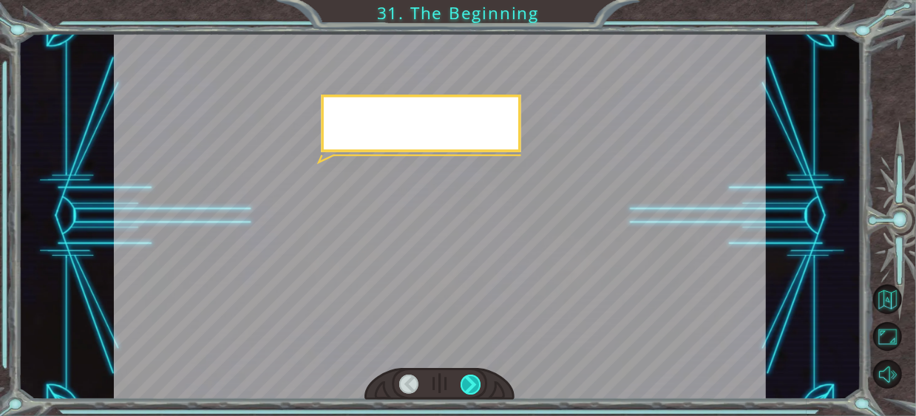
click at [471, 385] on div at bounding box center [471, 385] width 20 height 20
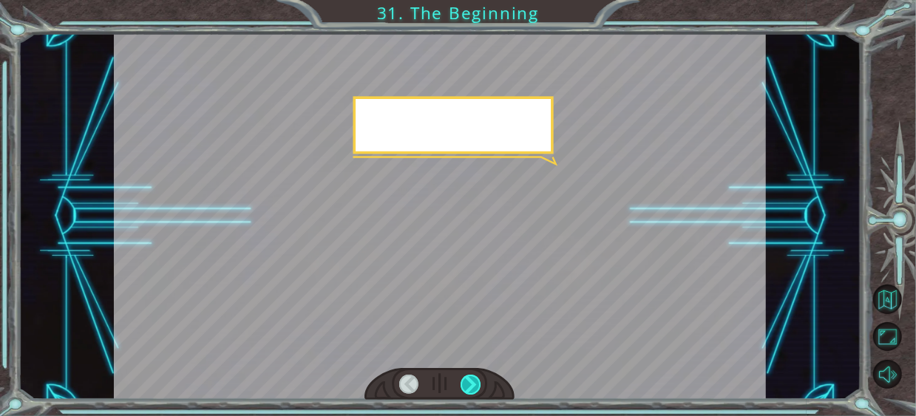
click at [471, 385] on div at bounding box center [471, 385] width 20 height 20
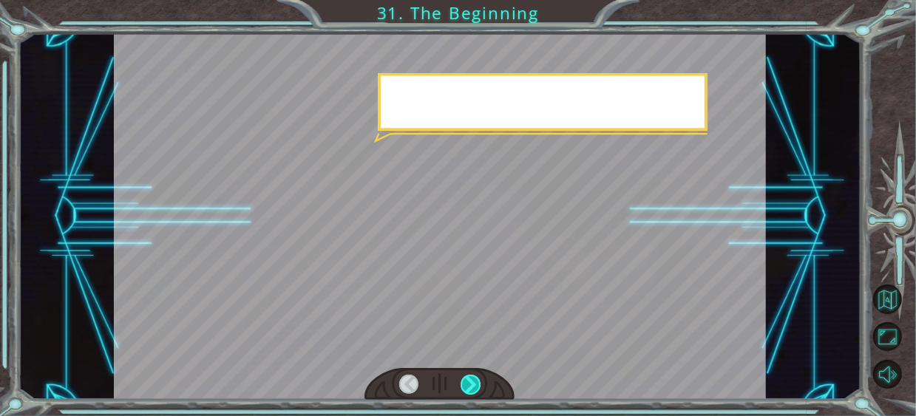
click at [471, 385] on div at bounding box center [471, 385] width 20 height 20
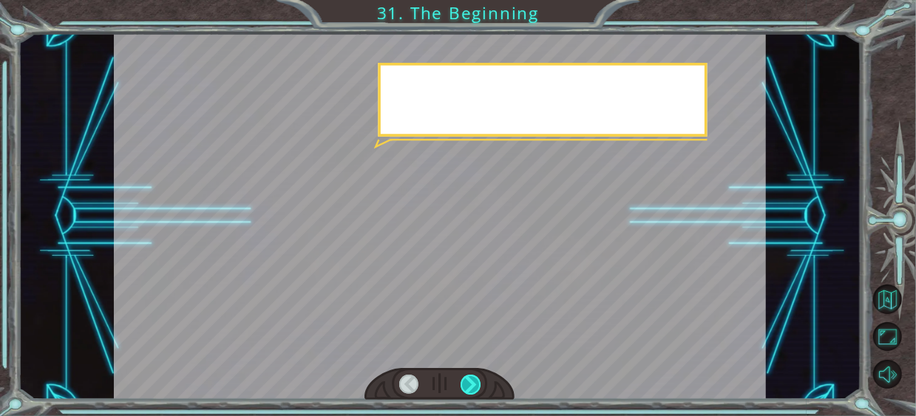
click at [471, 385] on div at bounding box center [471, 385] width 20 height 20
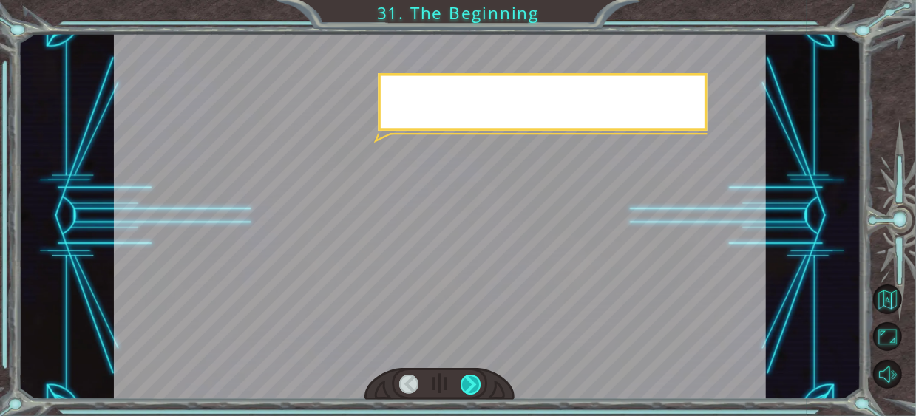
click at [471, 385] on div at bounding box center [471, 385] width 20 height 20
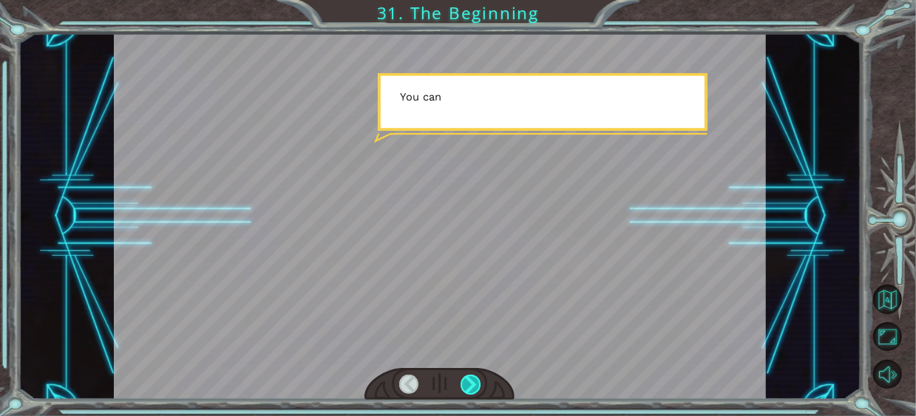
click at [471, 385] on div at bounding box center [471, 385] width 20 height 20
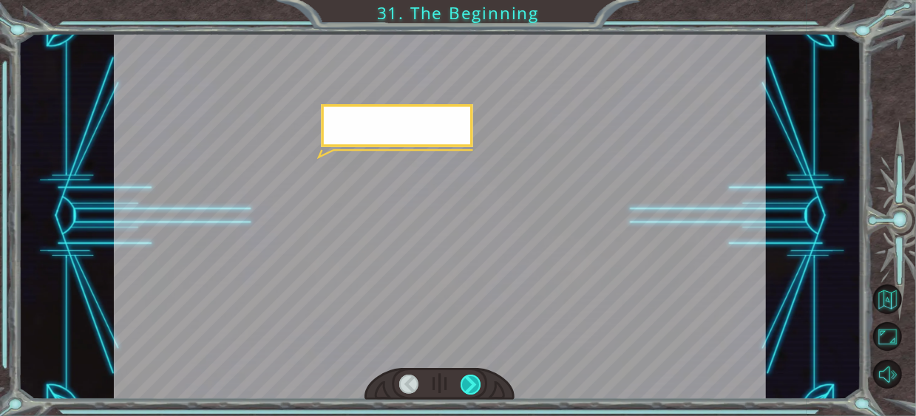
click at [474, 387] on div at bounding box center [471, 385] width 20 height 20
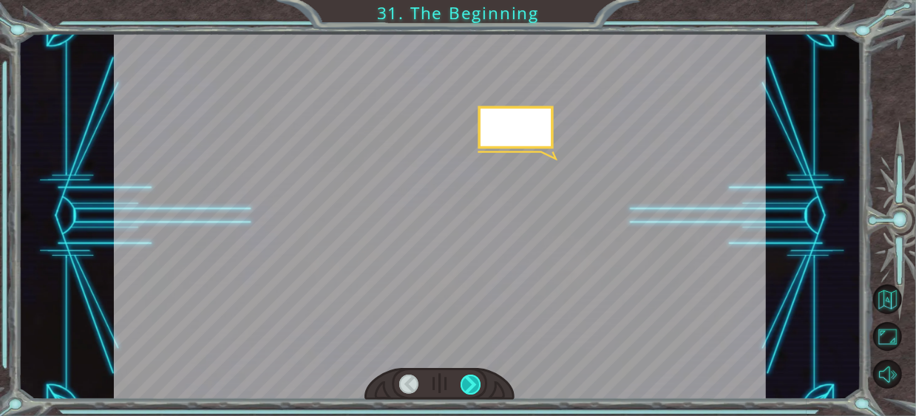
click at [474, 387] on div at bounding box center [471, 385] width 20 height 20
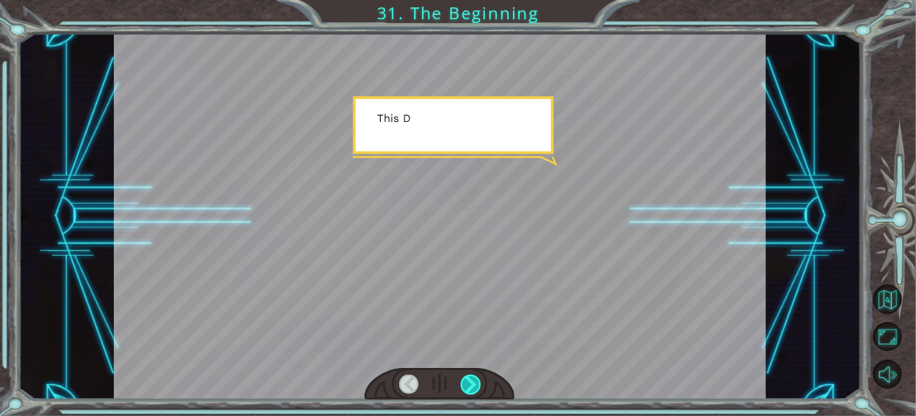
click at [474, 387] on div at bounding box center [471, 385] width 20 height 20
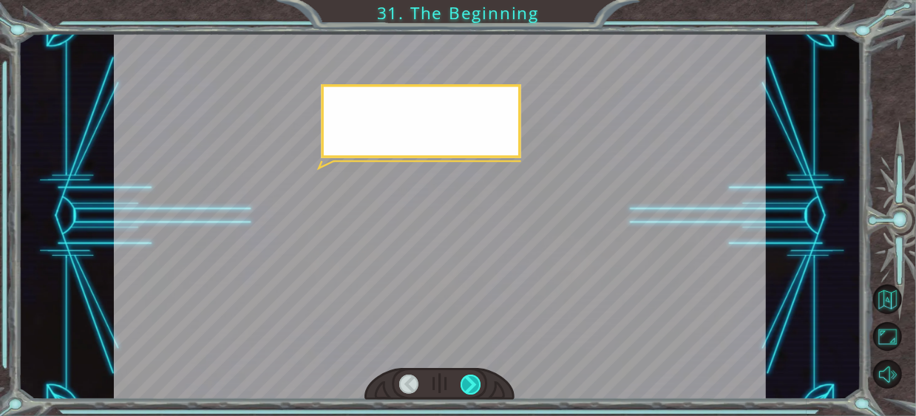
click at [474, 387] on div at bounding box center [471, 385] width 20 height 20
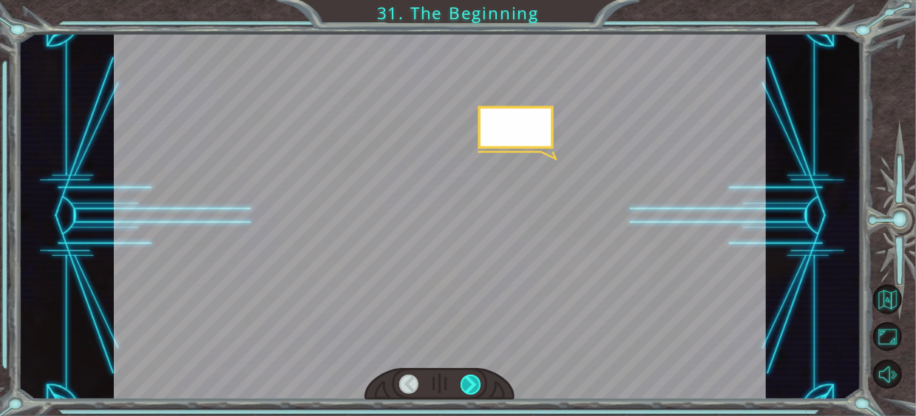
click at [474, 387] on div at bounding box center [471, 385] width 20 height 20
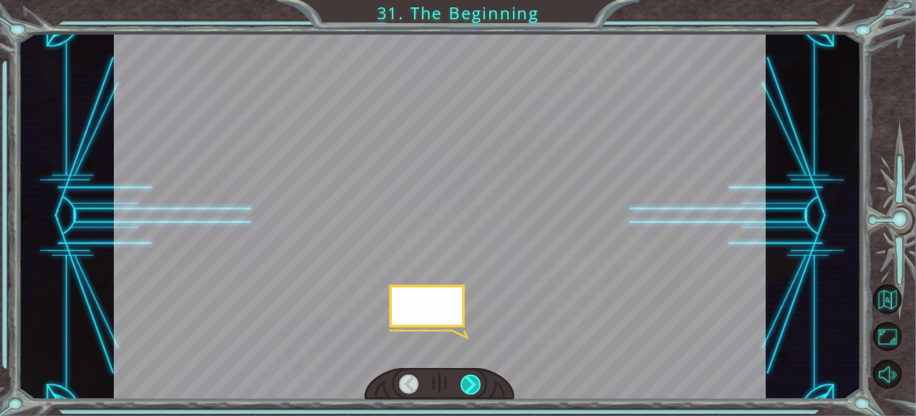
click at [474, 387] on div at bounding box center [471, 385] width 20 height 20
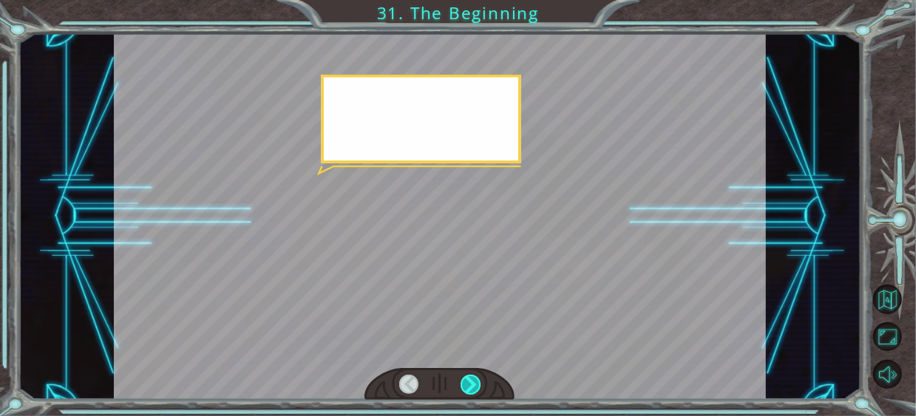
click at [474, 387] on div at bounding box center [471, 385] width 20 height 20
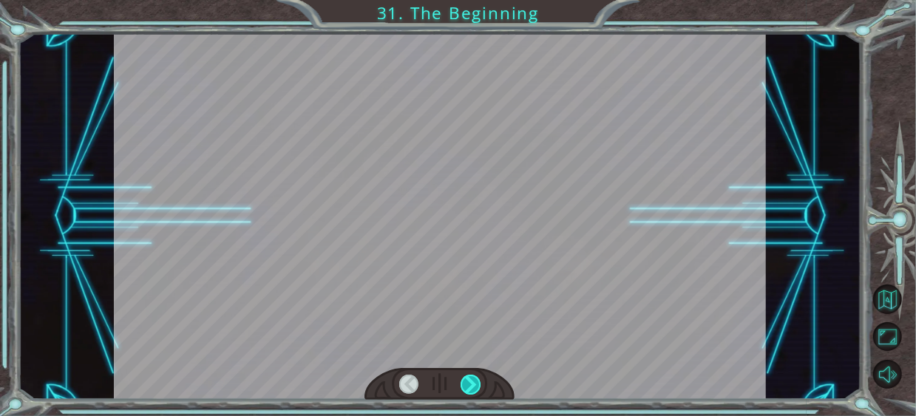
click at [474, 387] on div at bounding box center [471, 385] width 20 height 20
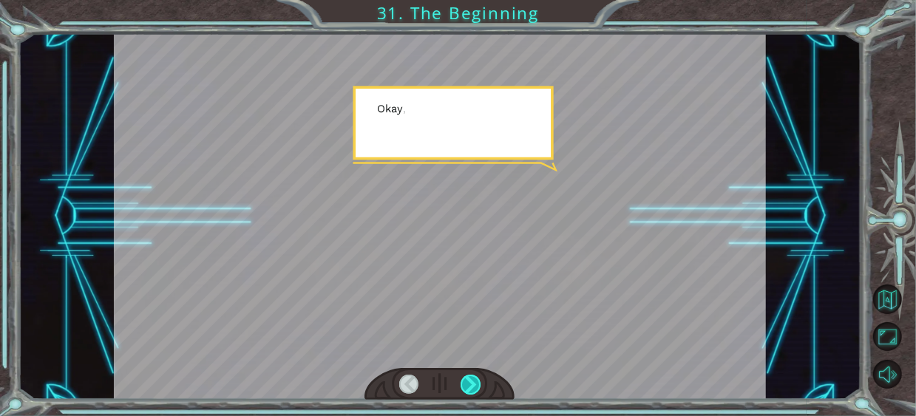
click at [474, 387] on div at bounding box center [471, 385] width 20 height 20
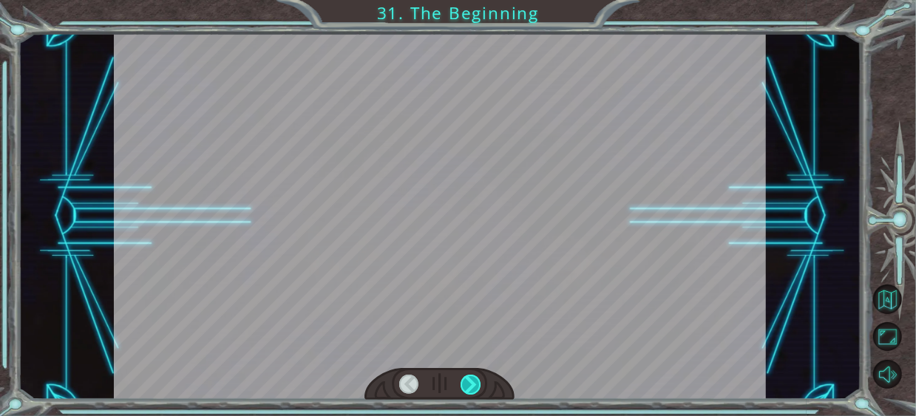
click at [474, 387] on div at bounding box center [471, 385] width 20 height 20
click at [473, 387] on div at bounding box center [471, 385] width 20 height 20
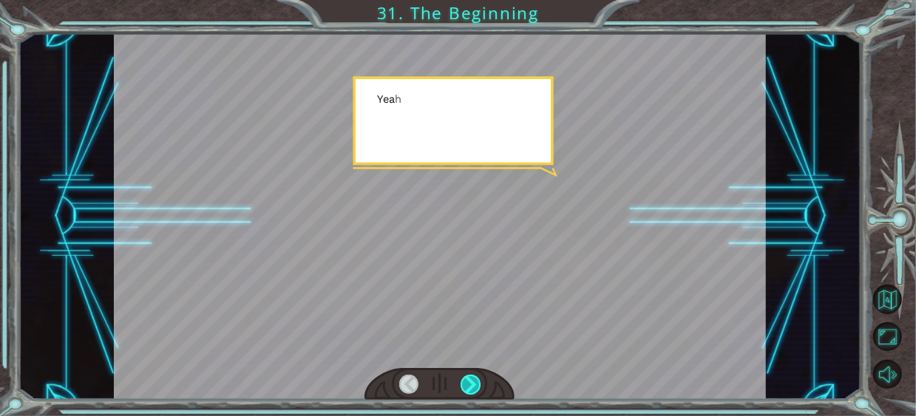
click at [473, 387] on div at bounding box center [471, 385] width 20 height 20
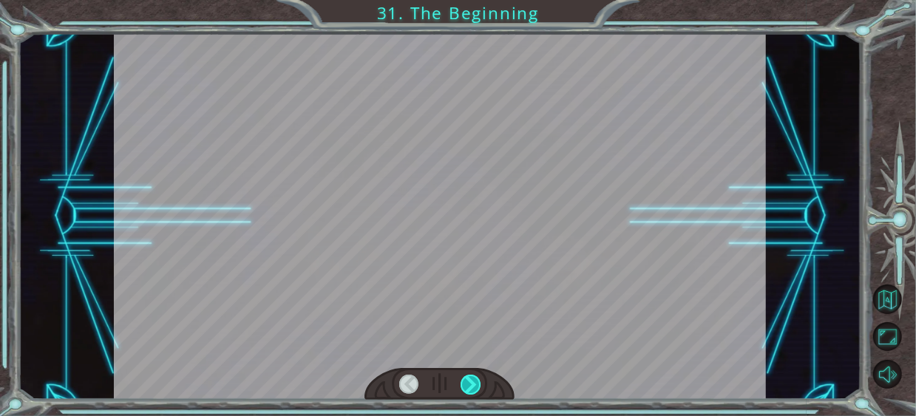
click at [473, 387] on div at bounding box center [471, 385] width 20 height 20
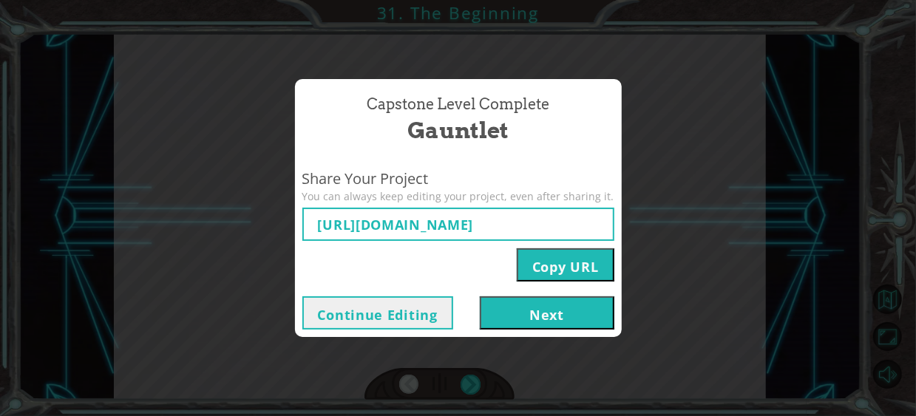
type input "[URL][DOMAIN_NAME]"
click at [534, 313] on button "Next" at bounding box center [547, 313] width 135 height 33
